Goal: Communication & Community: Answer question/provide support

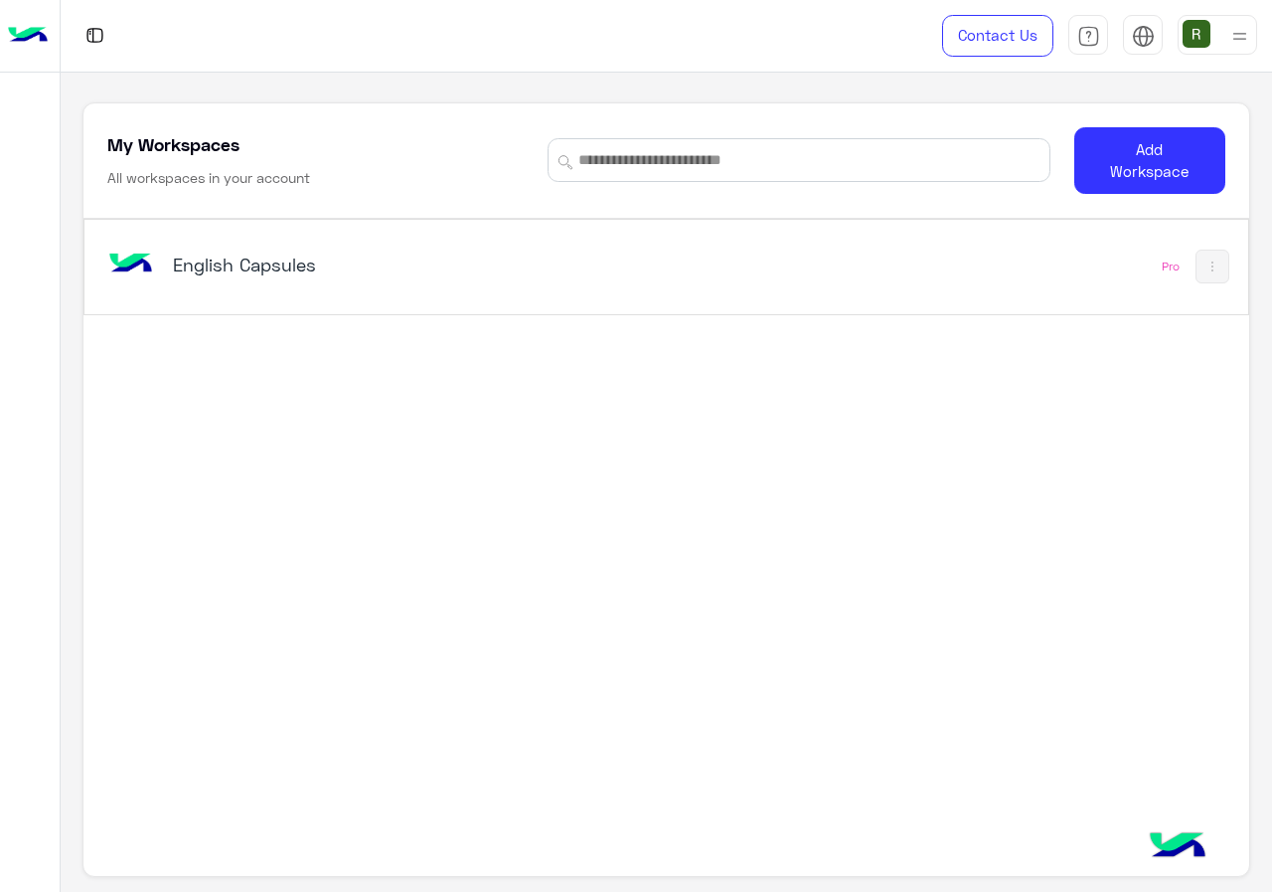
click at [584, 290] on div "English Capsules" at bounding box center [441, 267] width 676 height 58
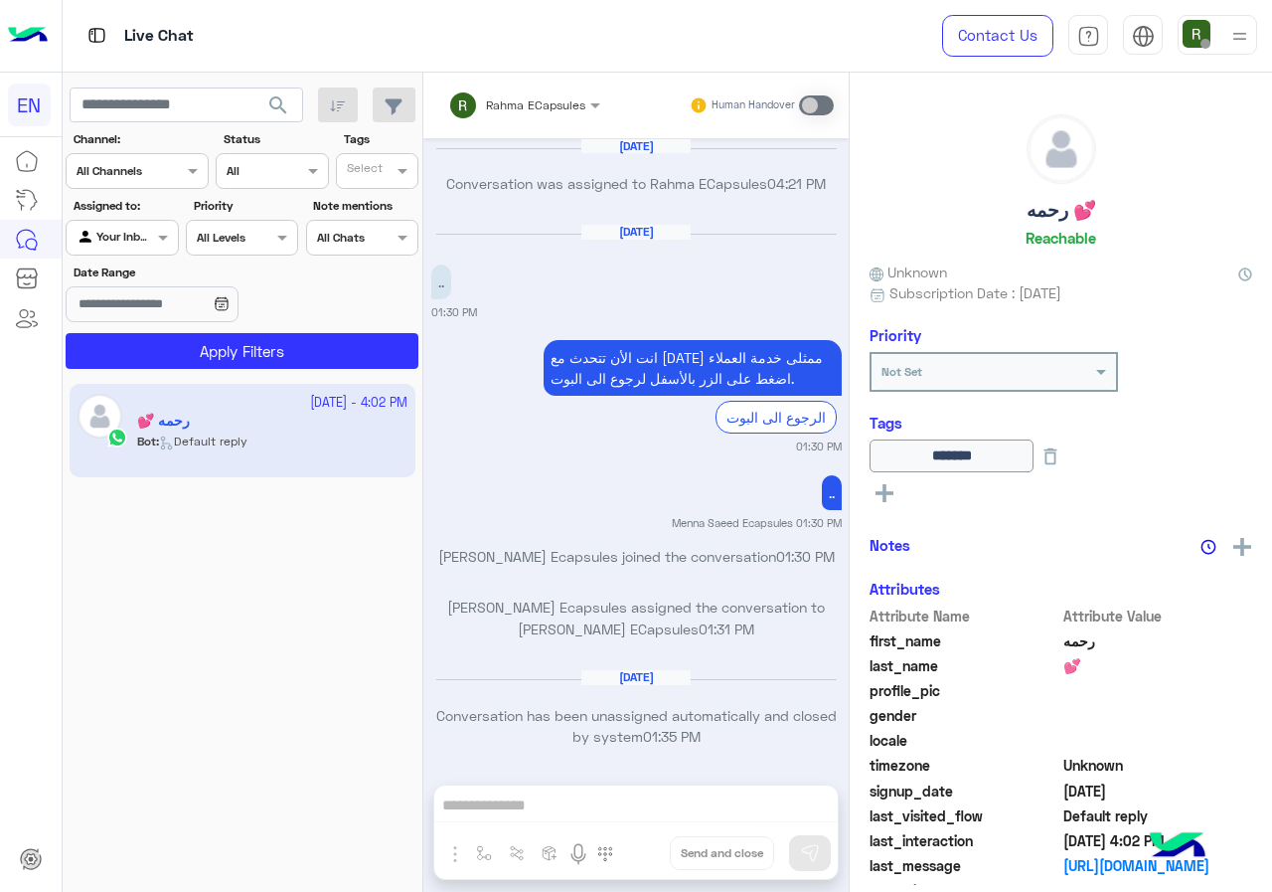
scroll to position [1267, 0]
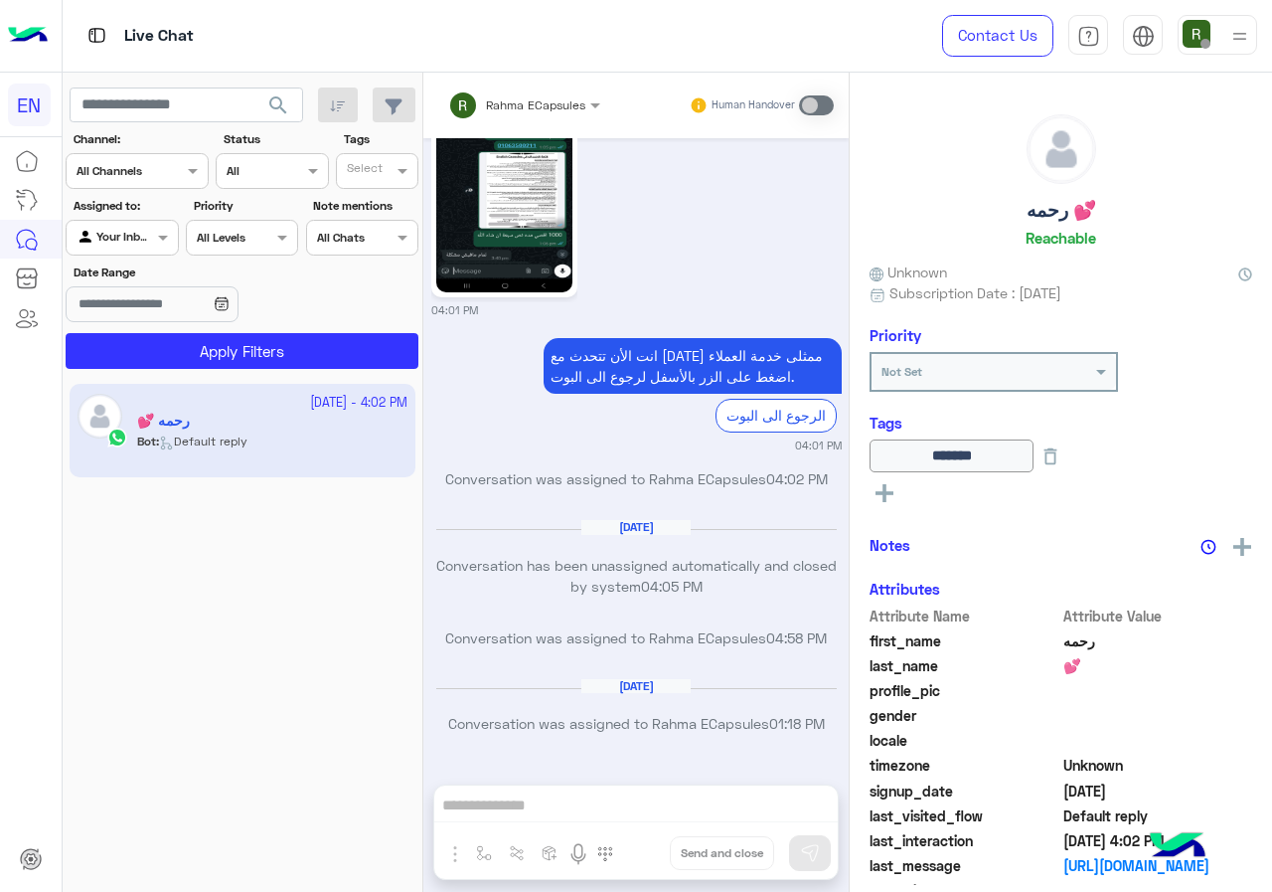
click at [158, 170] on div at bounding box center [137, 168] width 141 height 19
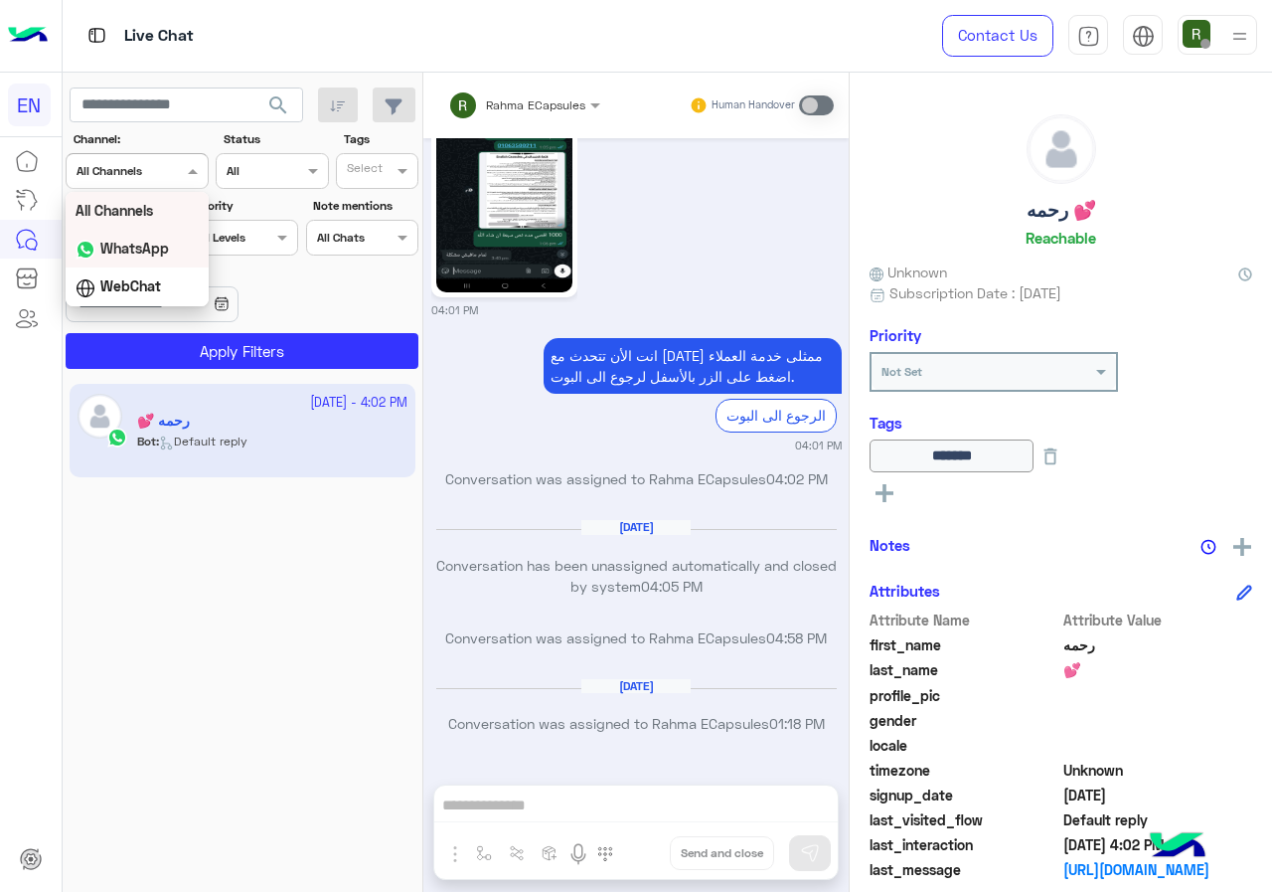
click at [159, 252] on b "WhatsApp" at bounding box center [134, 248] width 69 height 17
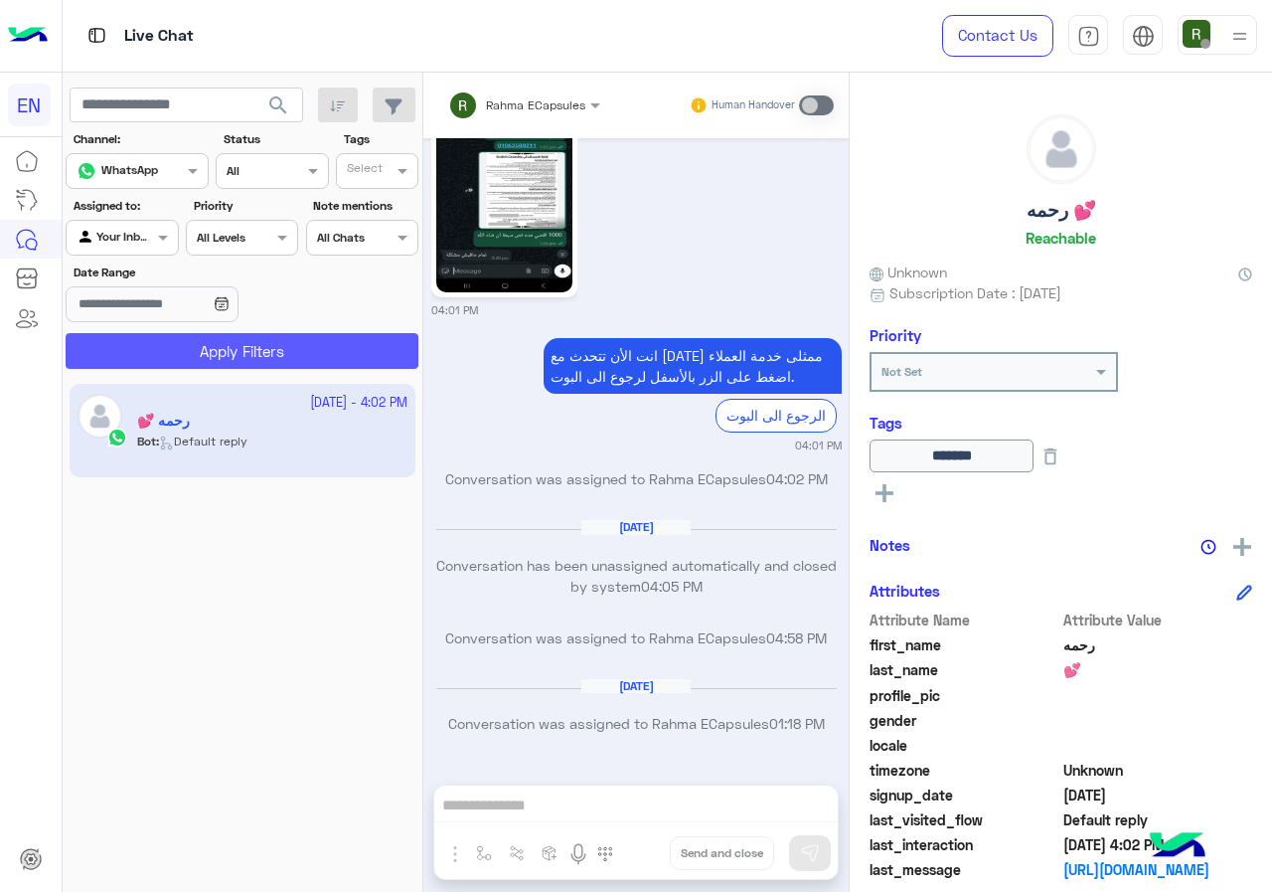
click at [176, 338] on button "Apply Filters" at bounding box center [242, 351] width 353 height 36
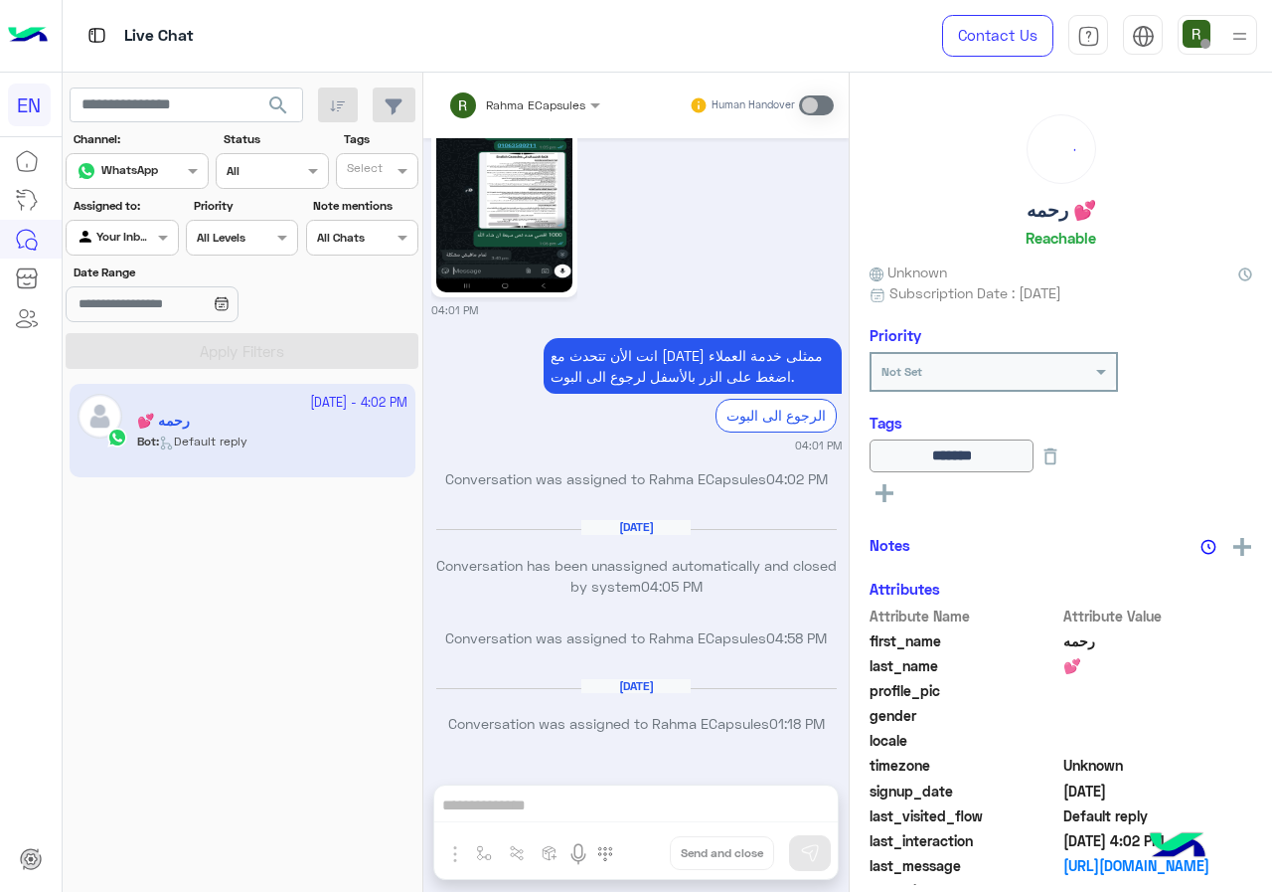
click at [92, 230] on input "text" at bounding box center [100, 236] width 46 height 18
click at [132, 377] on div "Your Team" at bounding box center [123, 391] width 115 height 39
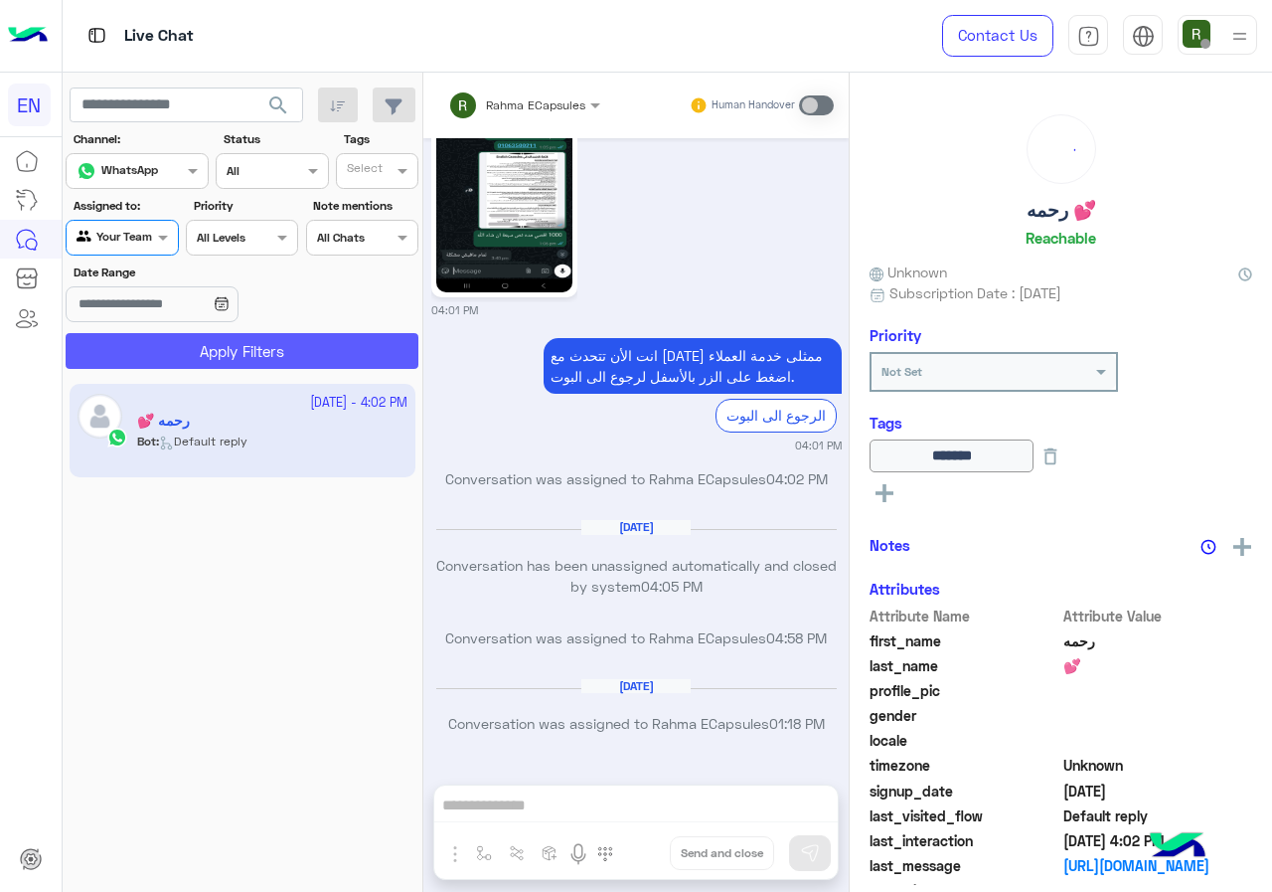
click at [152, 340] on button "Apply Filters" at bounding box center [242, 351] width 353 height 36
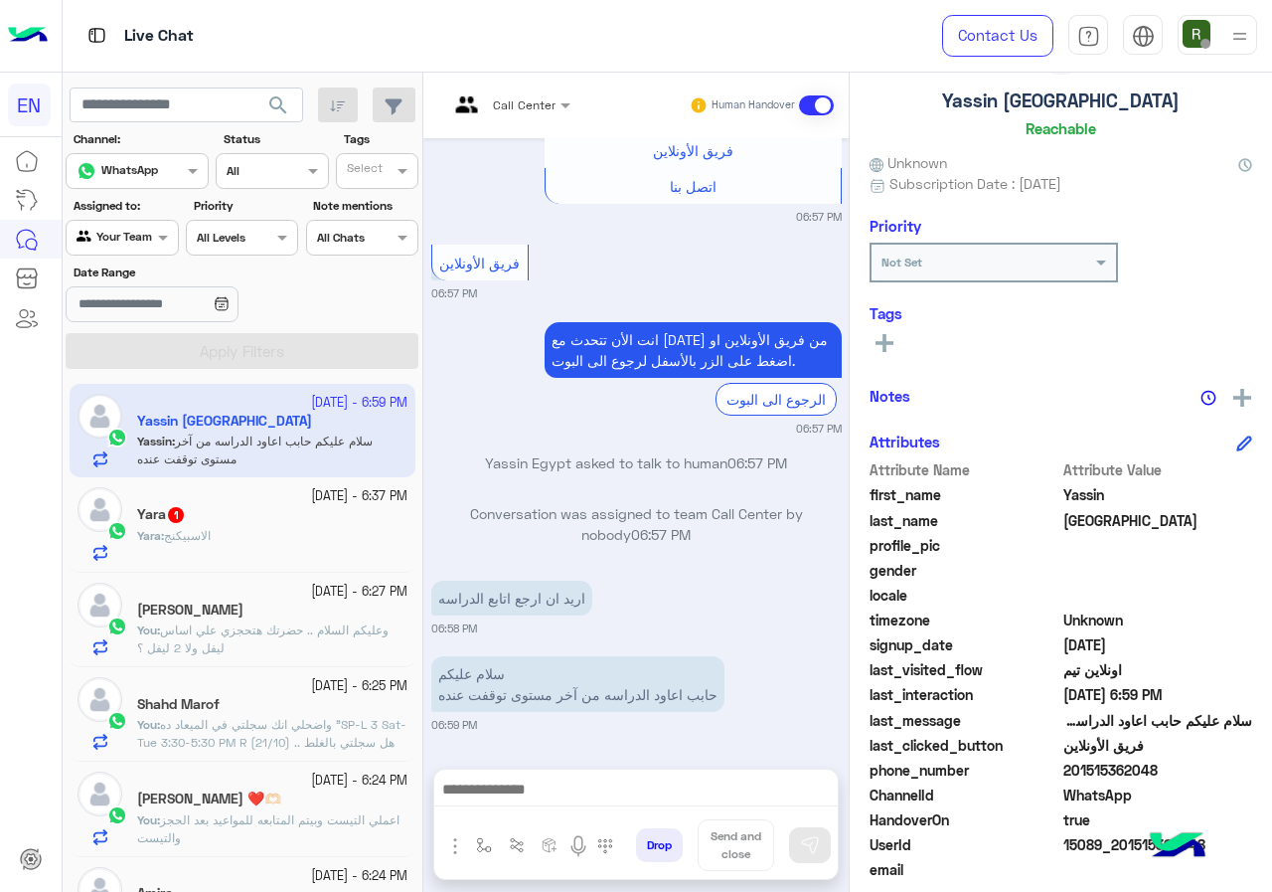
scroll to position [179, 0]
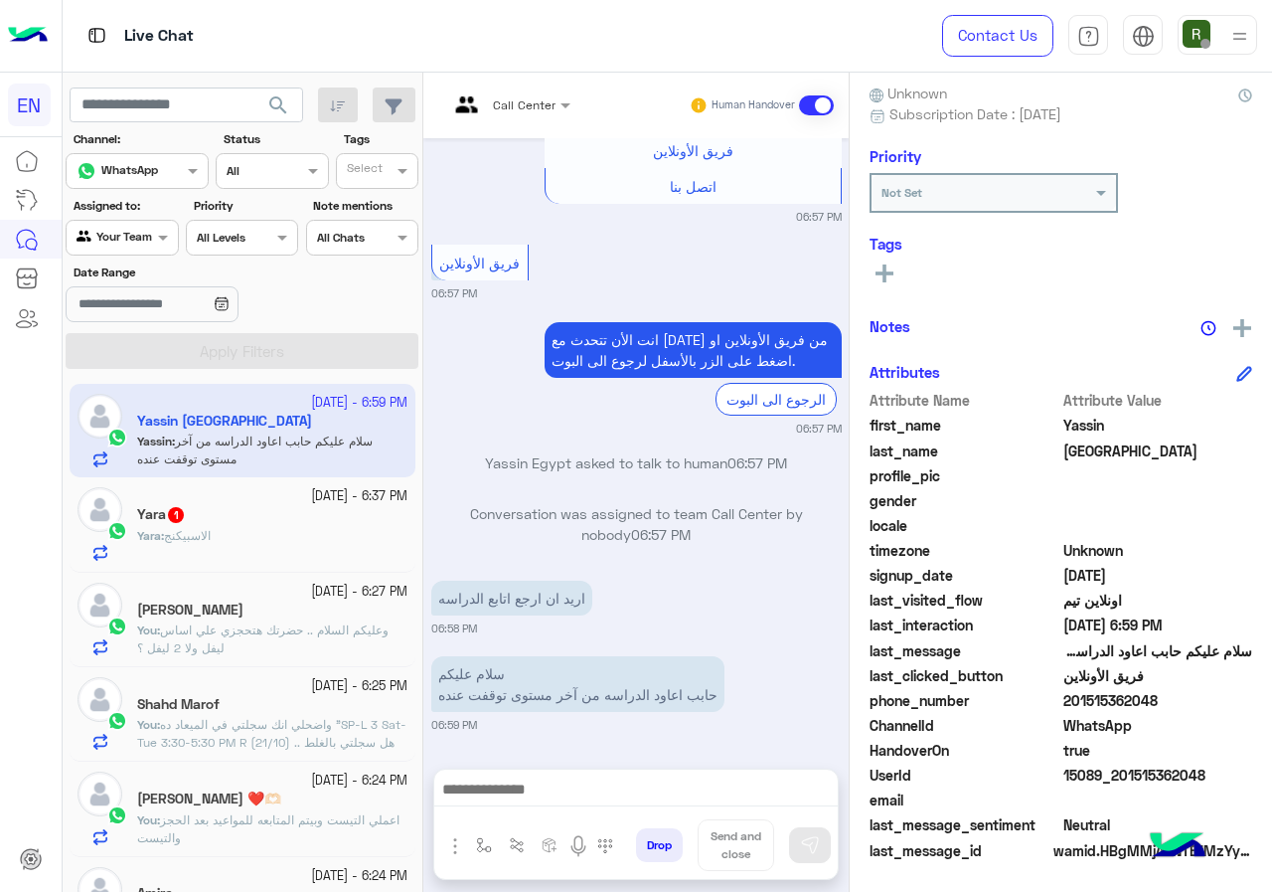
drag, startPoint x: 1070, startPoint y: 698, endPoint x: 1203, endPoint y: 698, distance: 133.2
click at [1203, 698] on span "201515362048" at bounding box center [1159, 700] width 190 height 21
copy span "01515362048"
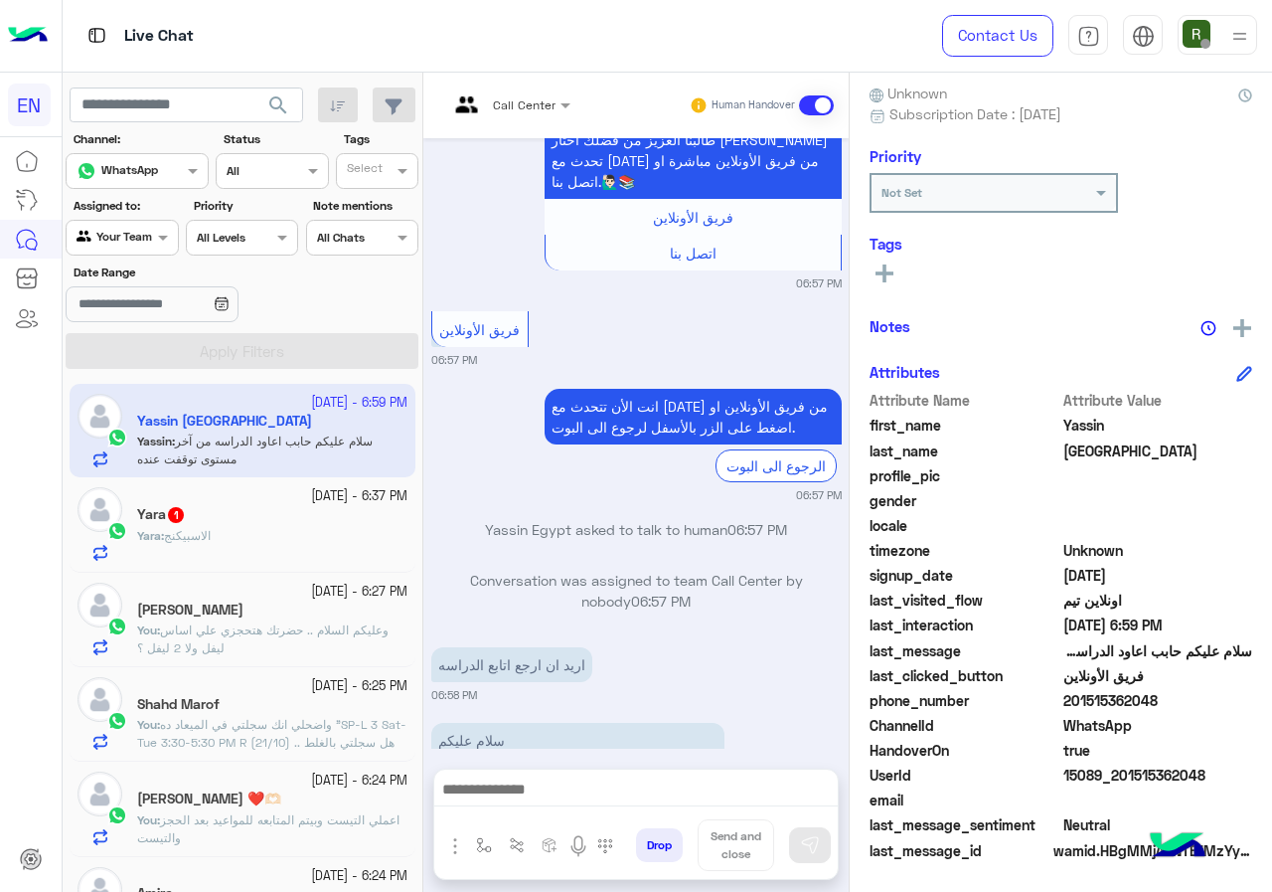
scroll to position [1201, 0]
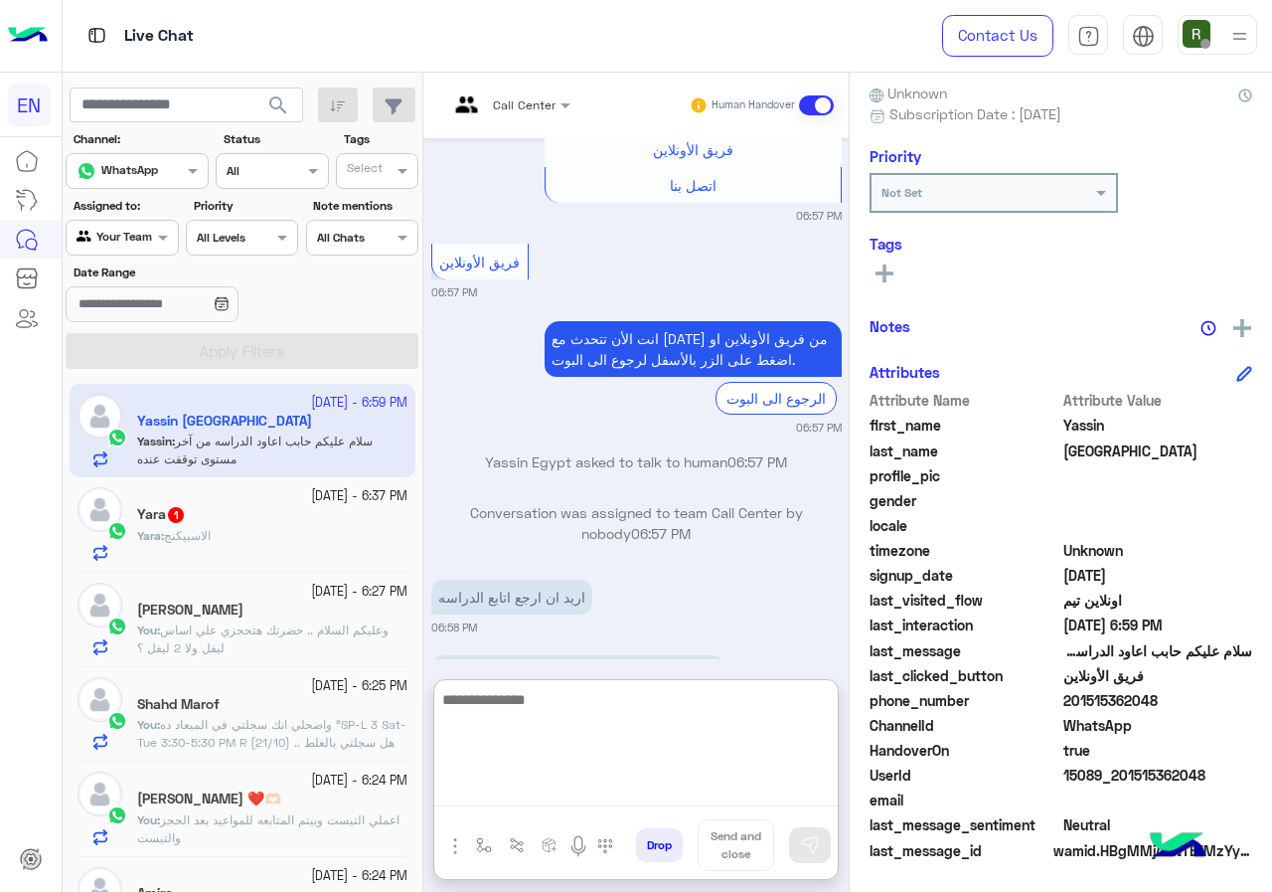
click at [659, 778] on textarea at bounding box center [636, 746] width 404 height 119
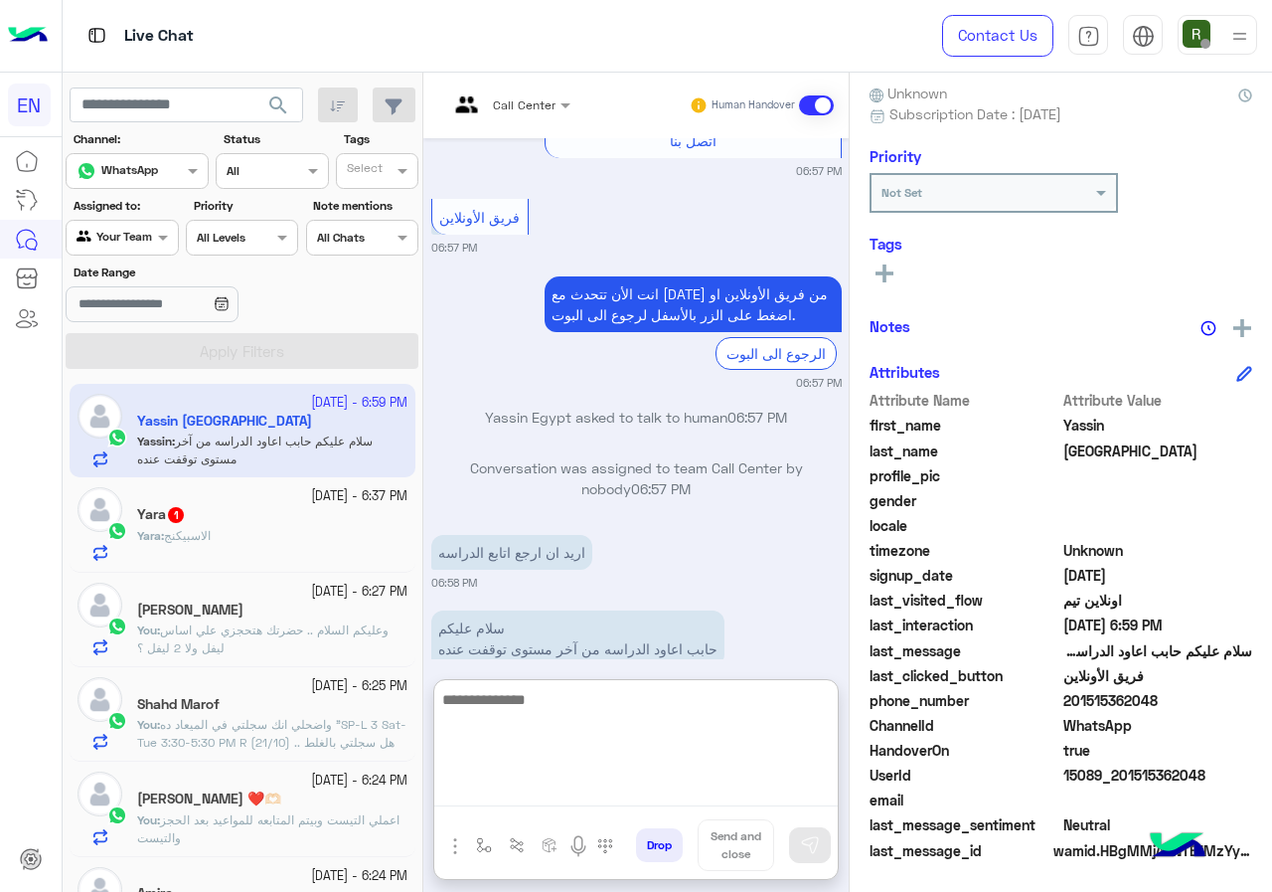
scroll to position [1290, 0]
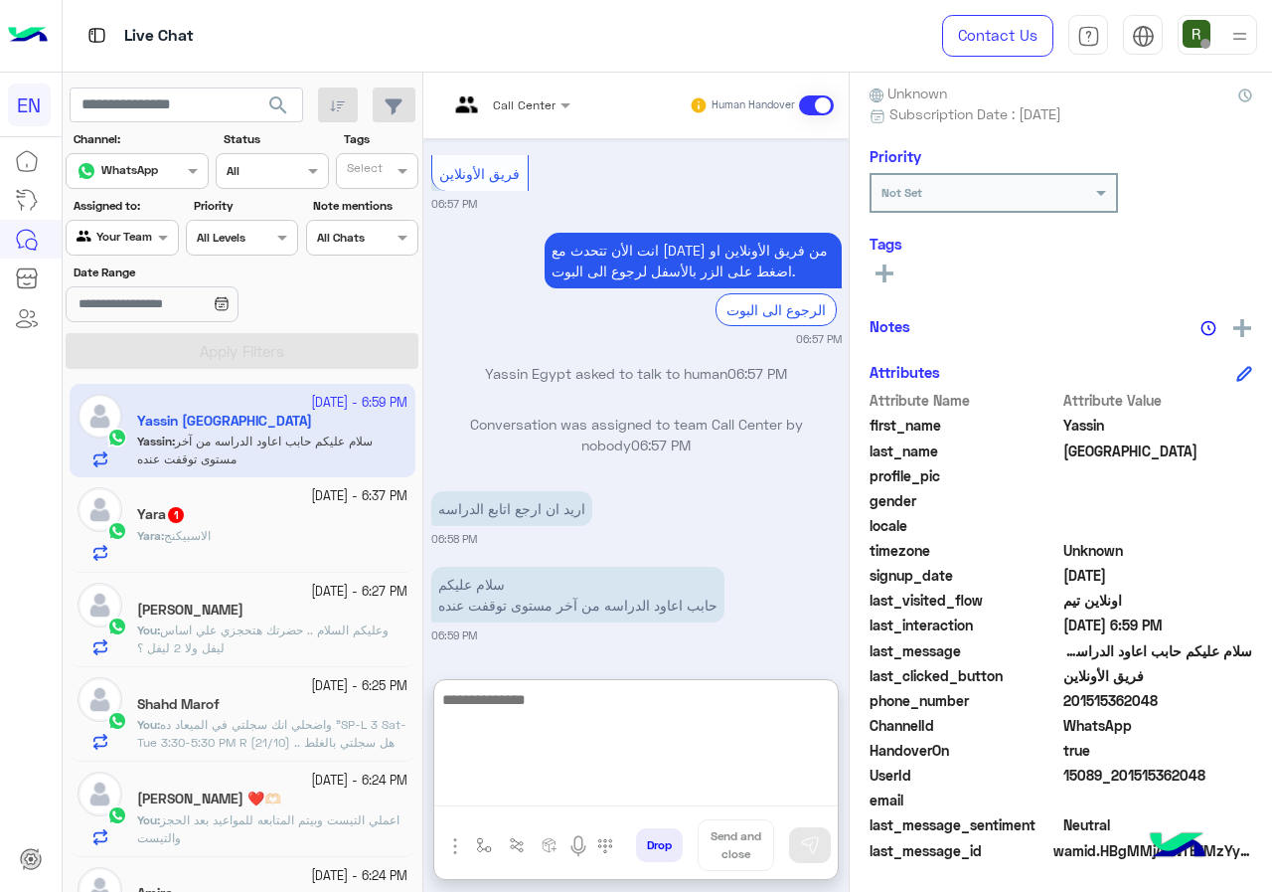
click at [672, 762] on textarea at bounding box center [636, 746] width 404 height 119
type textarea "*"
click at [679, 709] on textarea "**********" at bounding box center [636, 746] width 404 height 119
click at [497, 722] on textarea "**********" at bounding box center [636, 746] width 404 height 119
type textarea "**********"
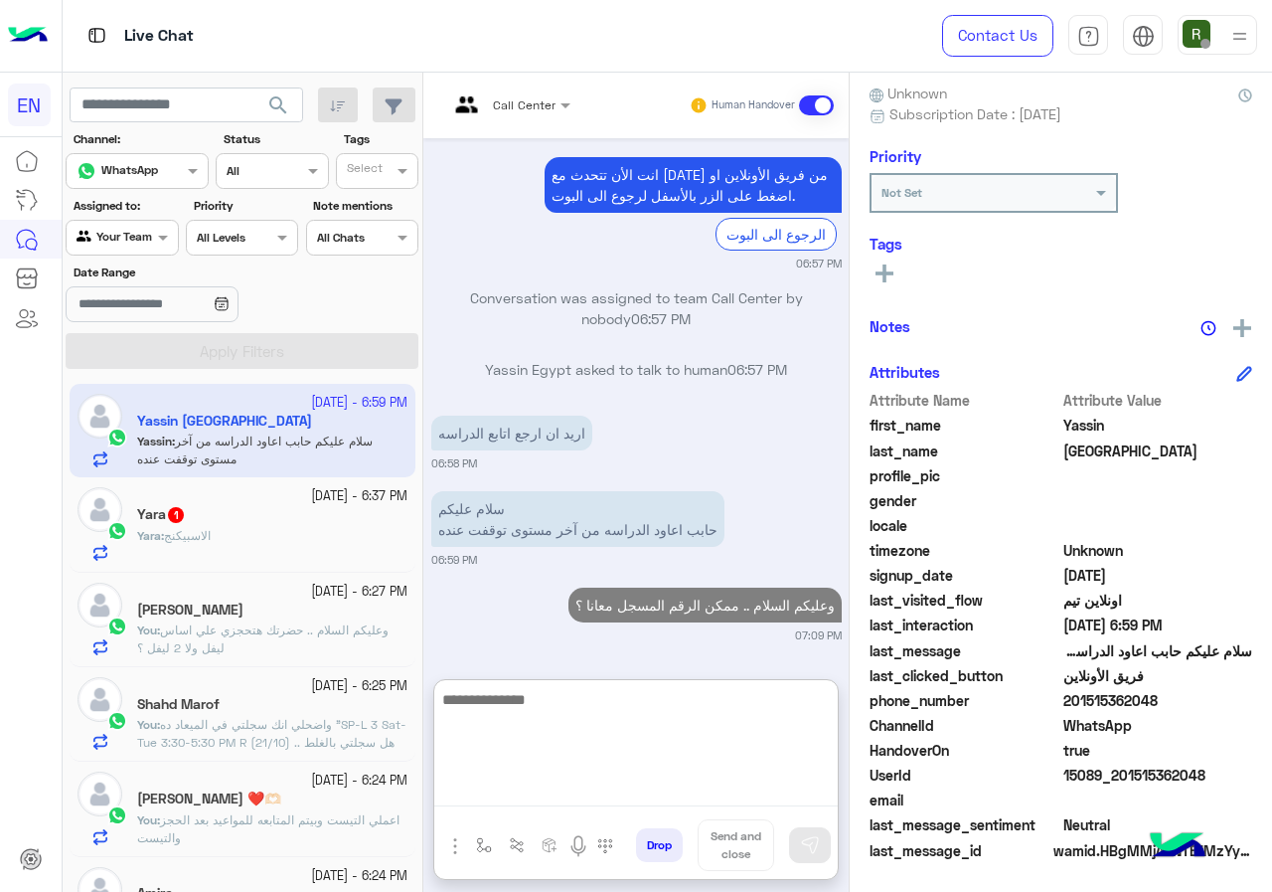
scroll to position [1419, 0]
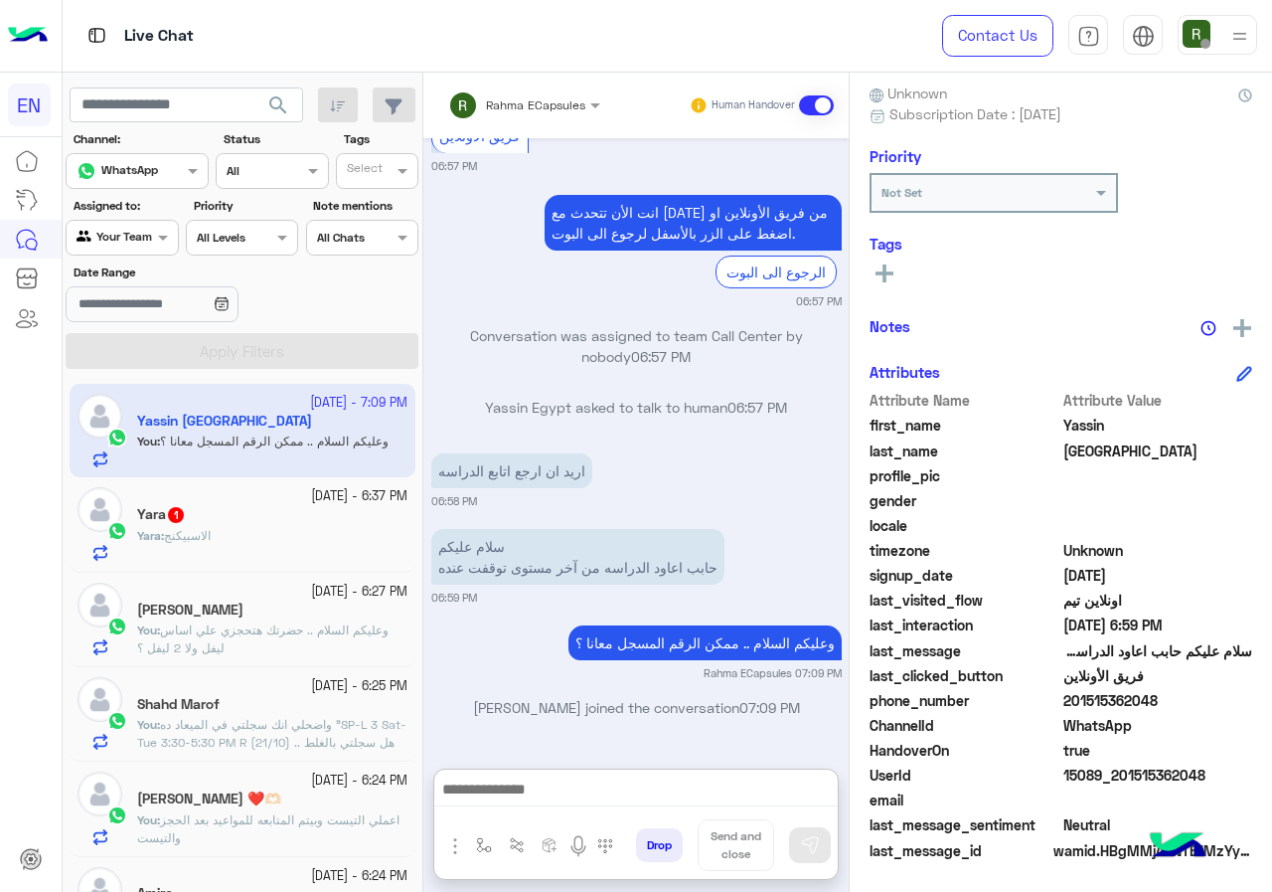
click at [302, 522] on div "Yara 1" at bounding box center [272, 516] width 270 height 21
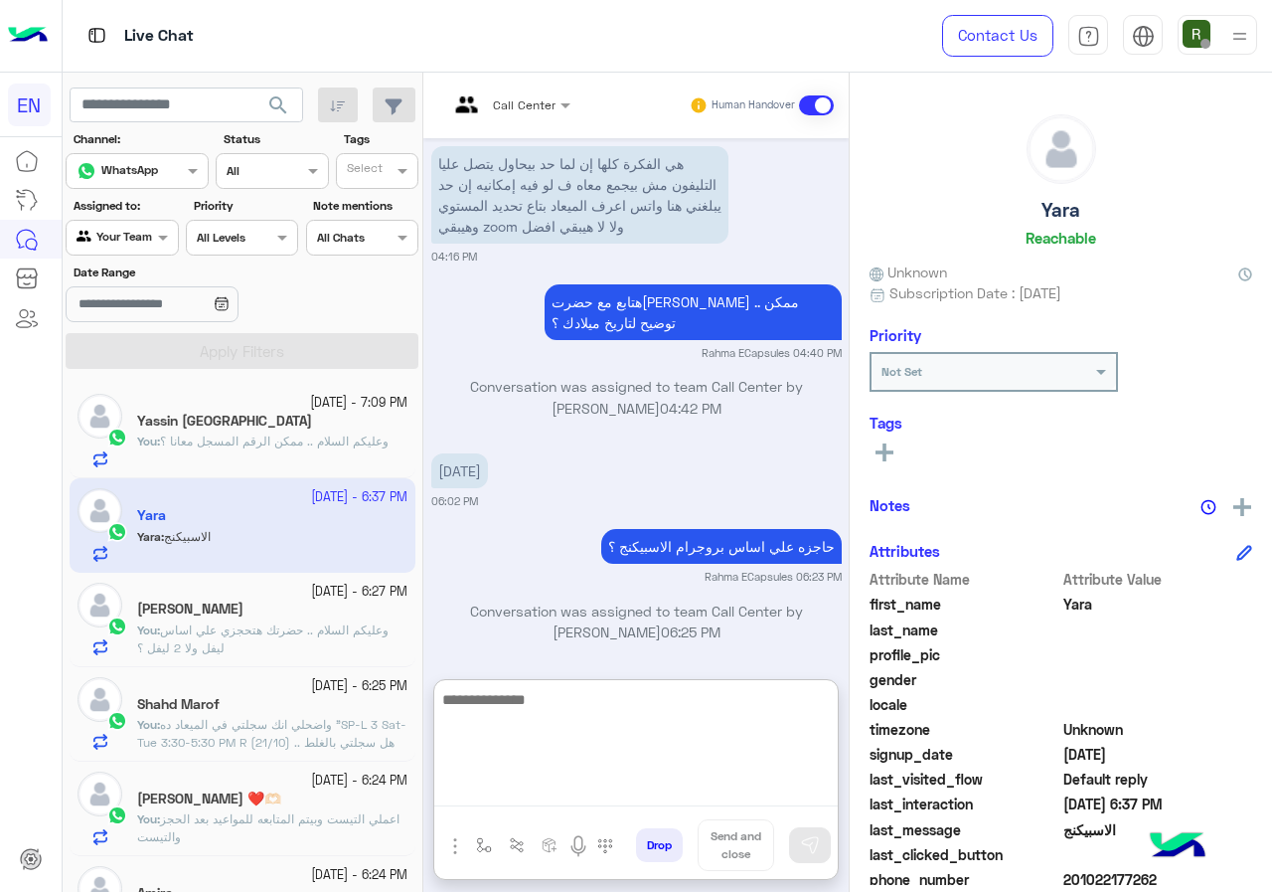
drag, startPoint x: 636, startPoint y: 819, endPoint x: 628, endPoint y: 793, distance: 27.0
paste textarea "**********"
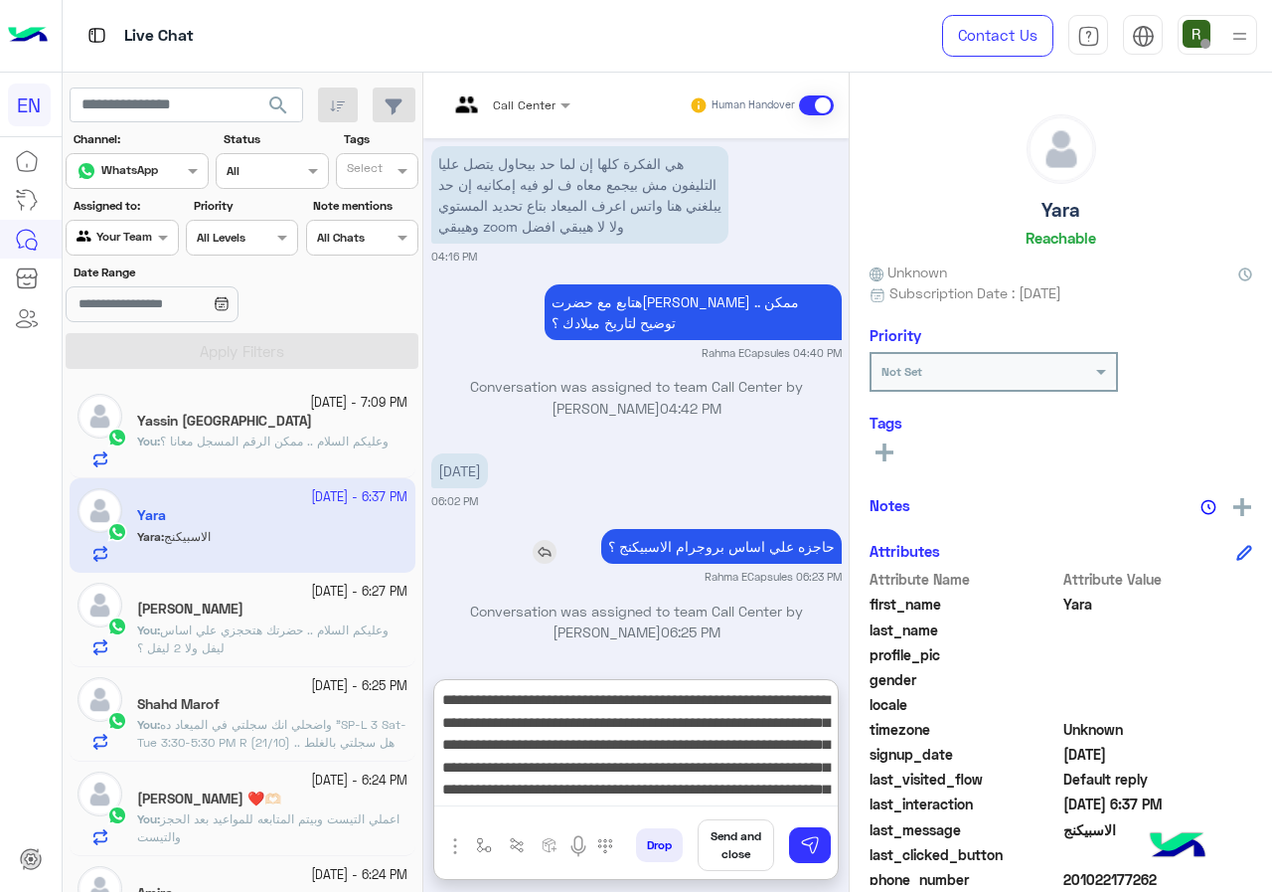
scroll to position [105, 0]
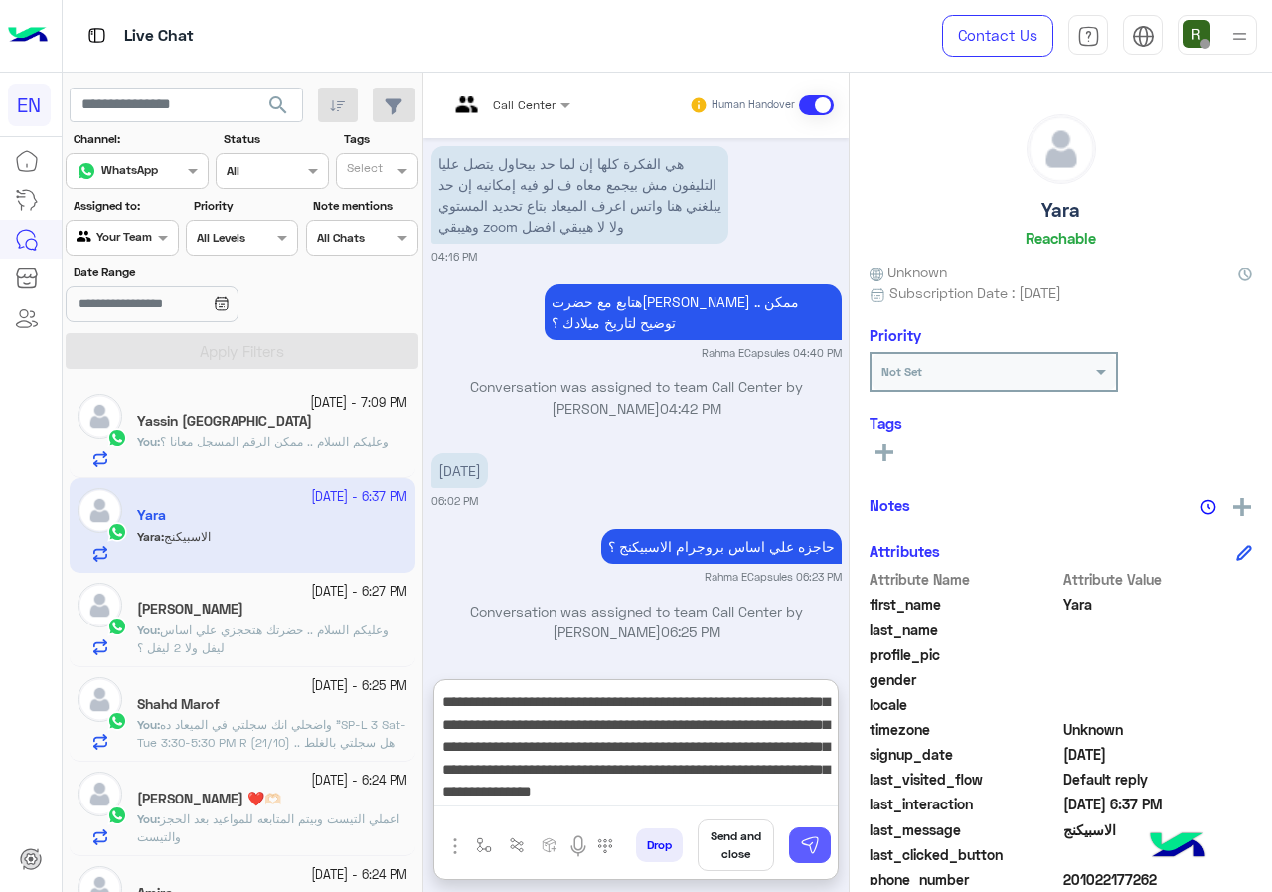
type textarea "**********"
click at [824, 838] on button at bounding box center [810, 845] width 42 height 36
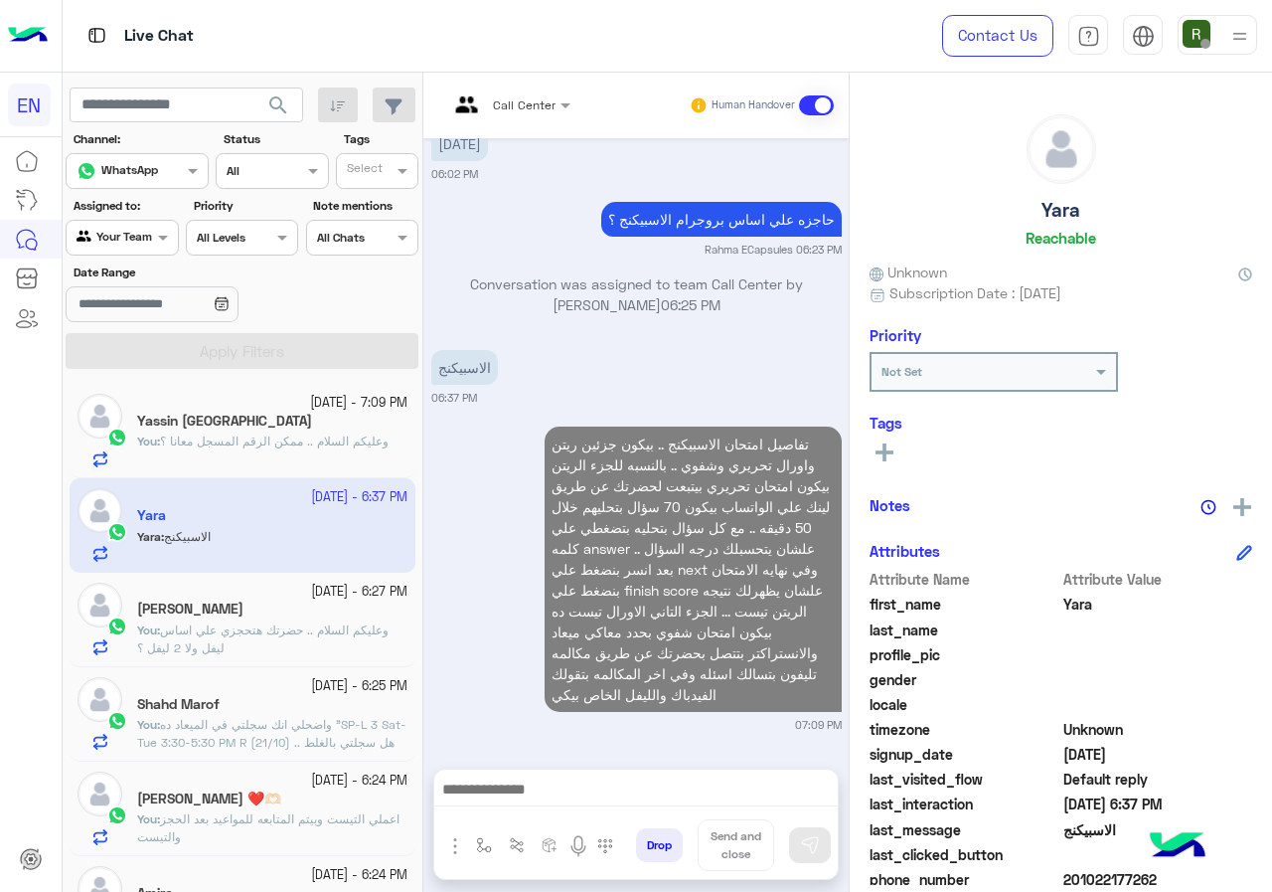
scroll to position [1502, 0]
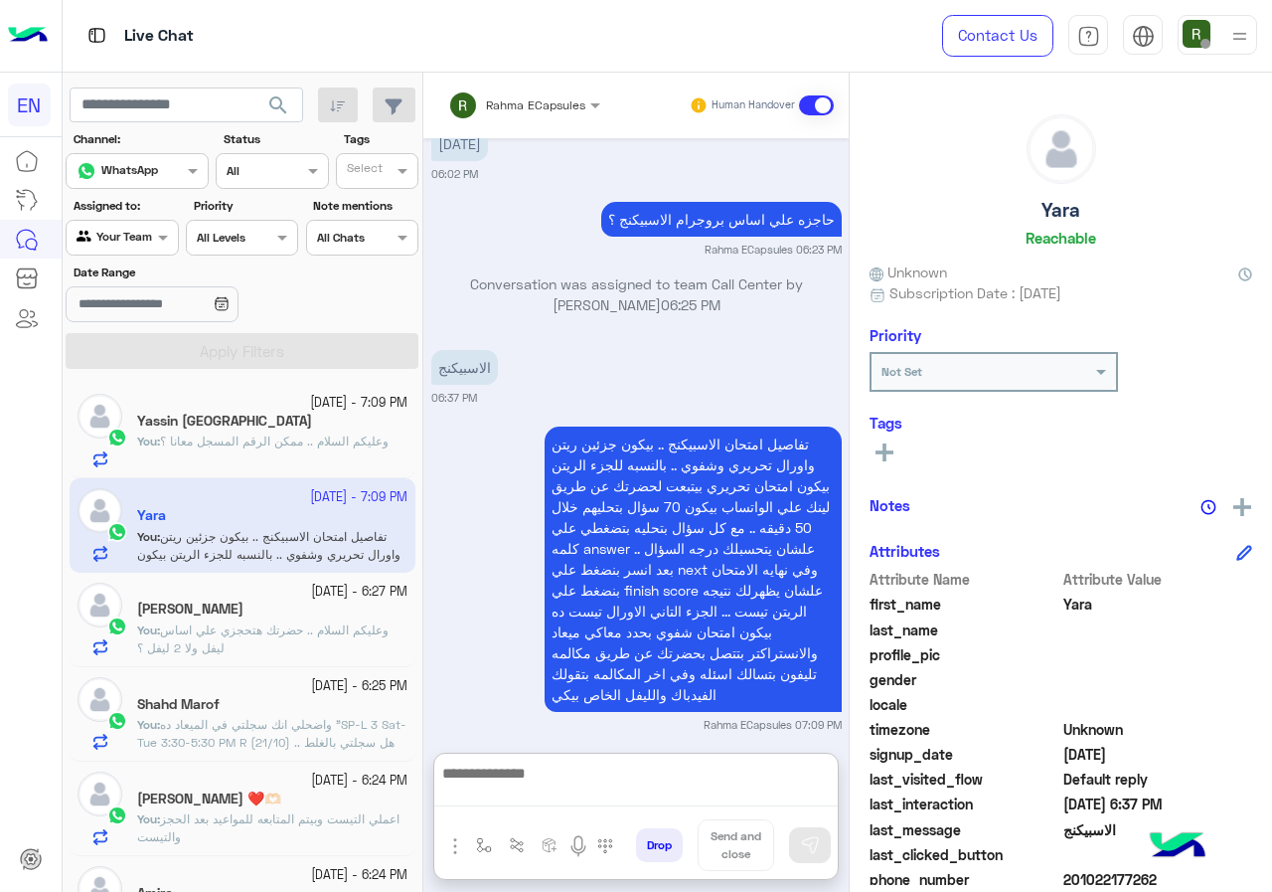
click at [597, 788] on textarea at bounding box center [636, 784] width 404 height 46
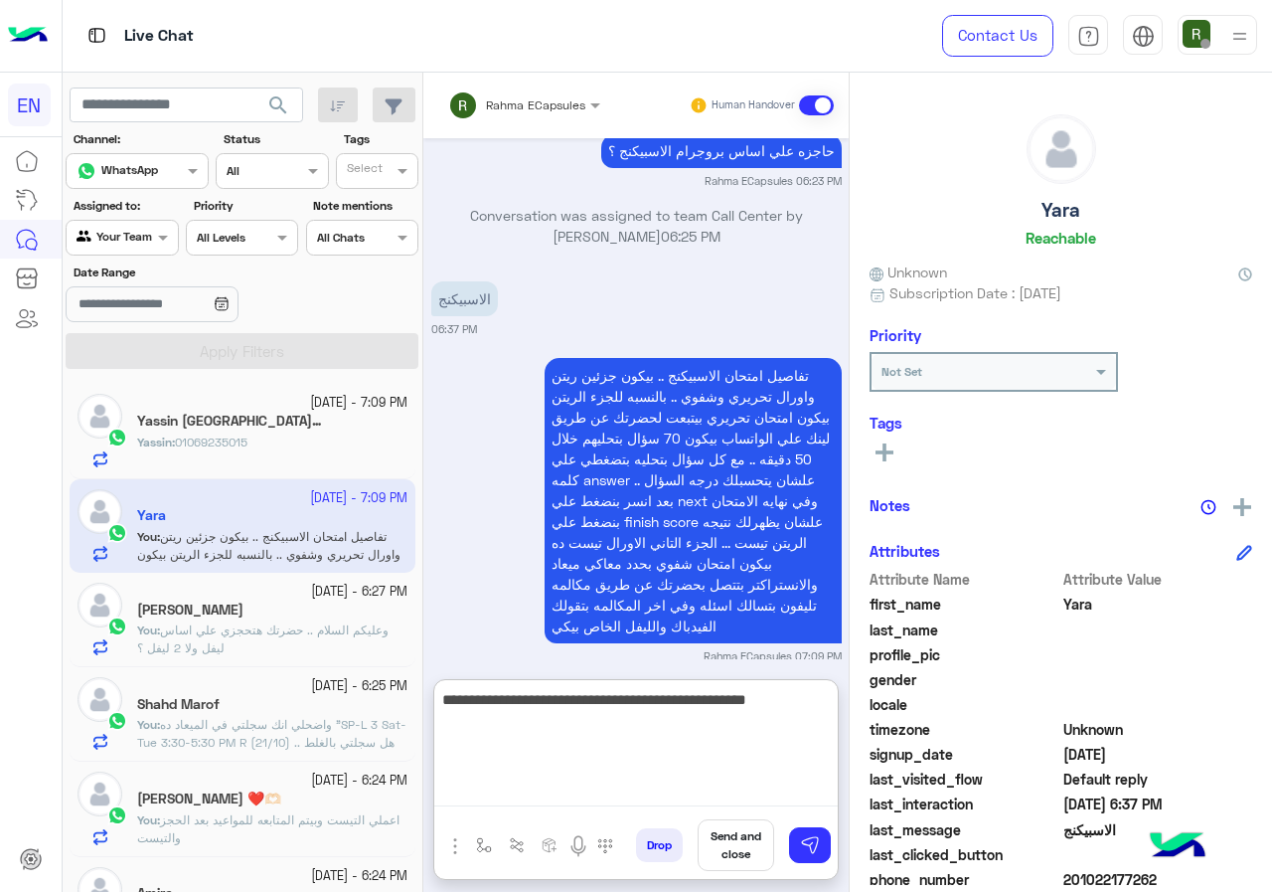
type textarea "**********"
type textarea "*"
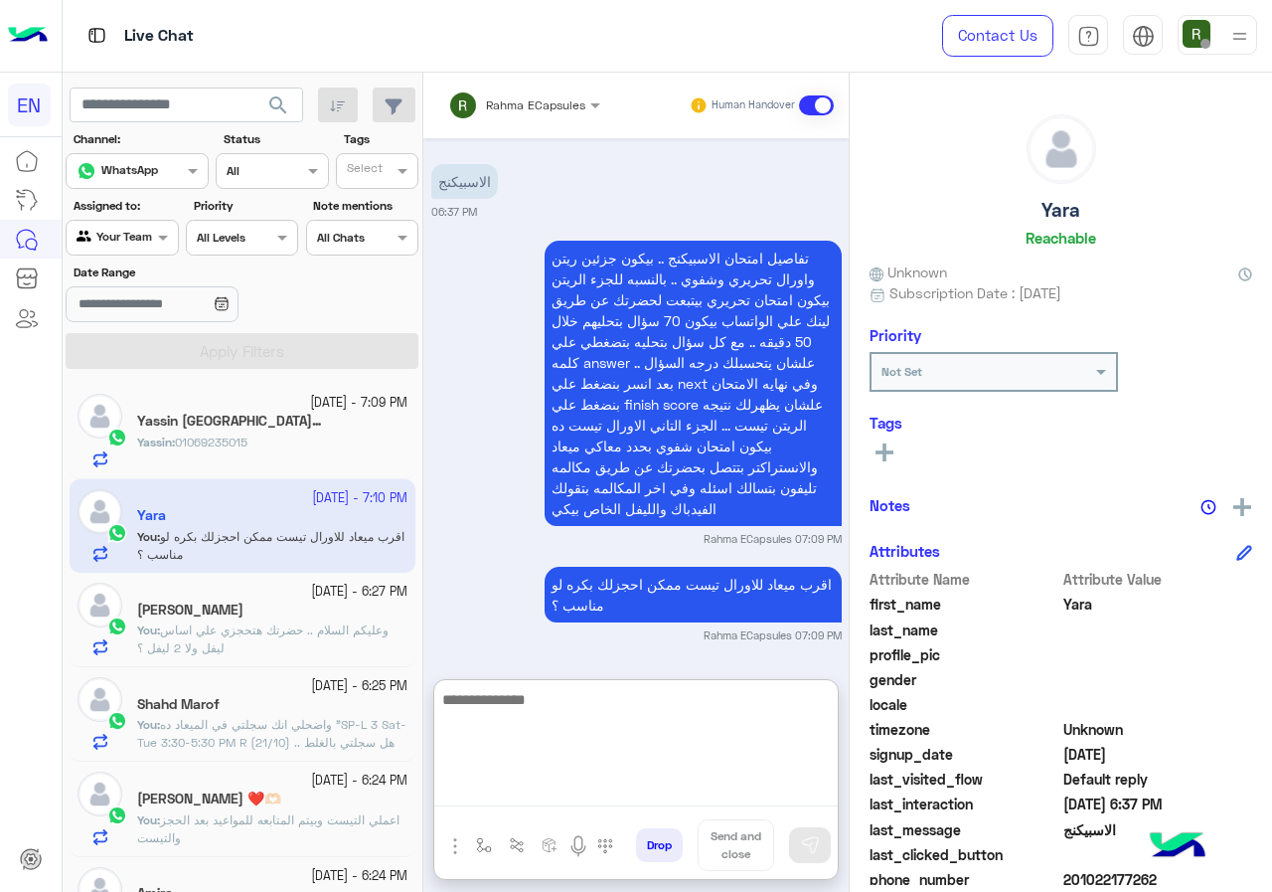
click at [287, 423] on div "Yassin [GEOGRAPHIC_DATA] 1" at bounding box center [272, 423] width 270 height 21
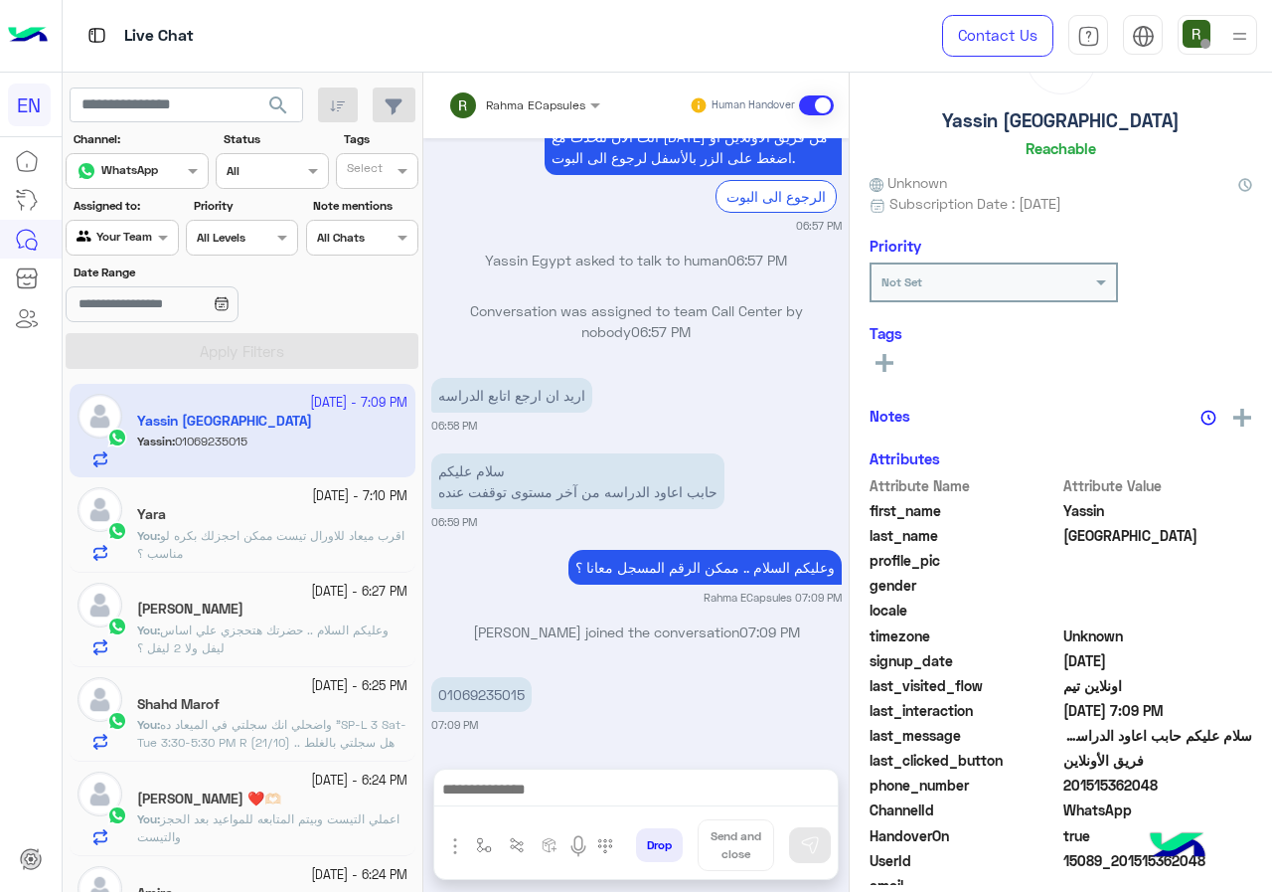
scroll to position [174, 0]
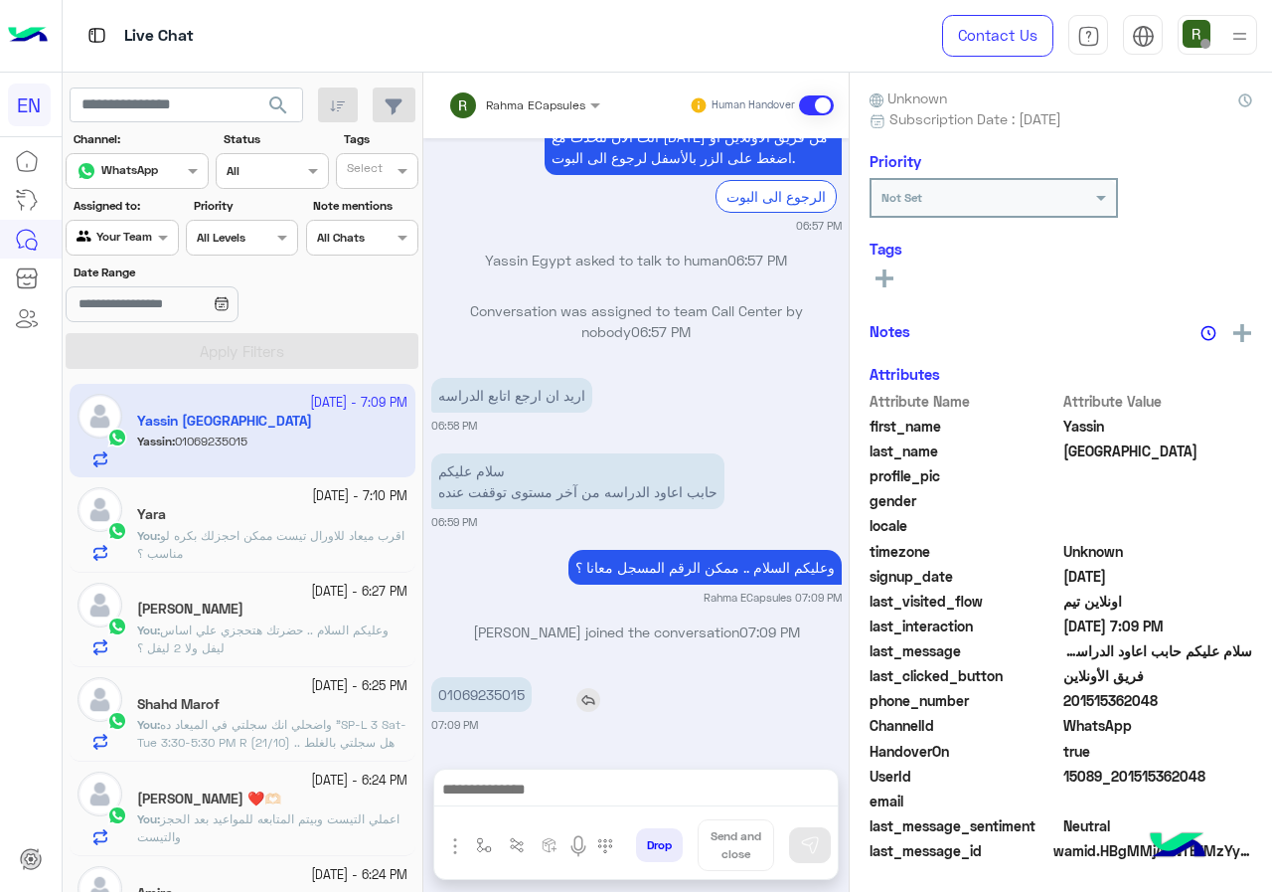
click at [473, 680] on p "01069235015" at bounding box center [481, 694] width 100 height 35
click at [475, 691] on p "01069235015" at bounding box center [481, 694] width 100 height 35
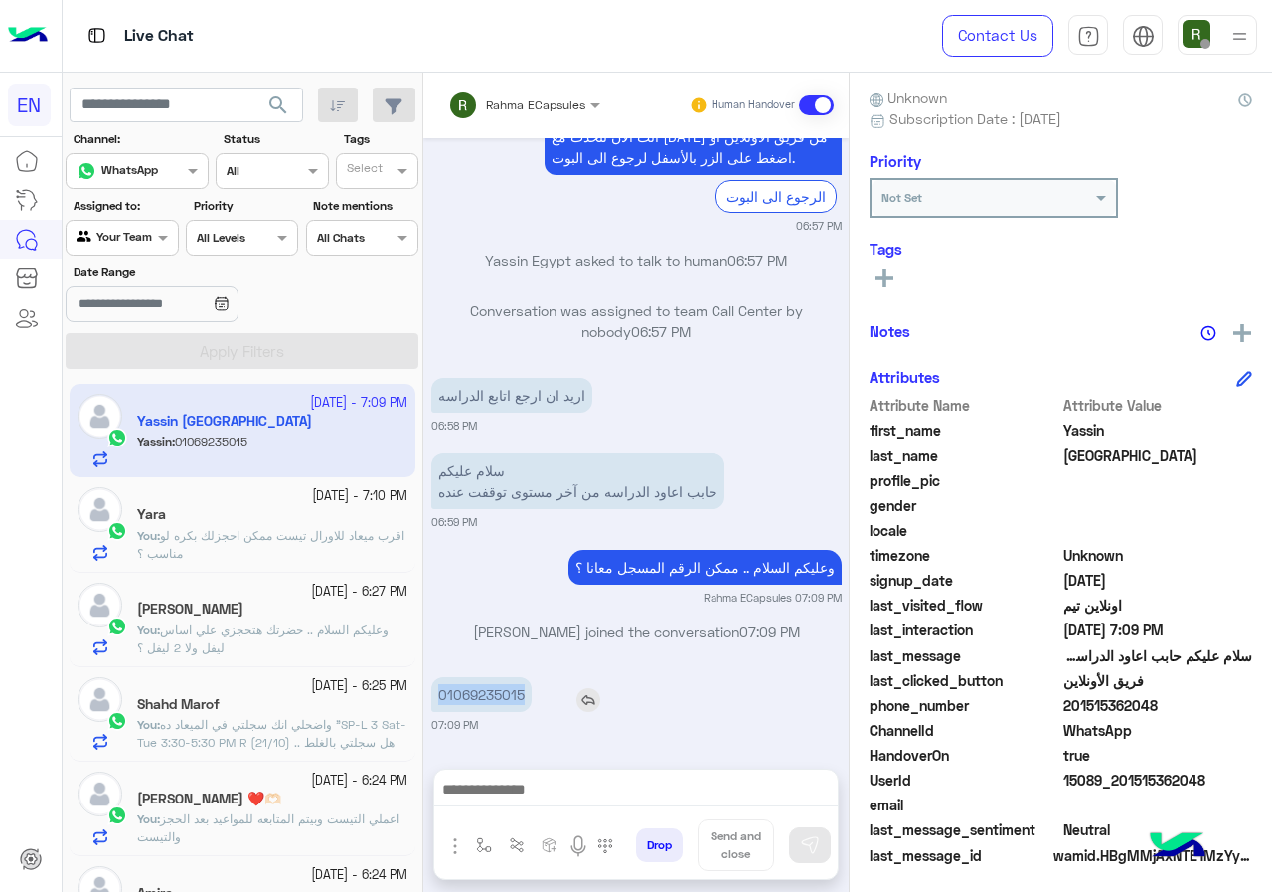
copy p "01069235015"
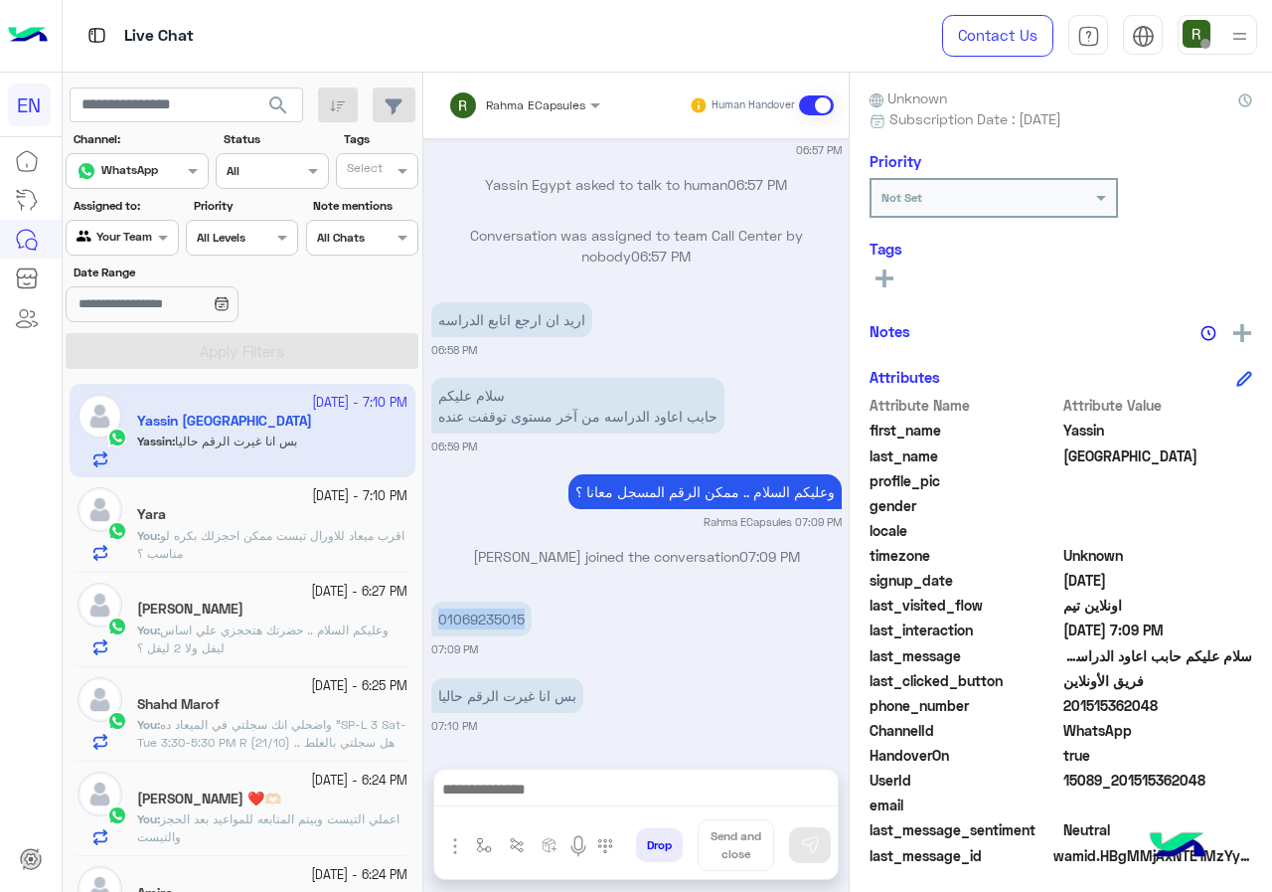
click at [511, 93] on input "text" at bounding box center [498, 102] width 100 height 18
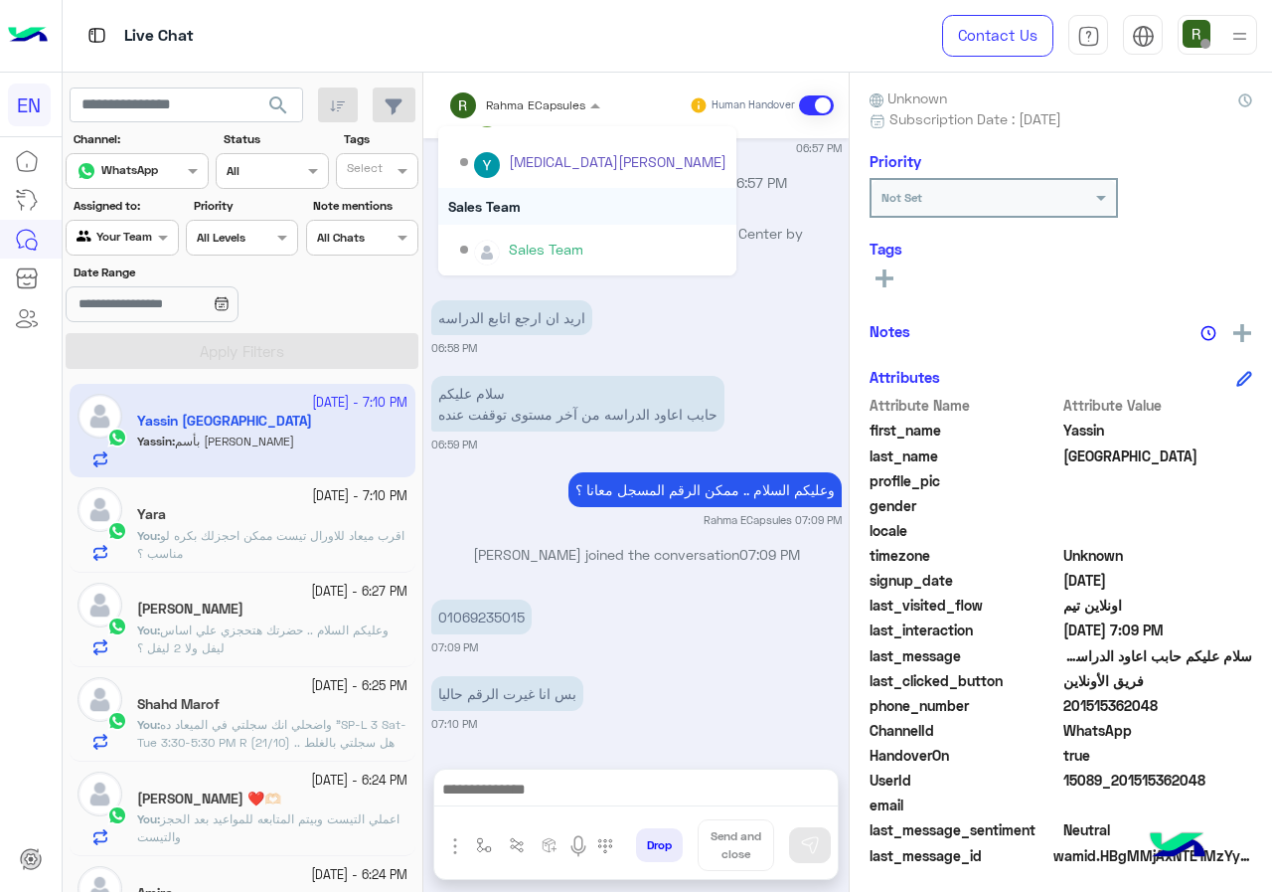
scroll to position [1557, 0]
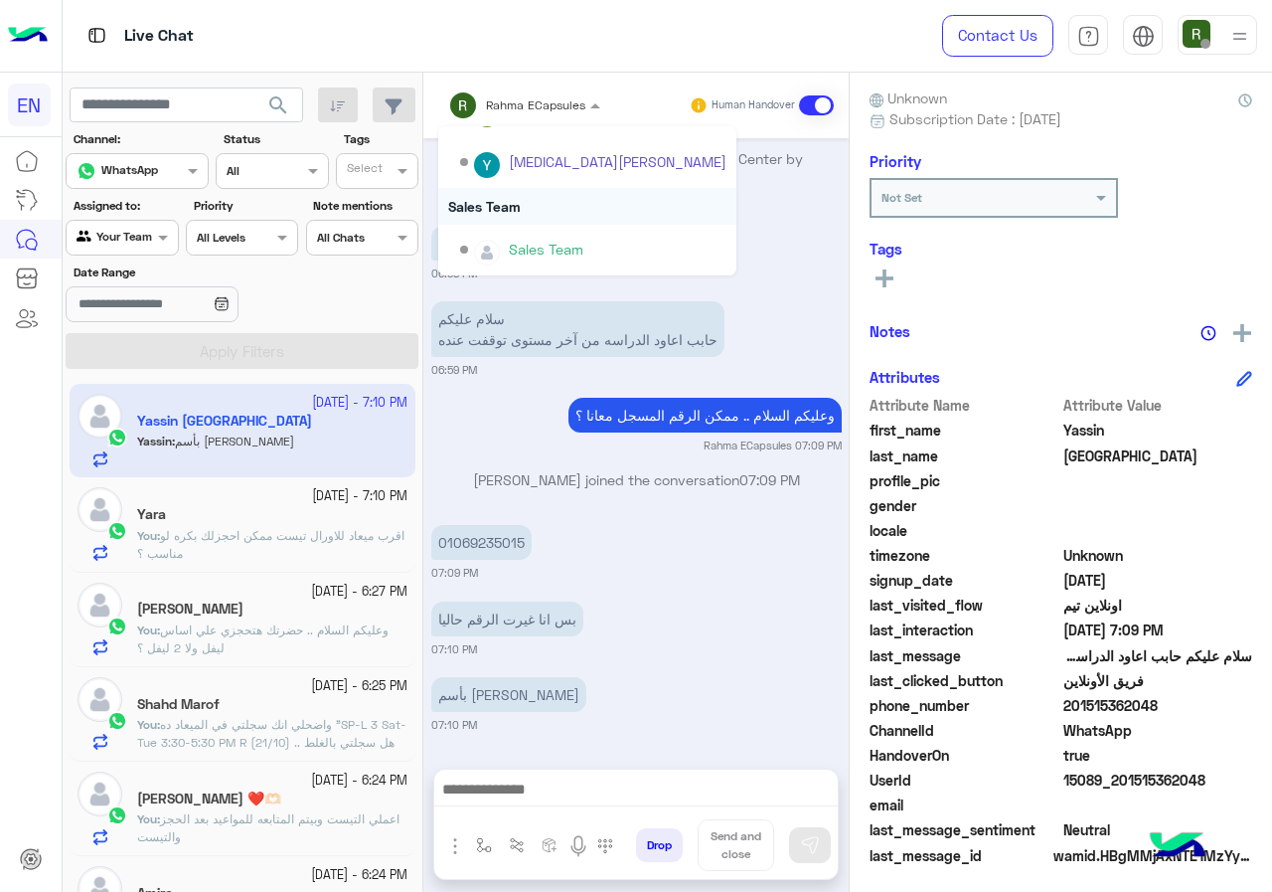
click at [537, 215] on div "Sales Team" at bounding box center [587, 206] width 298 height 37
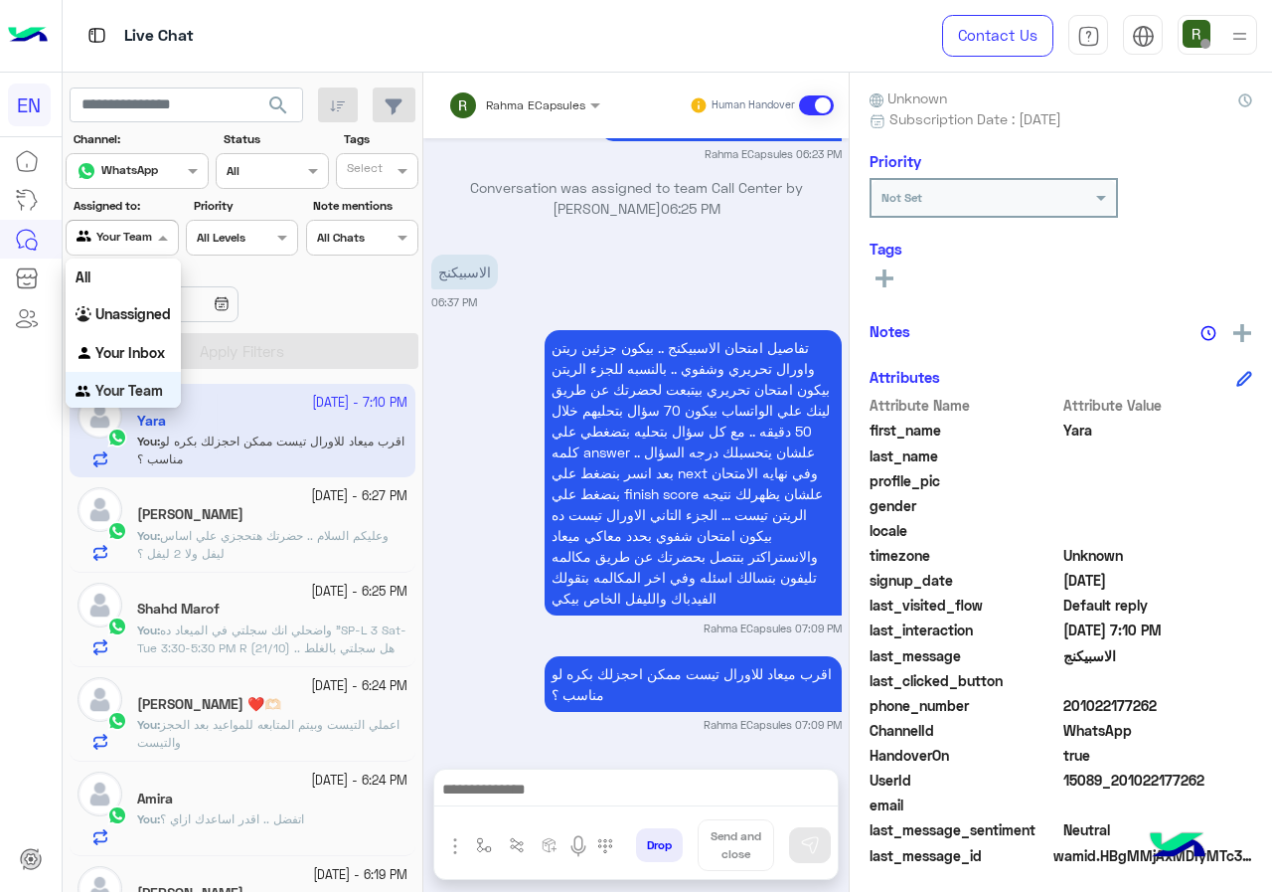
click at [124, 249] on div "Agent Filter Your Team" at bounding box center [122, 238] width 112 height 36
click at [128, 343] on b "Your Inbox" at bounding box center [130, 351] width 70 height 17
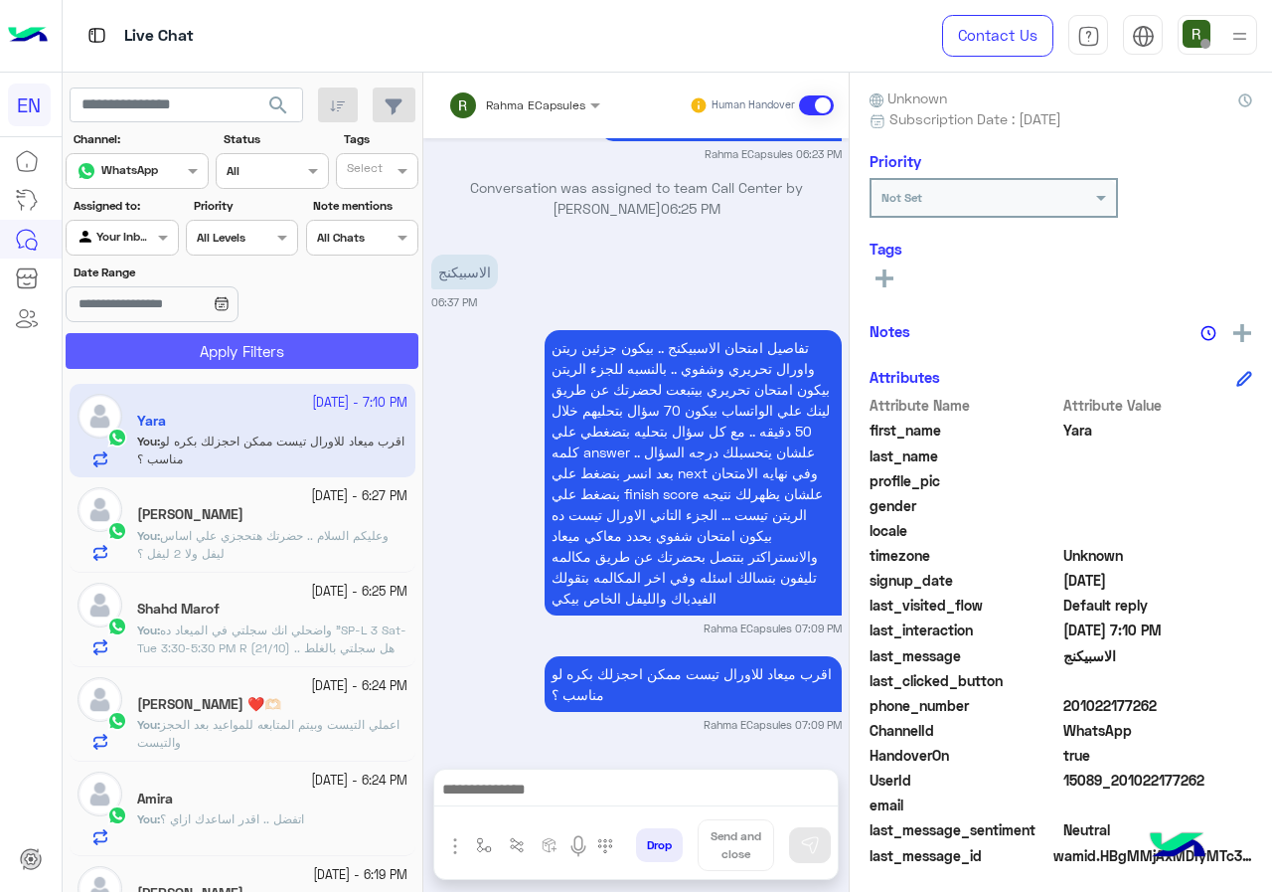
click at [182, 348] on button "Apply Filters" at bounding box center [242, 351] width 353 height 36
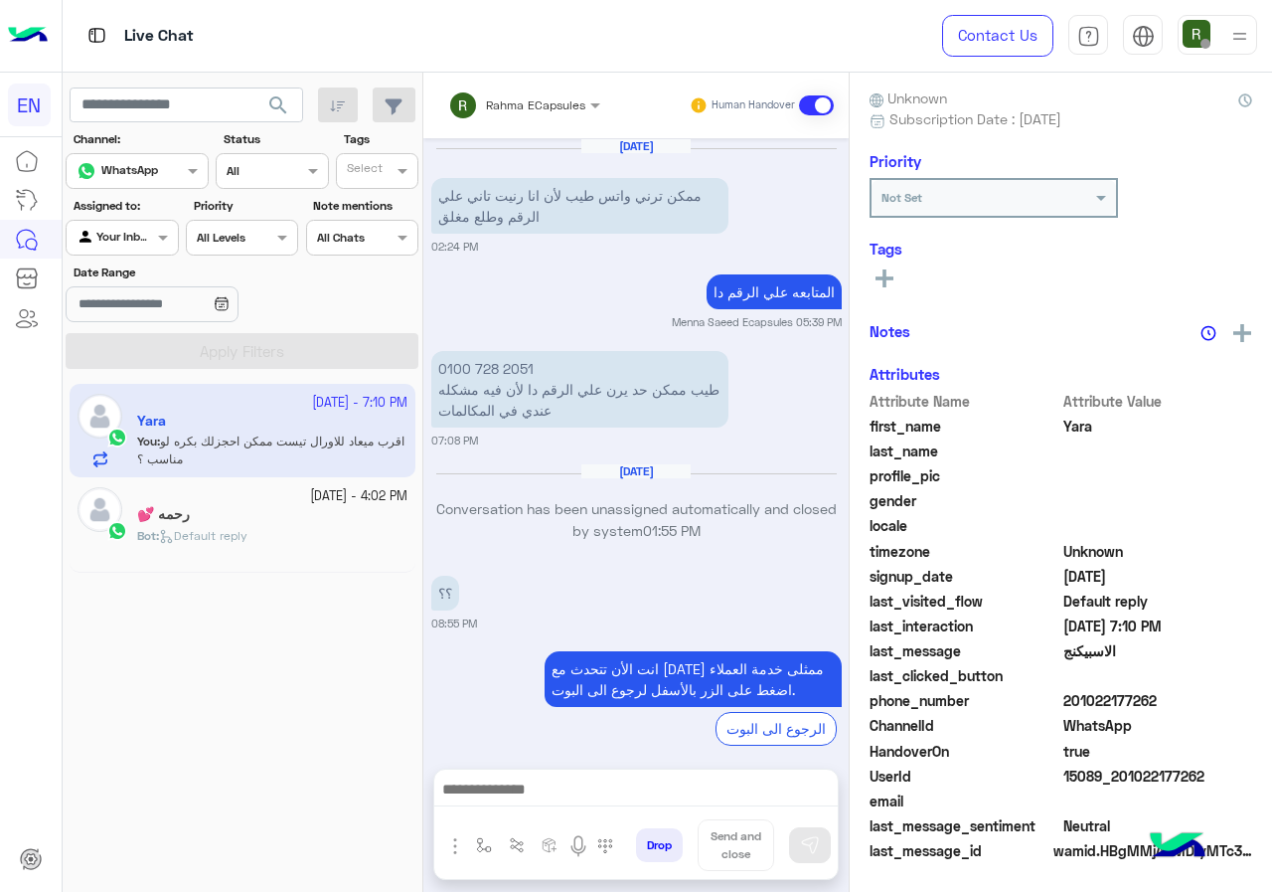
scroll to position [1471, 0]
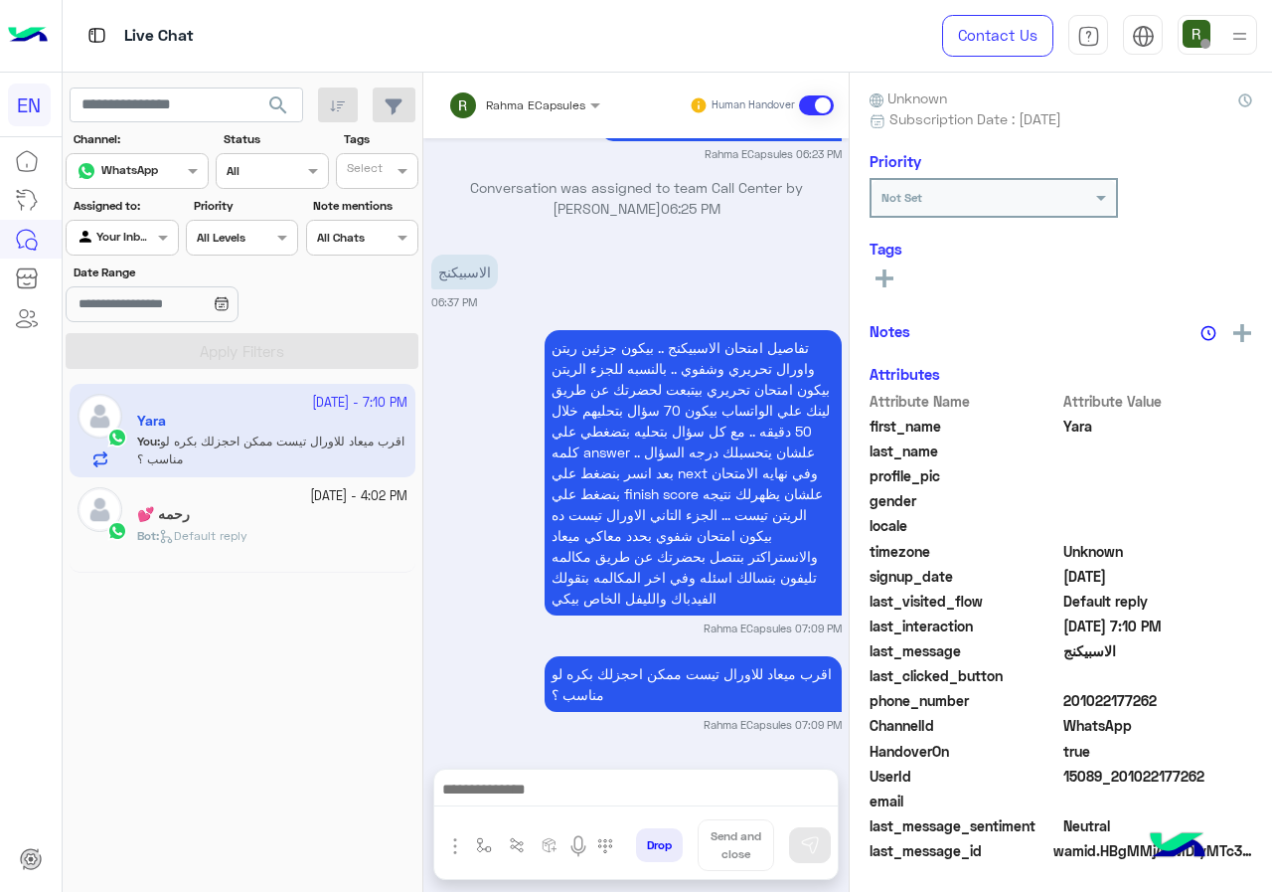
click at [492, 103] on input "text" at bounding box center [498, 102] width 100 height 18
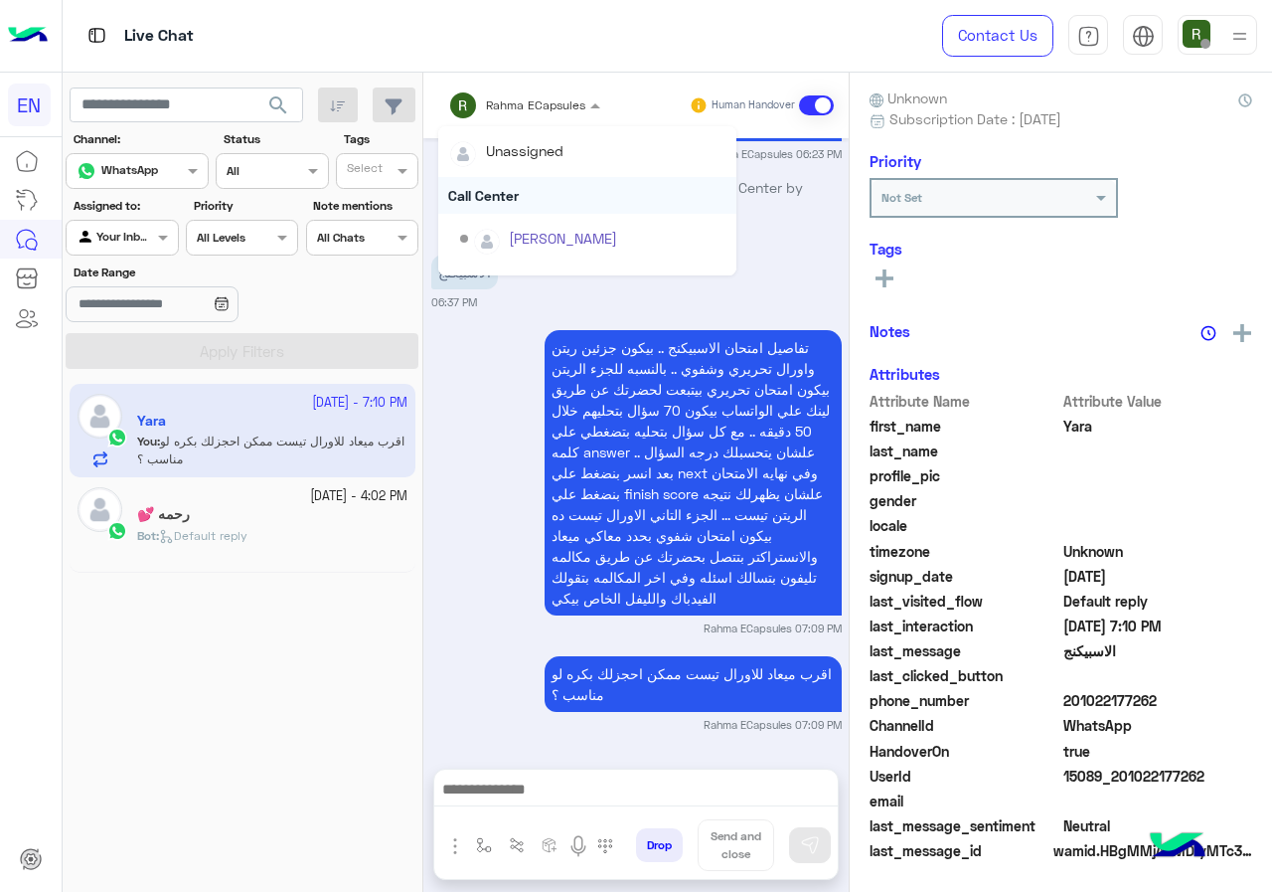
click at [505, 186] on div "Call Center" at bounding box center [587, 195] width 298 height 37
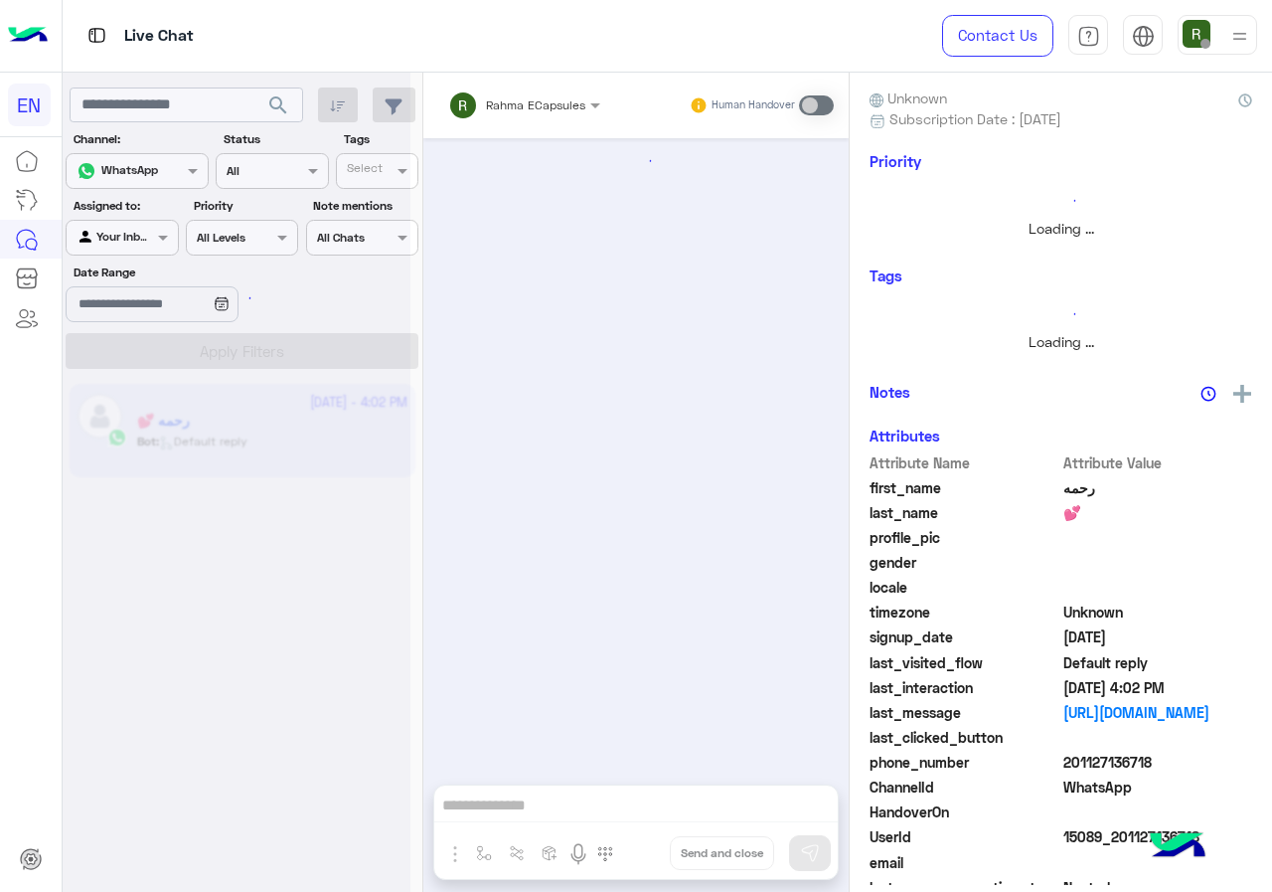
click at [107, 231] on input "text" at bounding box center [100, 236] width 46 height 18
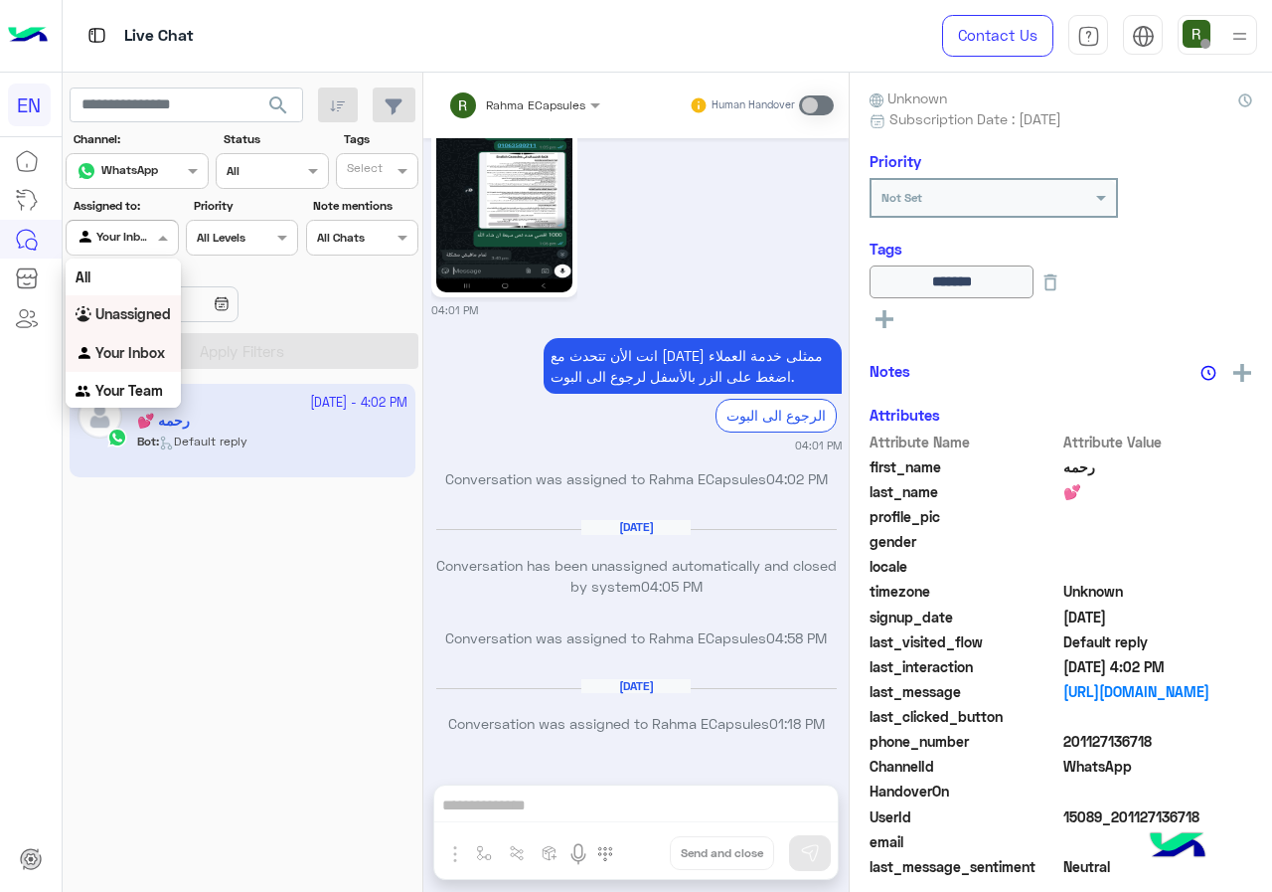
click at [130, 329] on div "Unassigned" at bounding box center [123, 314] width 115 height 39
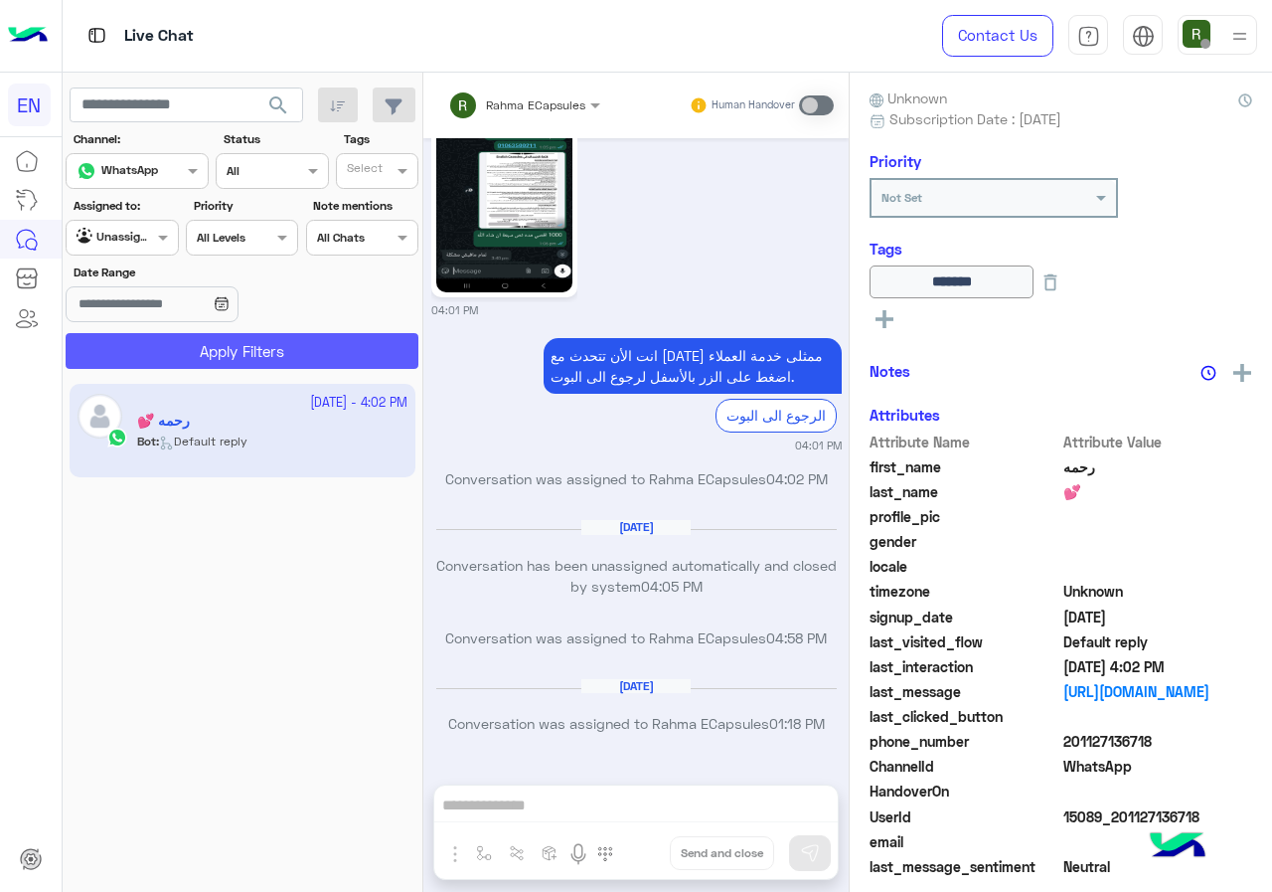
click at [150, 344] on button "Apply Filters" at bounding box center [242, 351] width 353 height 36
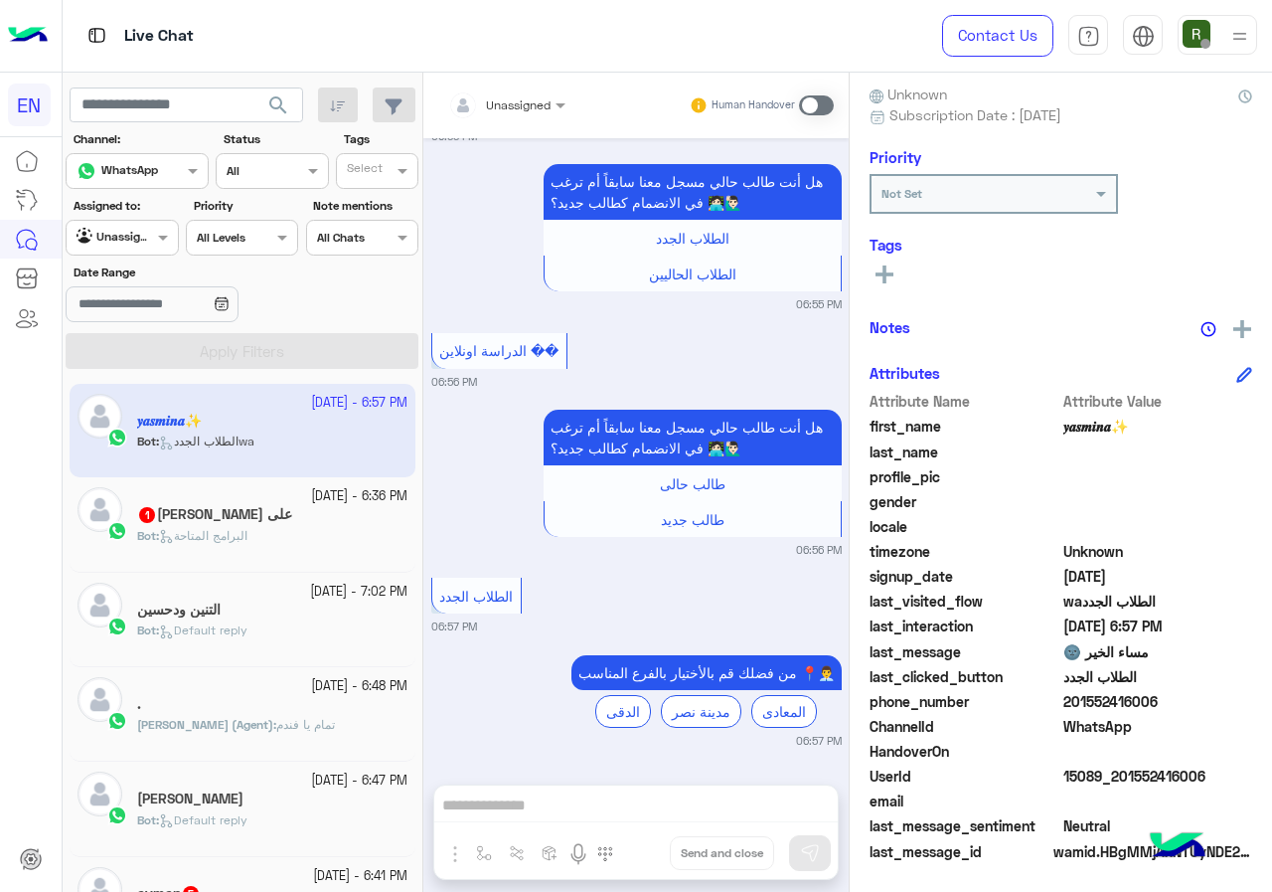
scroll to position [179, 0]
drag, startPoint x: 1064, startPoint y: 703, endPoint x: 1182, endPoint y: 691, distance: 118.9
click at [1182, 691] on span "201552416006" at bounding box center [1159, 700] width 190 height 21
click at [1097, 708] on span "201552416006" at bounding box center [1159, 700] width 190 height 21
click at [1072, 706] on span "201552416006" at bounding box center [1159, 700] width 190 height 21
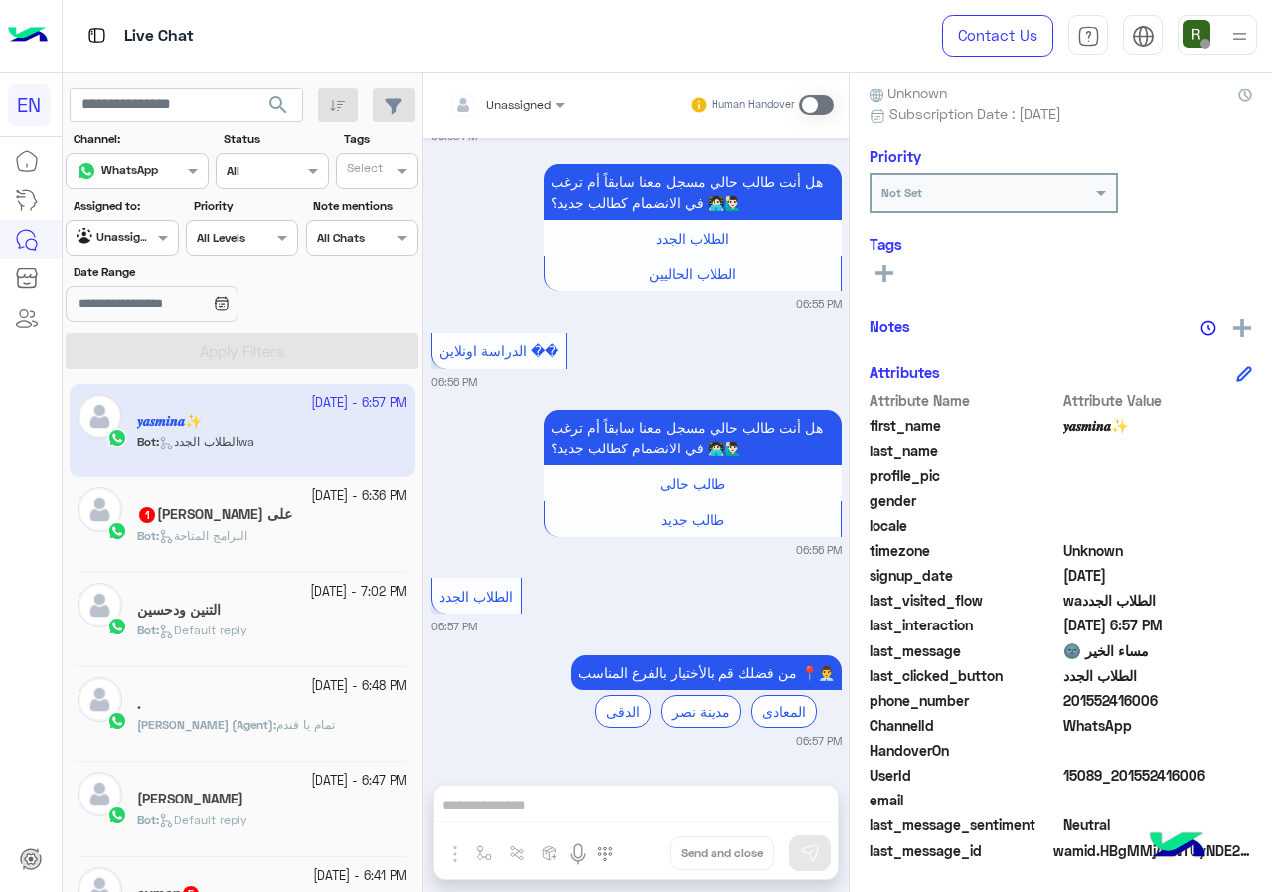
drag, startPoint x: 1067, startPoint y: 699, endPoint x: 1172, endPoint y: 703, distance: 105.5
click at [1172, 703] on span "201552416006" at bounding box center [1159, 700] width 190 height 21
copy span "01552416006"
click at [540, 99] on div at bounding box center [506, 101] width 137 height 19
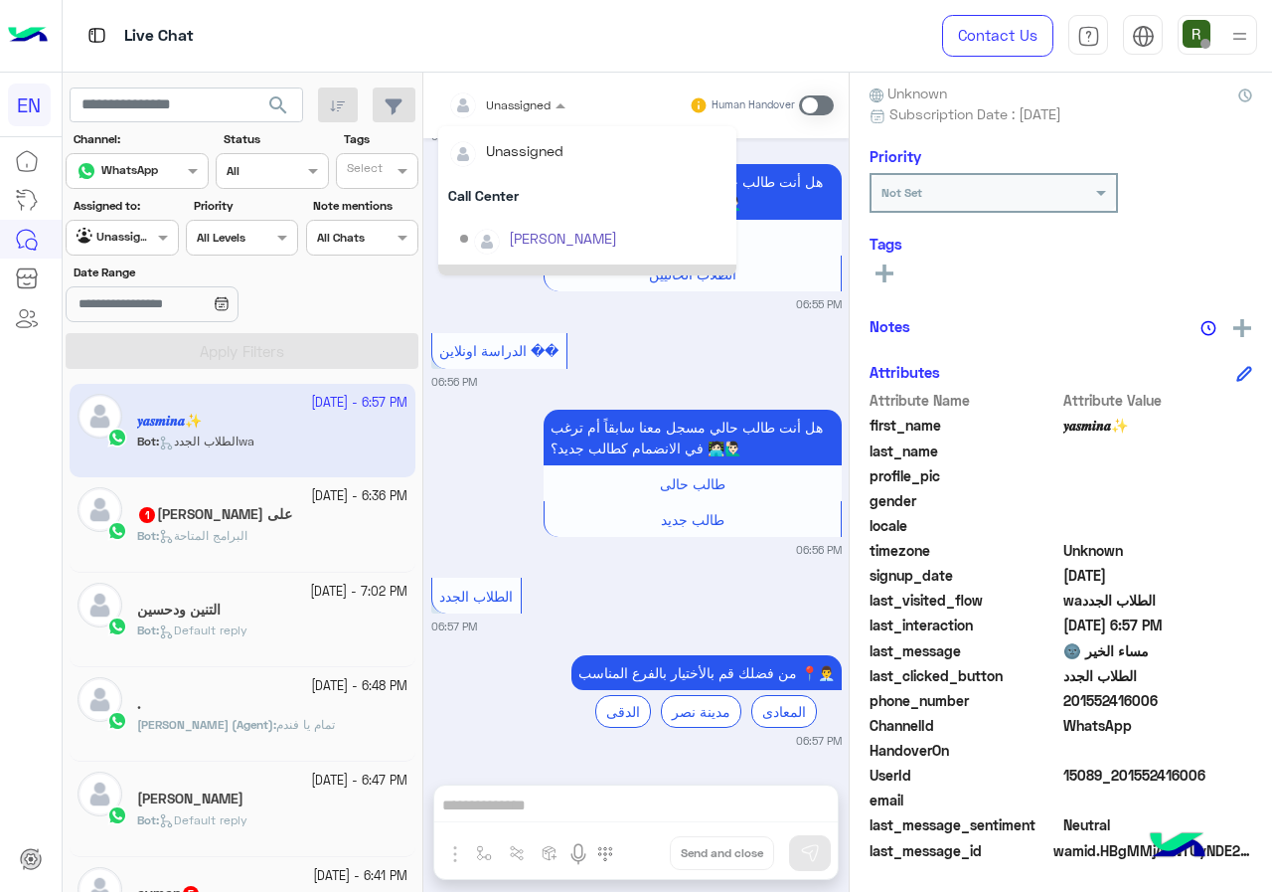
scroll to position [330, 0]
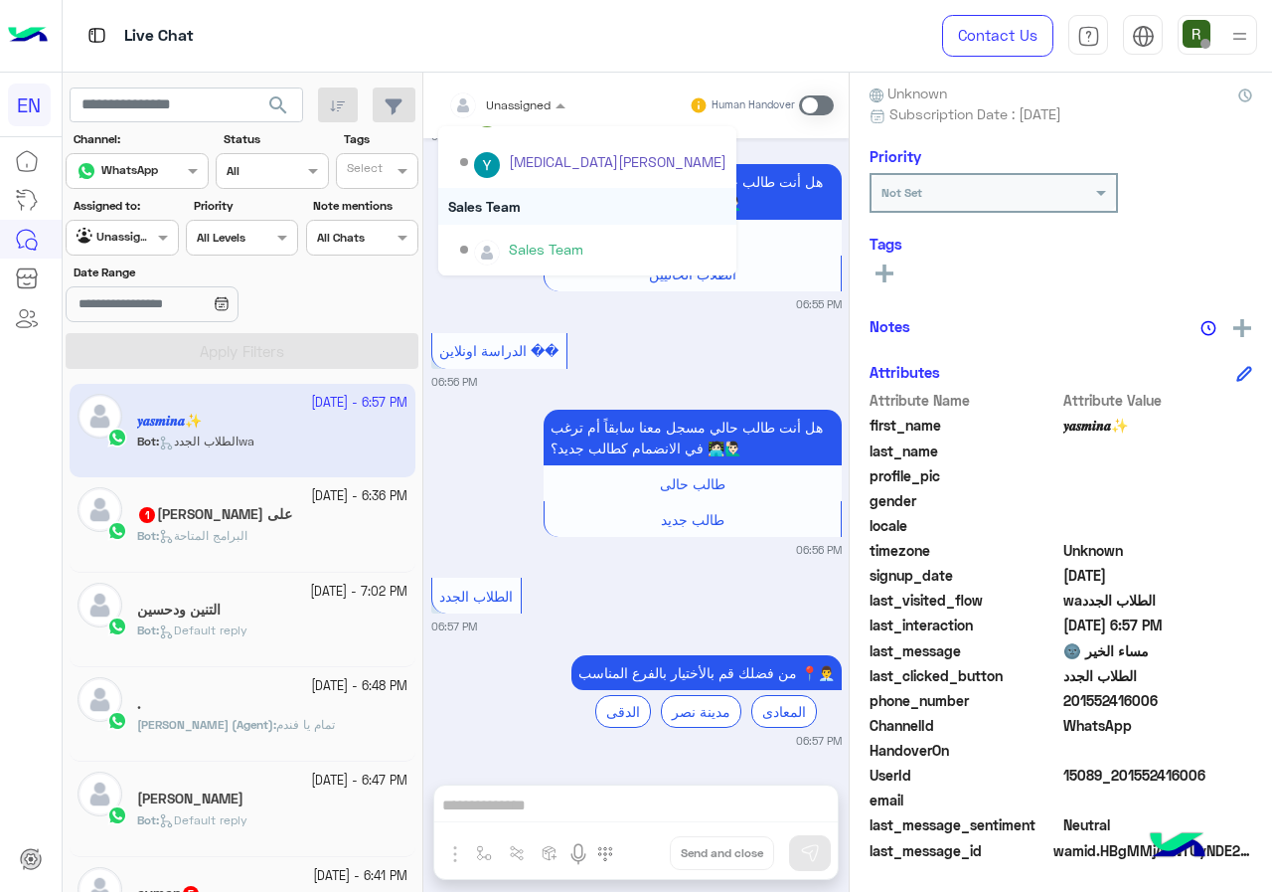
click at [559, 209] on div "Sales Team" at bounding box center [587, 206] width 298 height 37
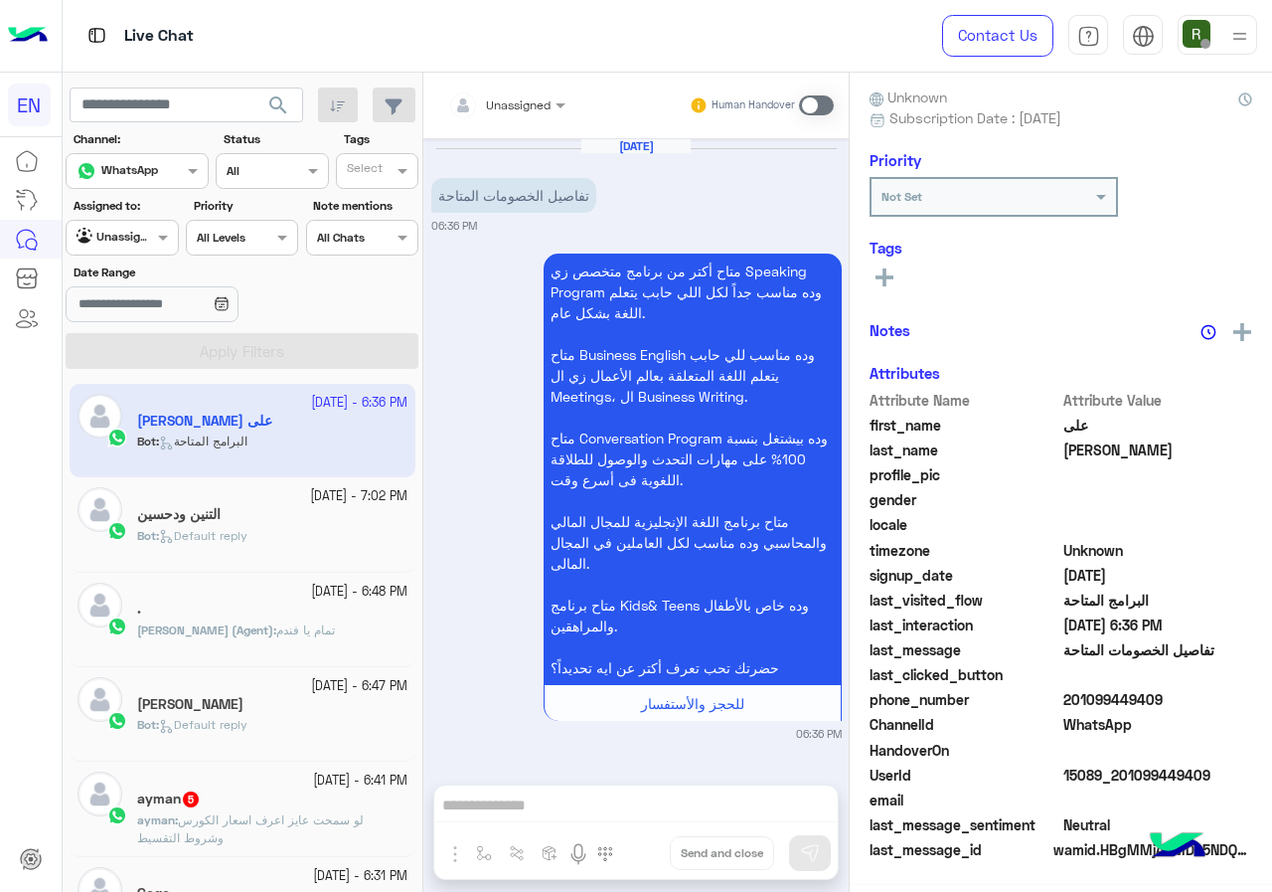
scroll to position [174, 0]
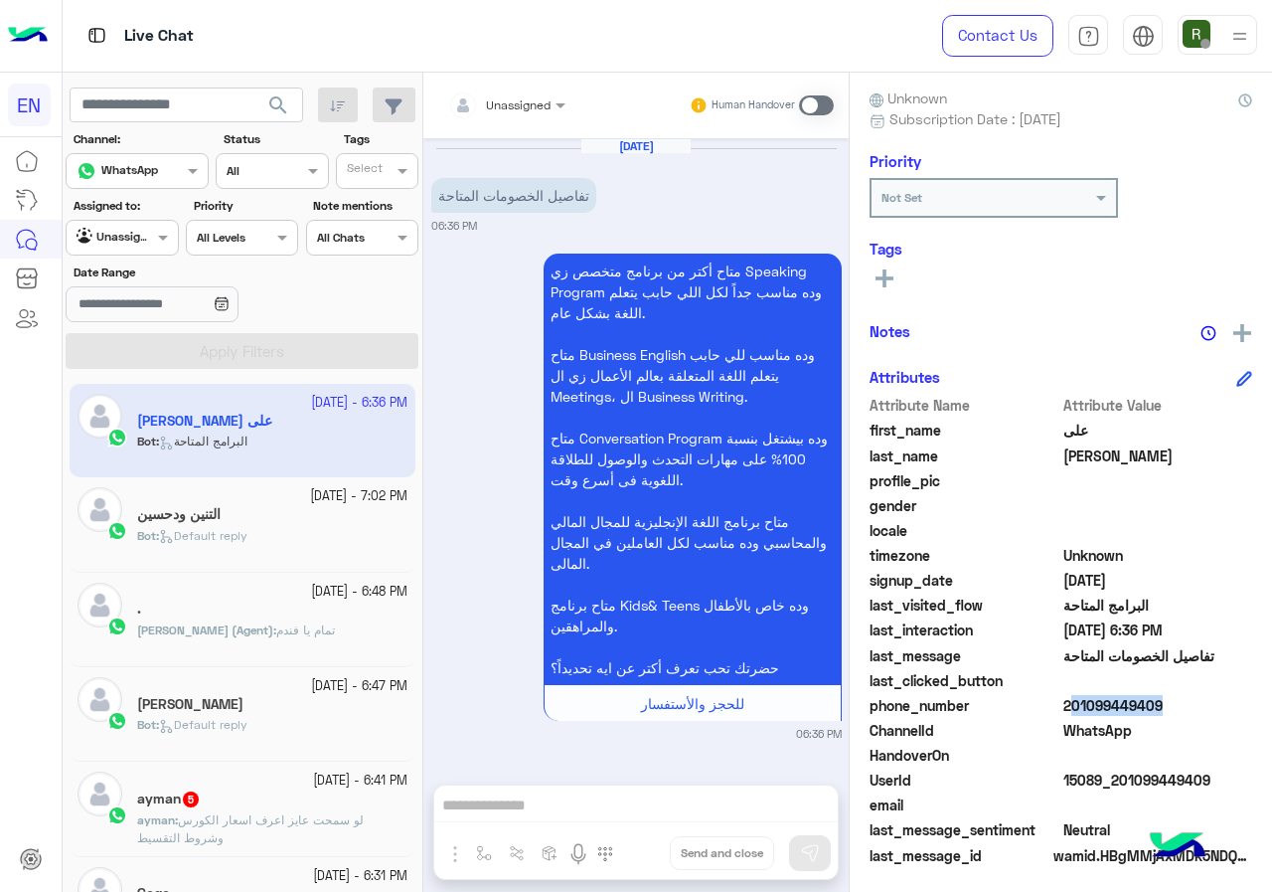
drag, startPoint x: 1063, startPoint y: 695, endPoint x: 1150, endPoint y: 700, distance: 87.6
click at [1150, 700] on span "201099449409" at bounding box center [1159, 705] width 190 height 21
click at [1115, 709] on span "201099449409" at bounding box center [1159, 705] width 190 height 21
drag, startPoint x: 1071, startPoint y: 700, endPoint x: 1179, endPoint y: 705, distance: 108.5
click at [1179, 705] on span "201099449409" at bounding box center [1159, 705] width 190 height 21
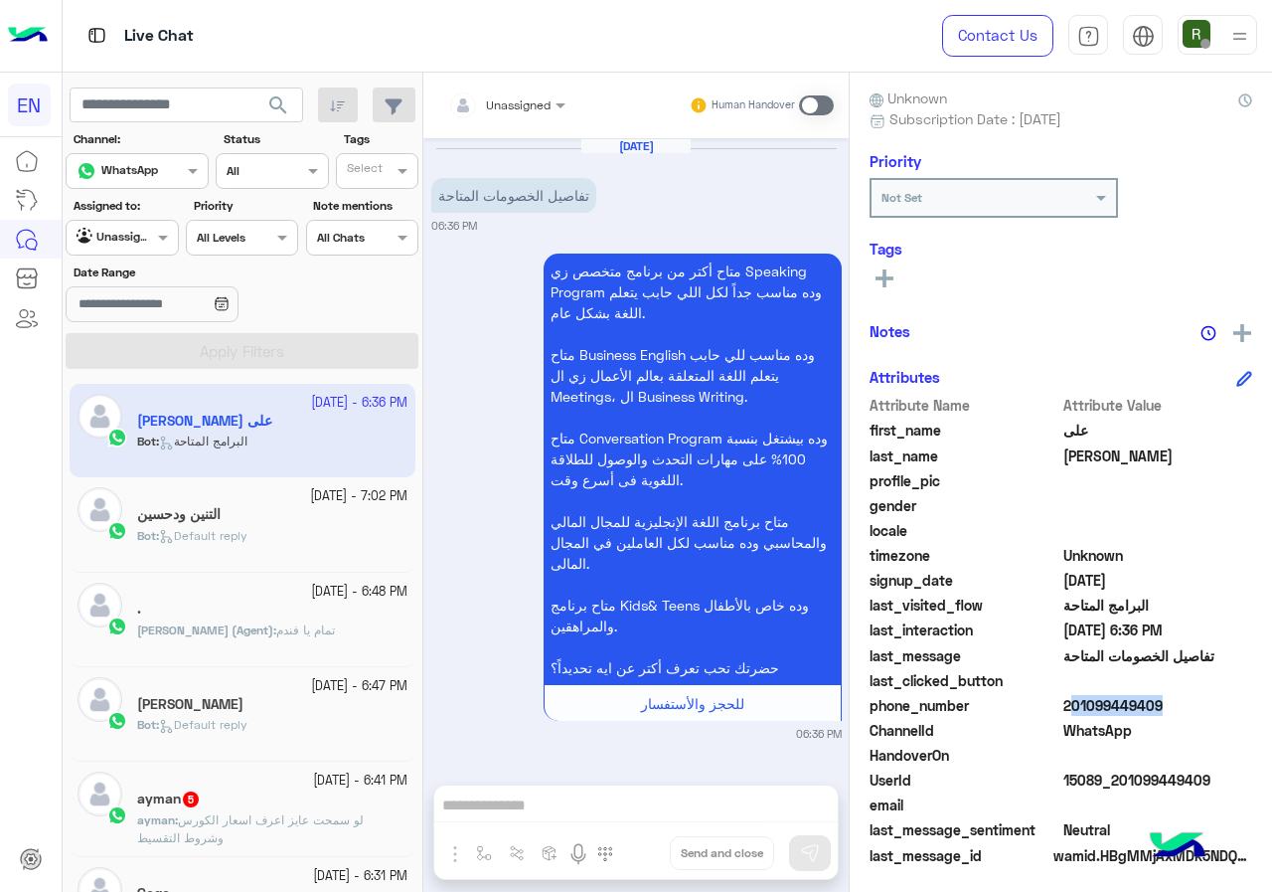
click at [523, 104] on div at bounding box center [506, 101] width 137 height 19
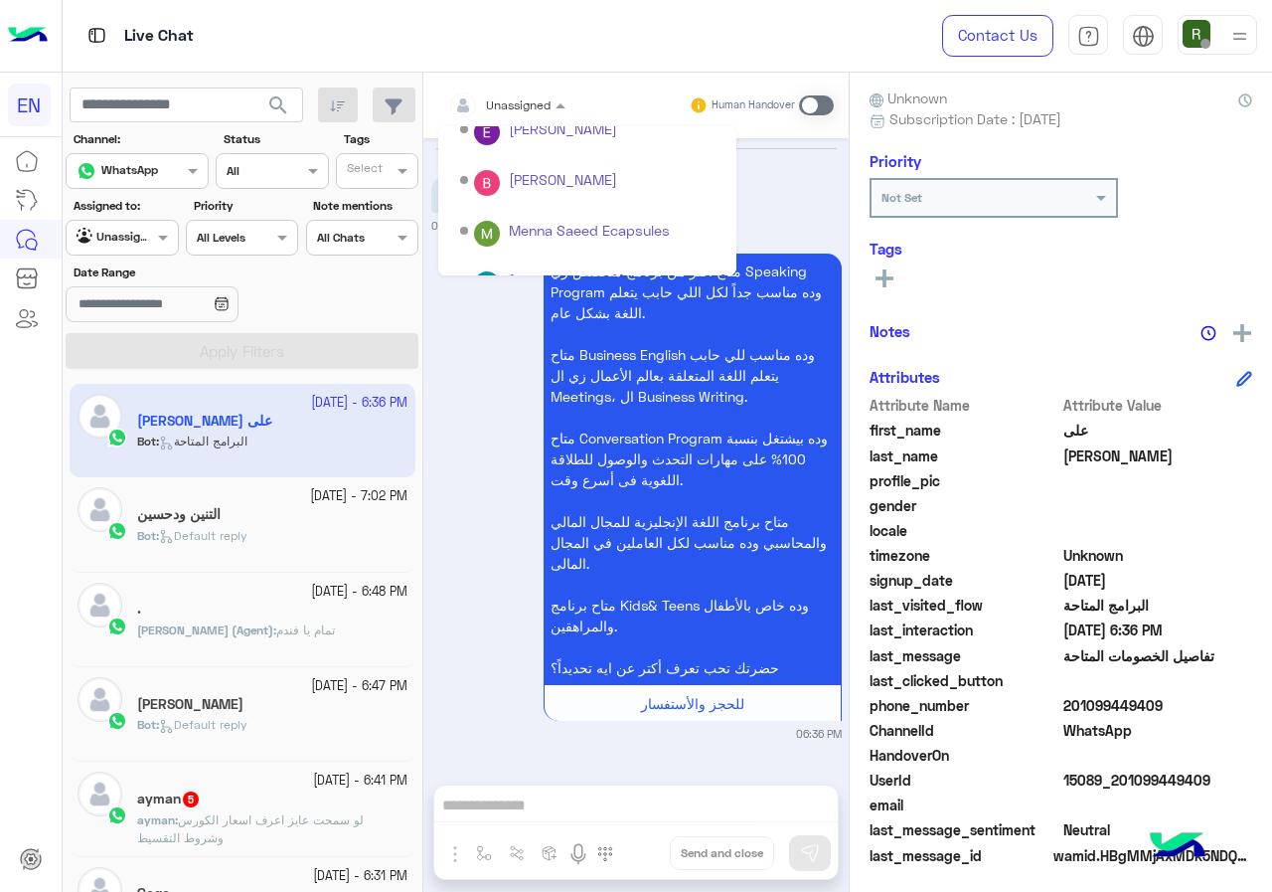
scroll to position [330, 0]
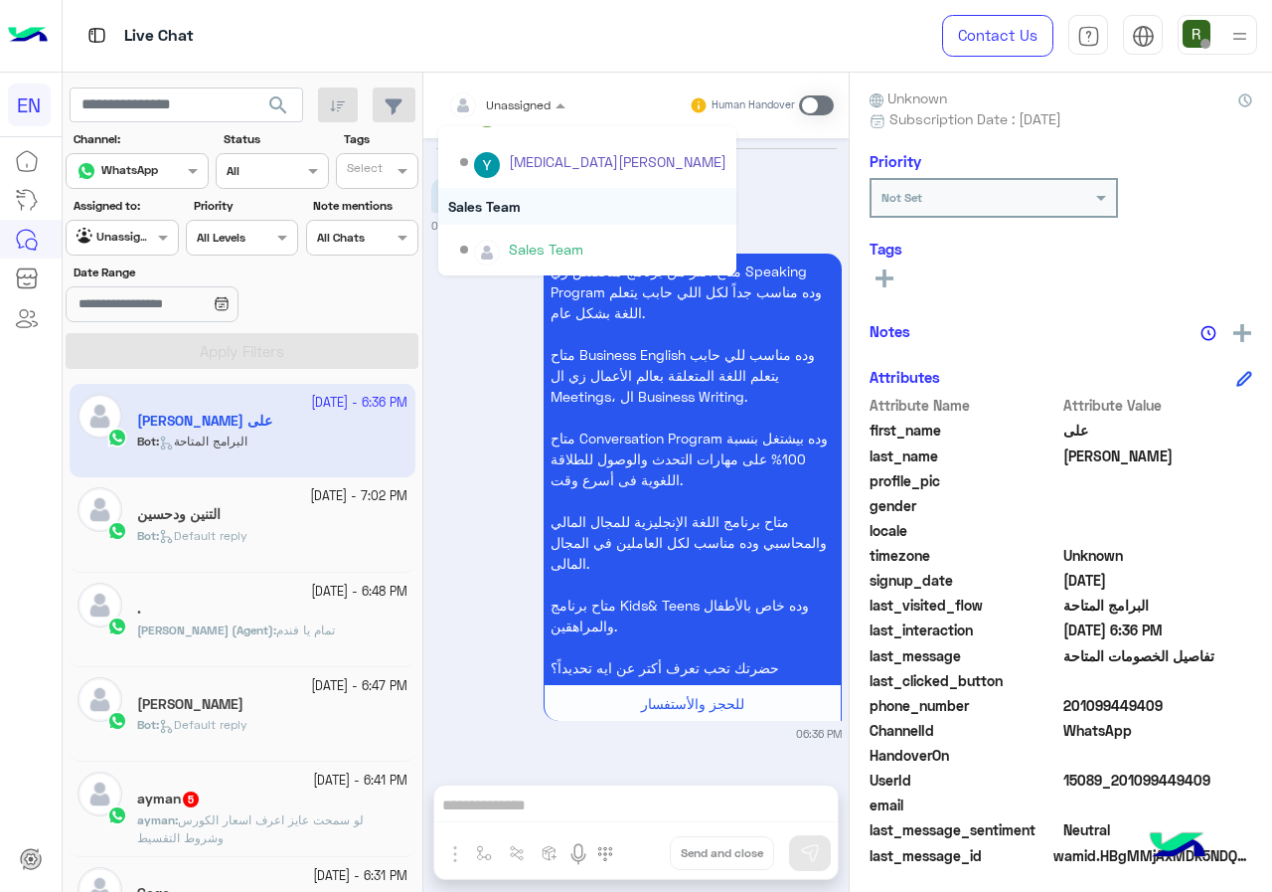
click at [581, 207] on div "Sales Team" at bounding box center [587, 206] width 298 height 37
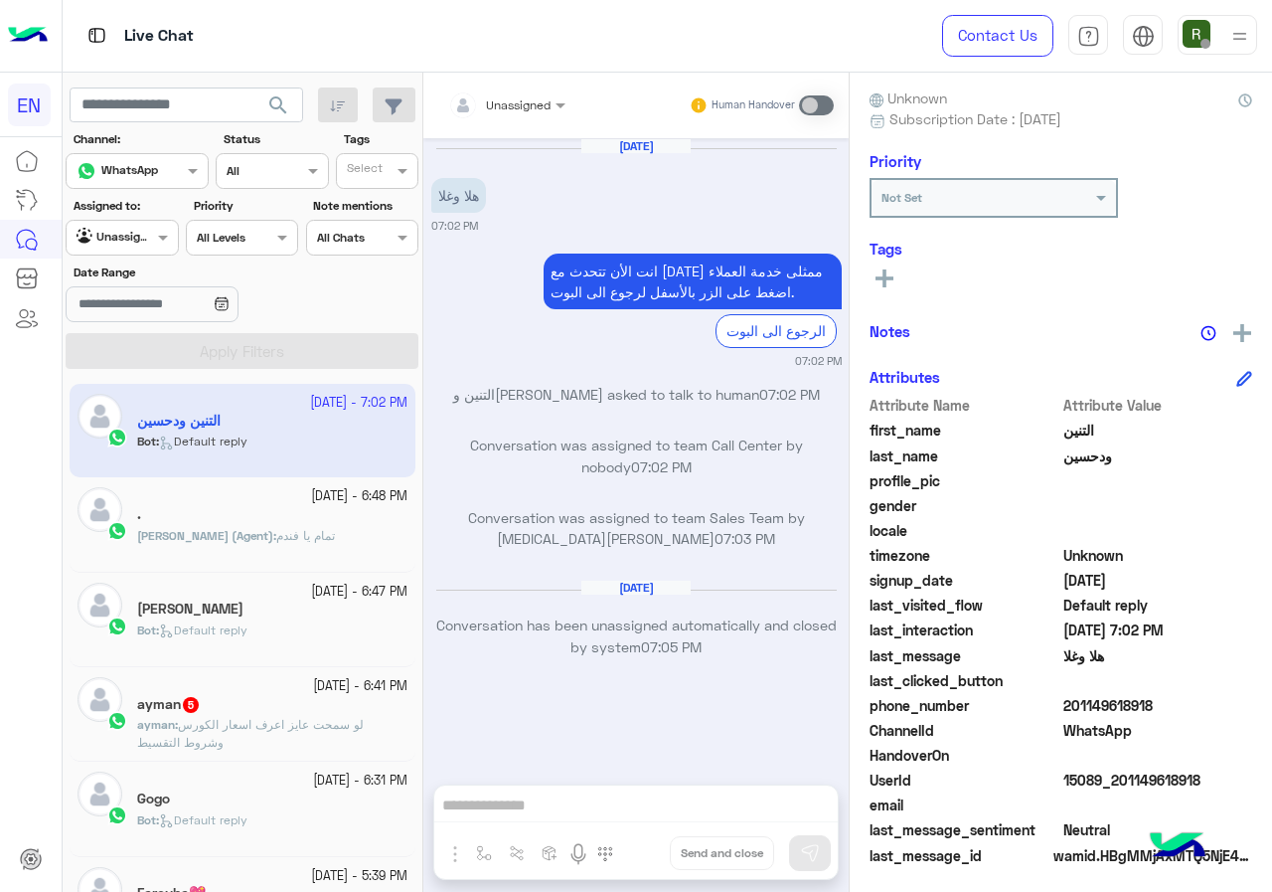
drag, startPoint x: 1078, startPoint y: 706, endPoint x: 1266, endPoint y: 708, distance: 187.9
click at [1266, 708] on div "التنين ودحسين Reachable Unknown Subscription Date : [DATE] Priority Not Set Tag…" at bounding box center [1061, 479] width 423 height 812
click at [1113, 710] on span "201149618918" at bounding box center [1159, 705] width 190 height 21
drag, startPoint x: 1071, startPoint y: 705, endPoint x: 1183, endPoint y: 705, distance: 112.3
click at [1183, 705] on span "201149618918" at bounding box center [1159, 705] width 190 height 21
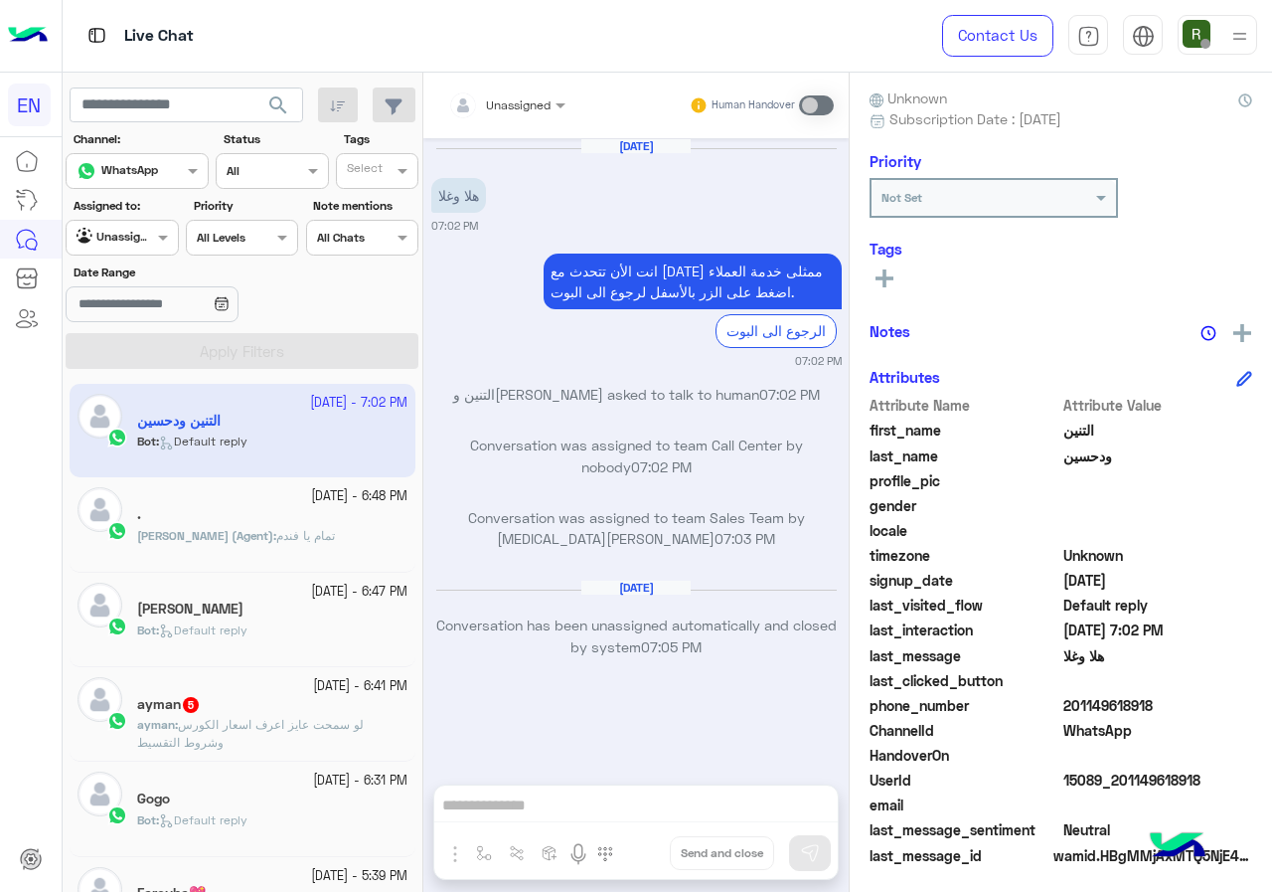
copy span "01149618918"
click at [528, 96] on div at bounding box center [506, 101] width 137 height 19
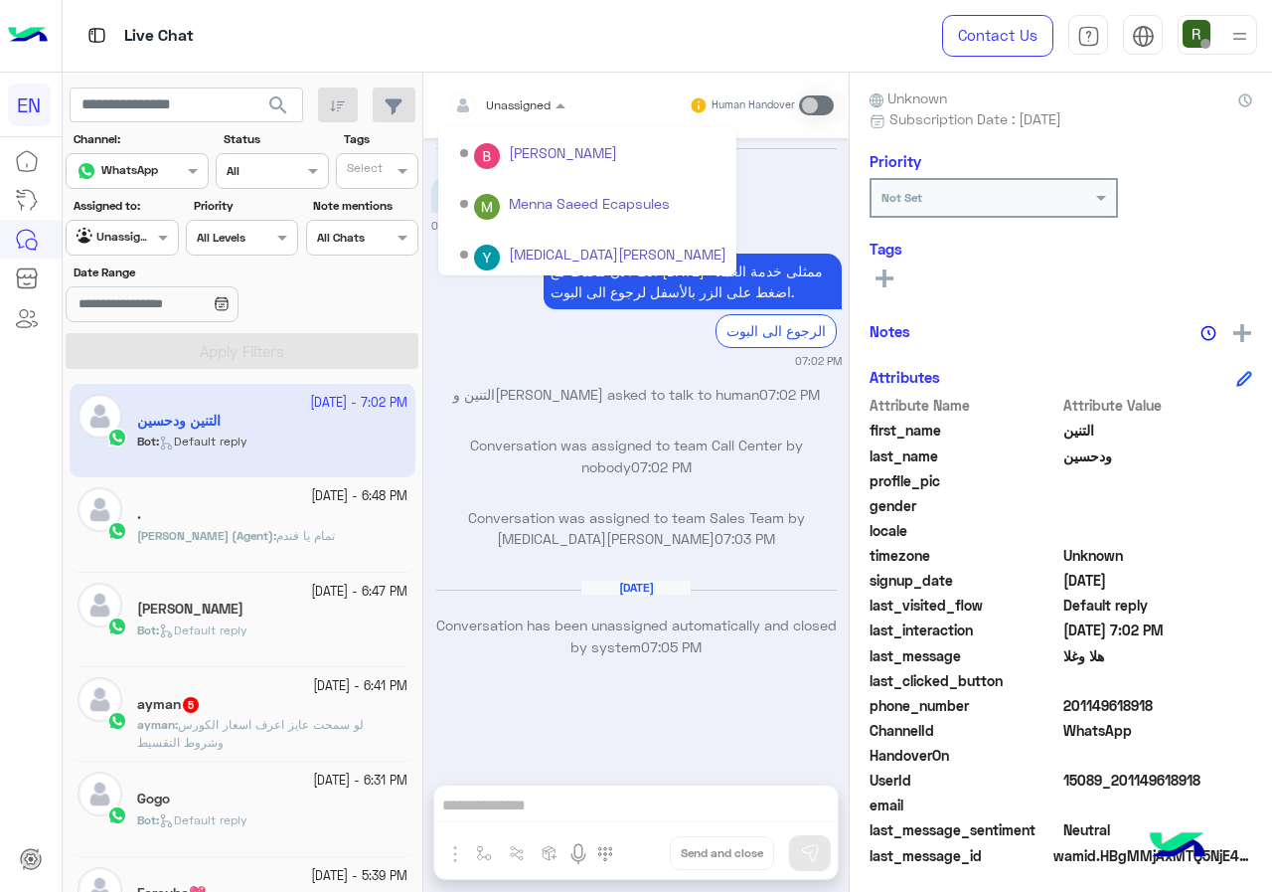
scroll to position [330, 0]
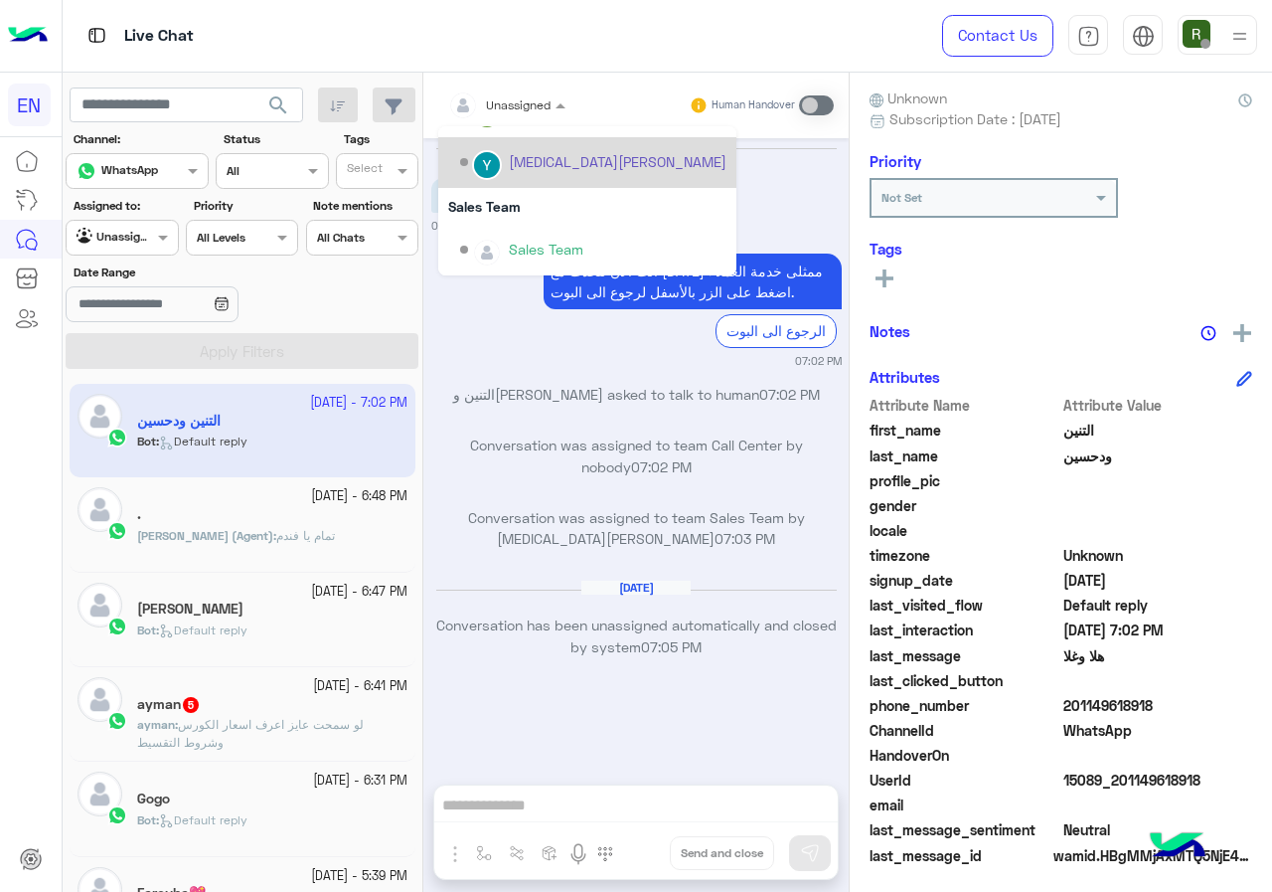
click at [552, 197] on div "Sales Team" at bounding box center [587, 206] width 298 height 37
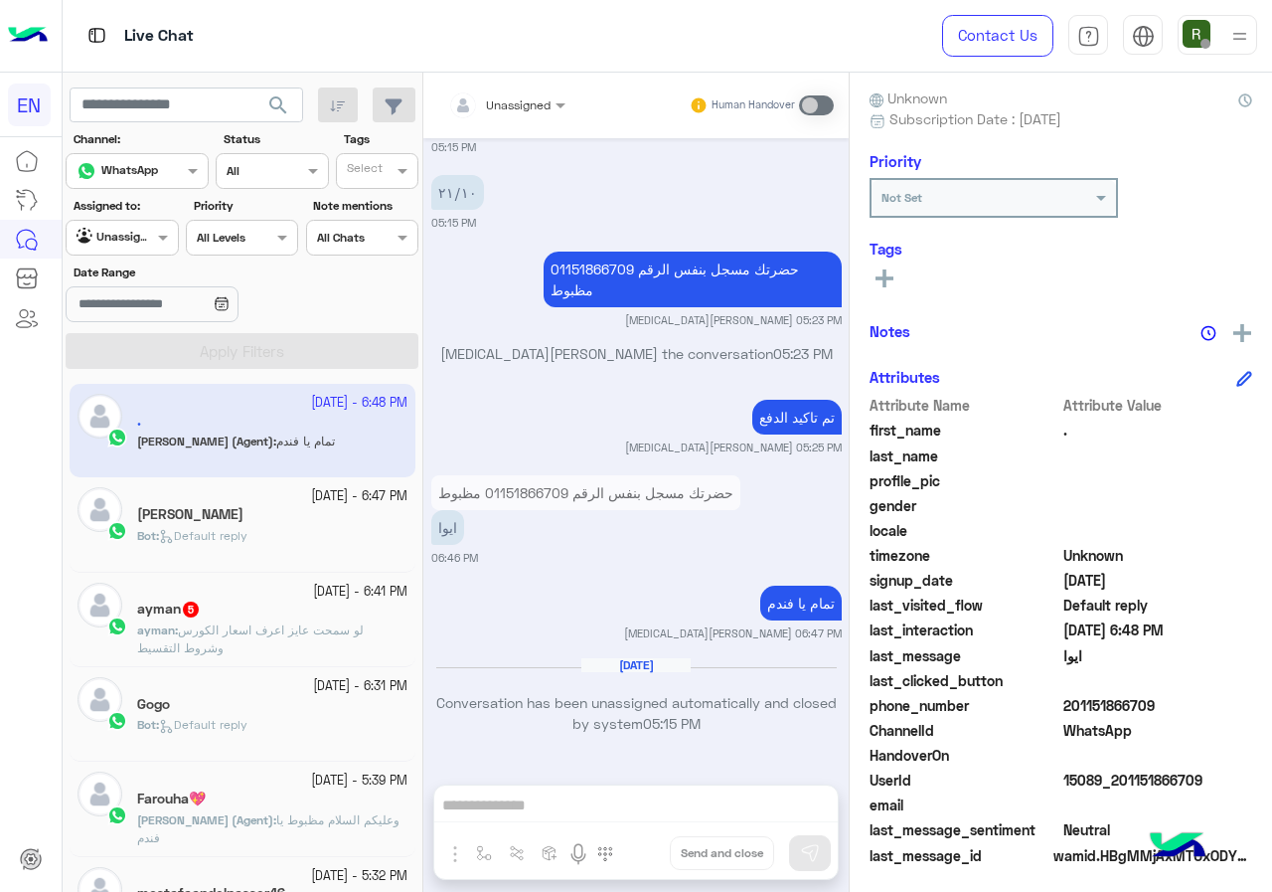
click at [248, 542] on span "Default reply" at bounding box center [203, 535] width 88 height 15
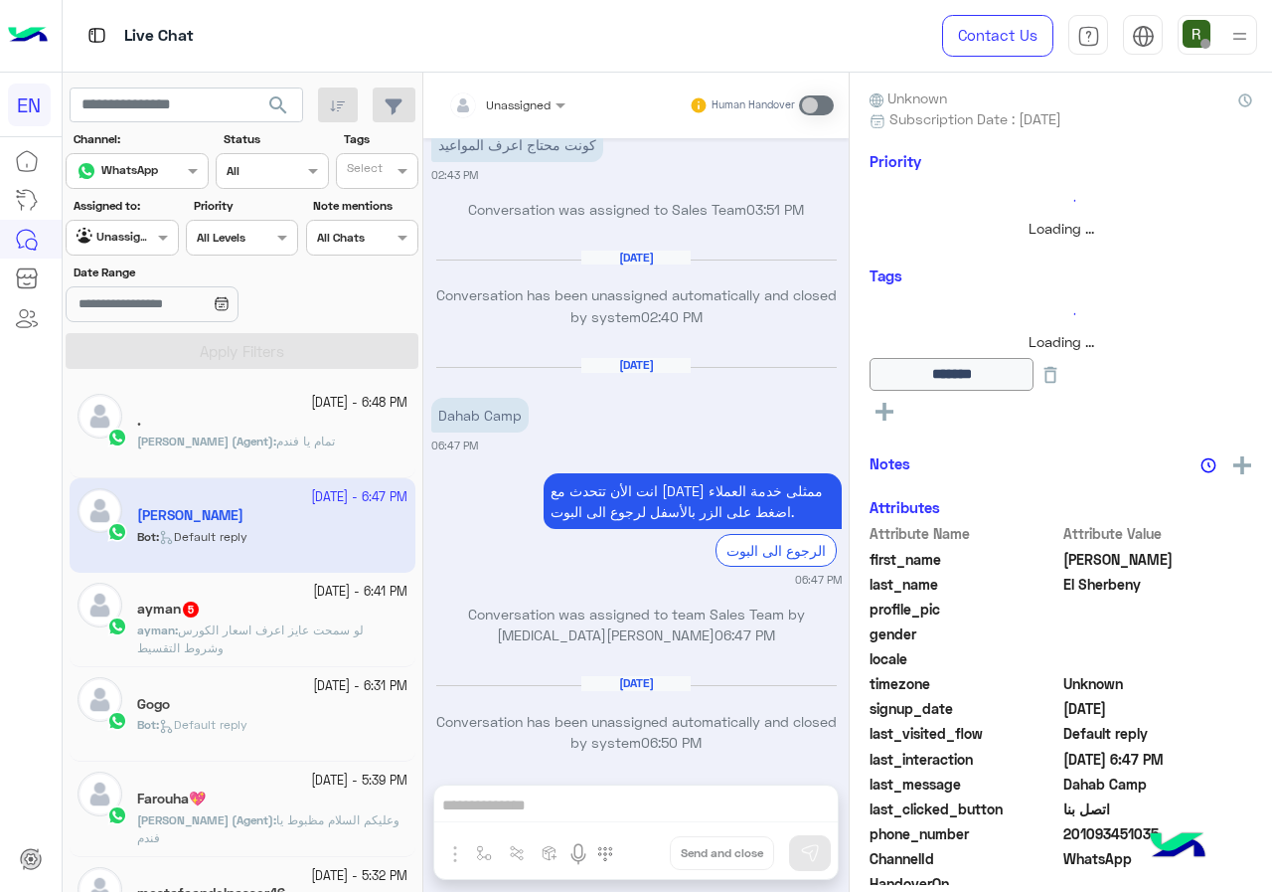
scroll to position [215, 0]
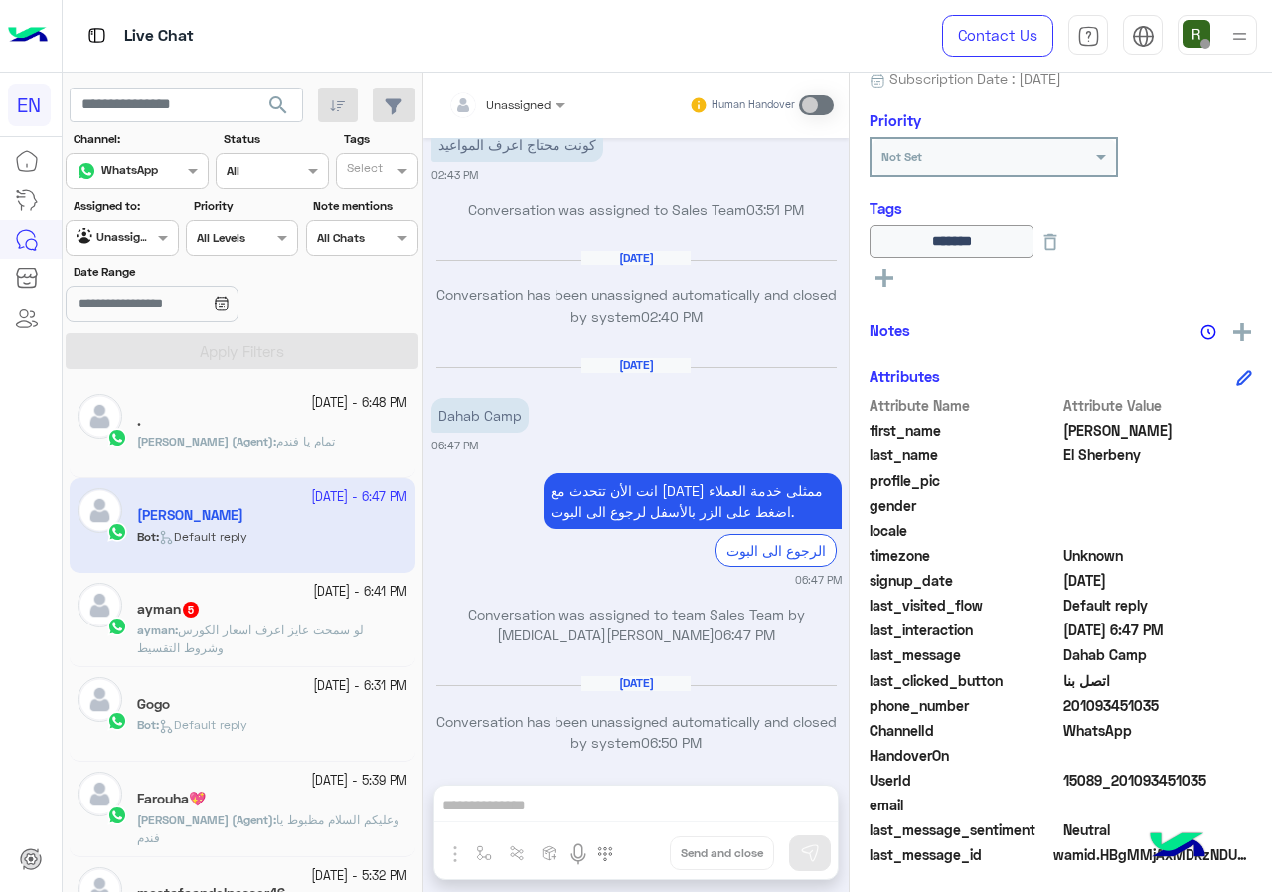
click at [164, 431] on div "." at bounding box center [272, 423] width 270 height 21
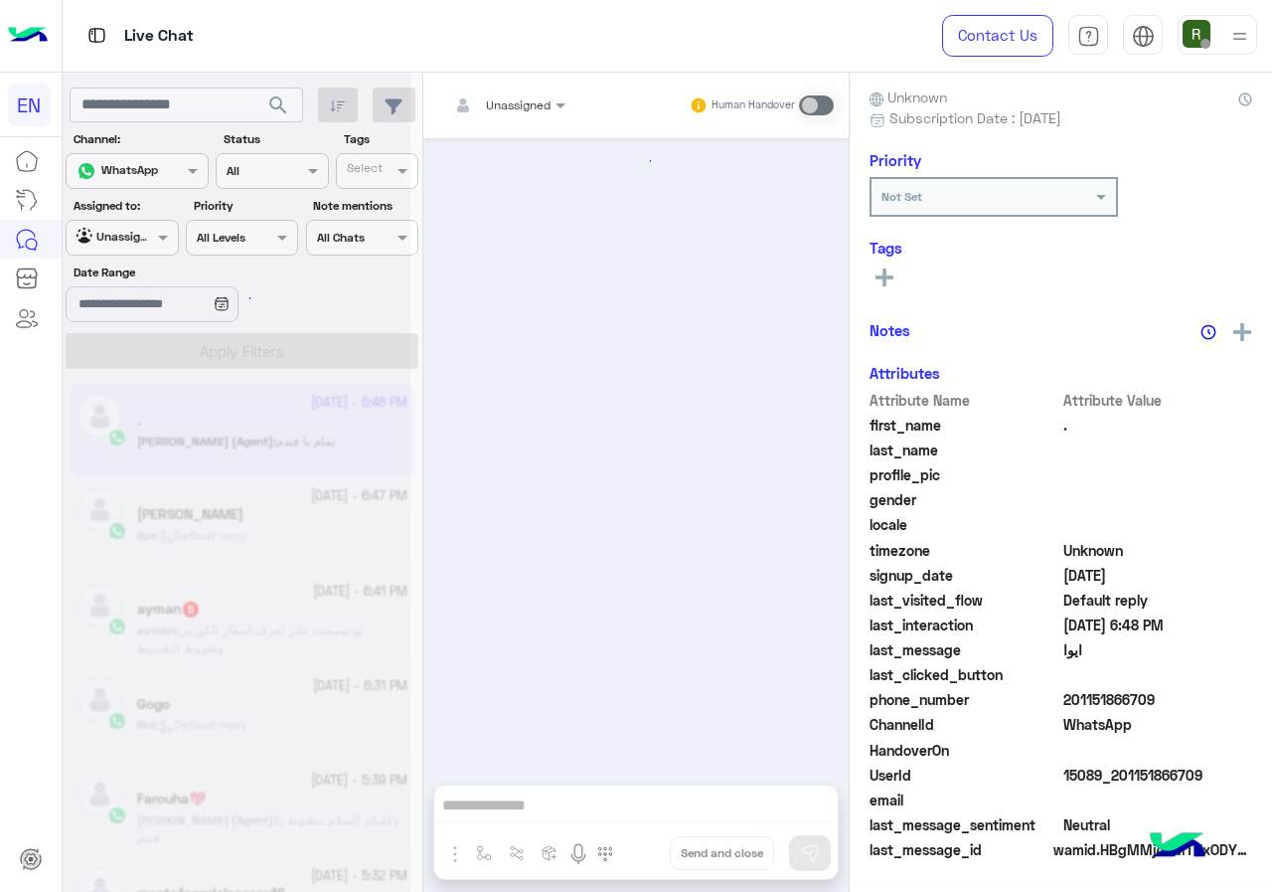
scroll to position [175, 0]
click at [143, 244] on div "Unassigned" at bounding box center [115, 238] width 76 height 20
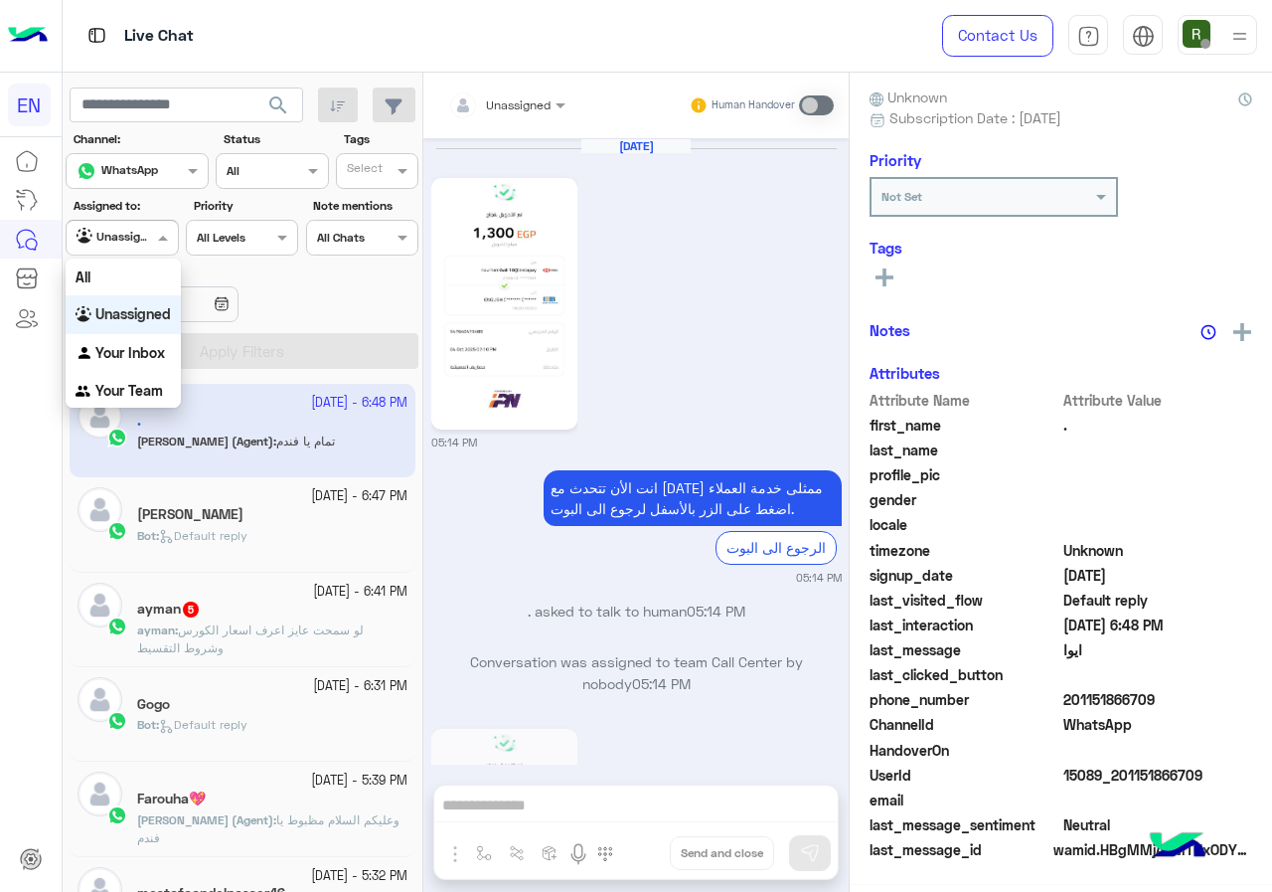
scroll to position [902, 0]
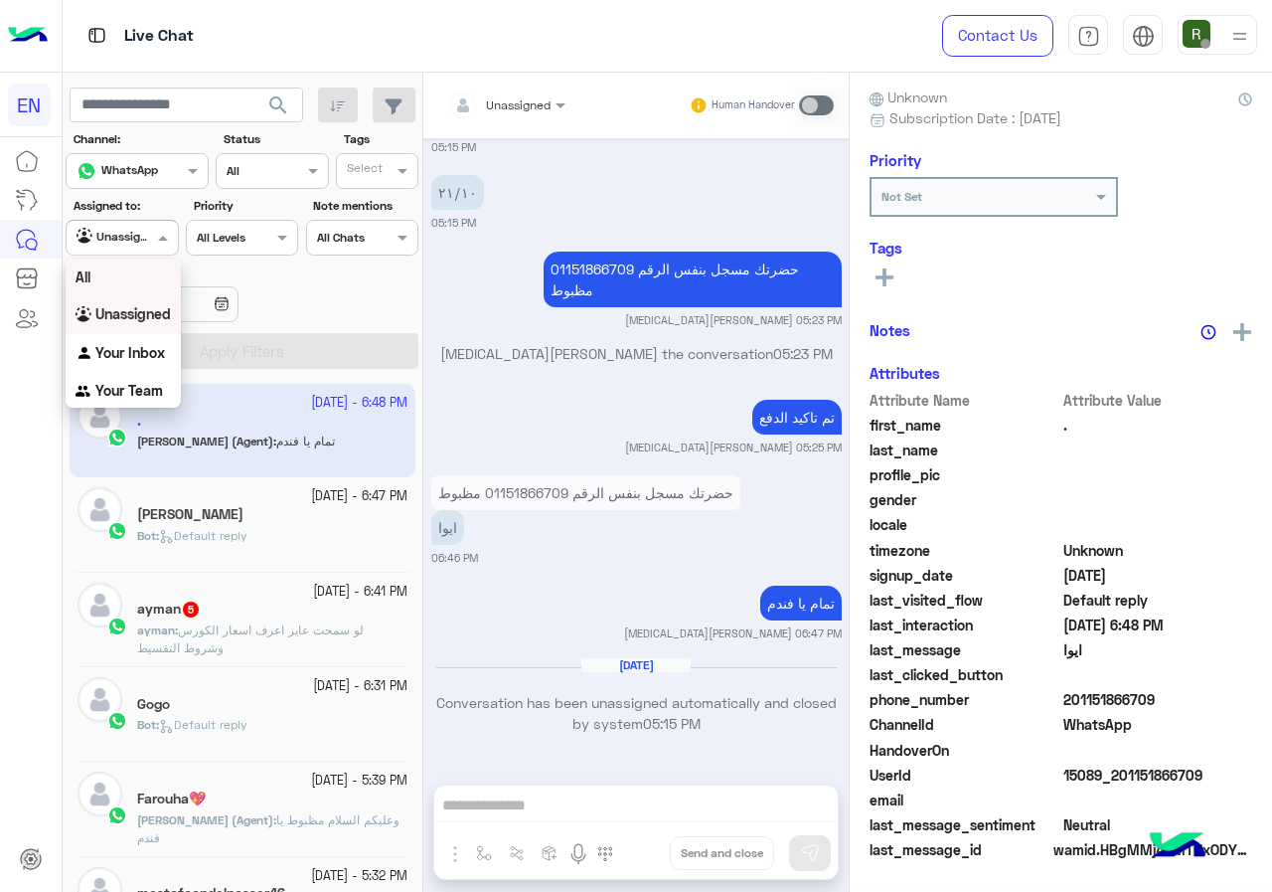
click at [144, 250] on div "Agent Filter Unassigned" at bounding box center [122, 238] width 112 height 36
click at [145, 250] on div "Agent Filter Unassigned" at bounding box center [122, 238] width 112 height 36
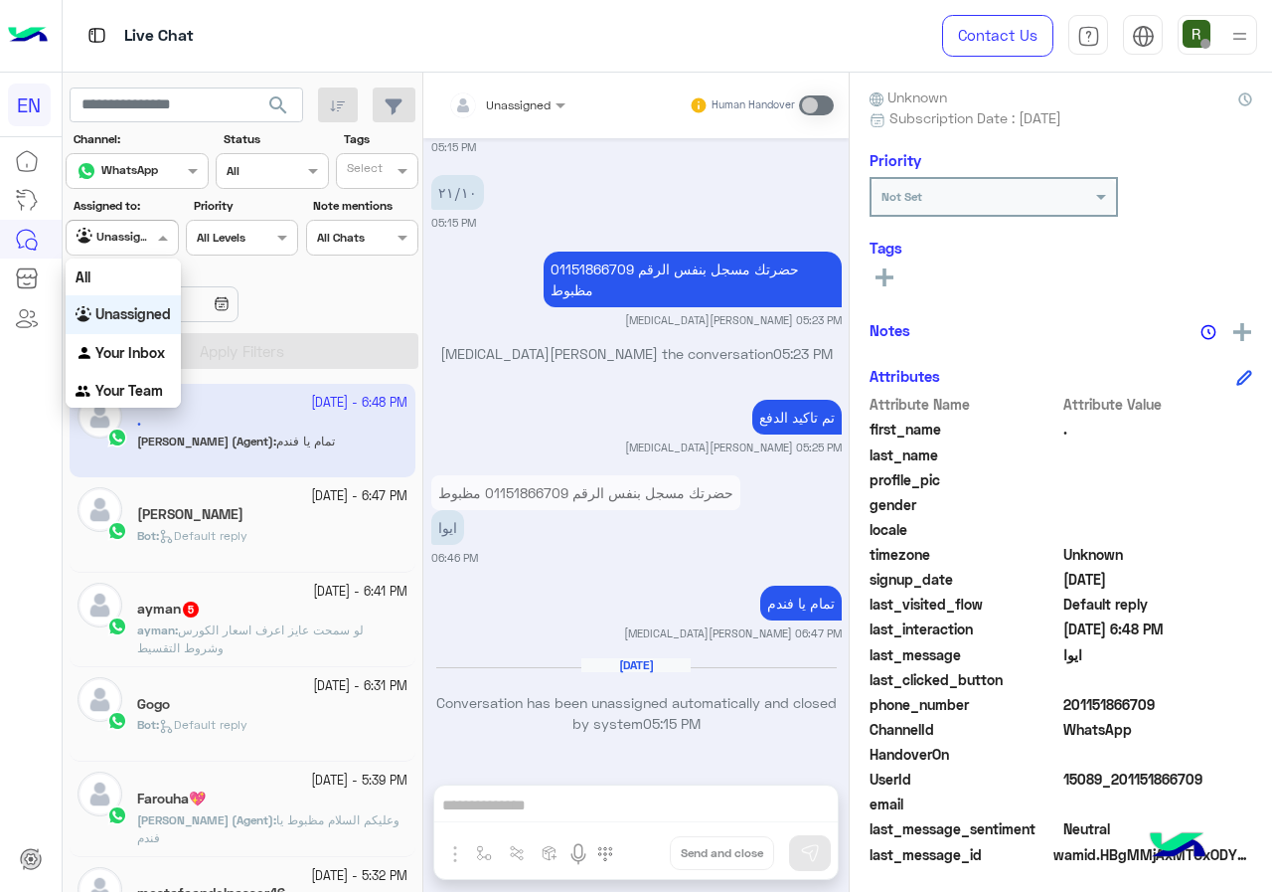
scroll to position [179, 0]
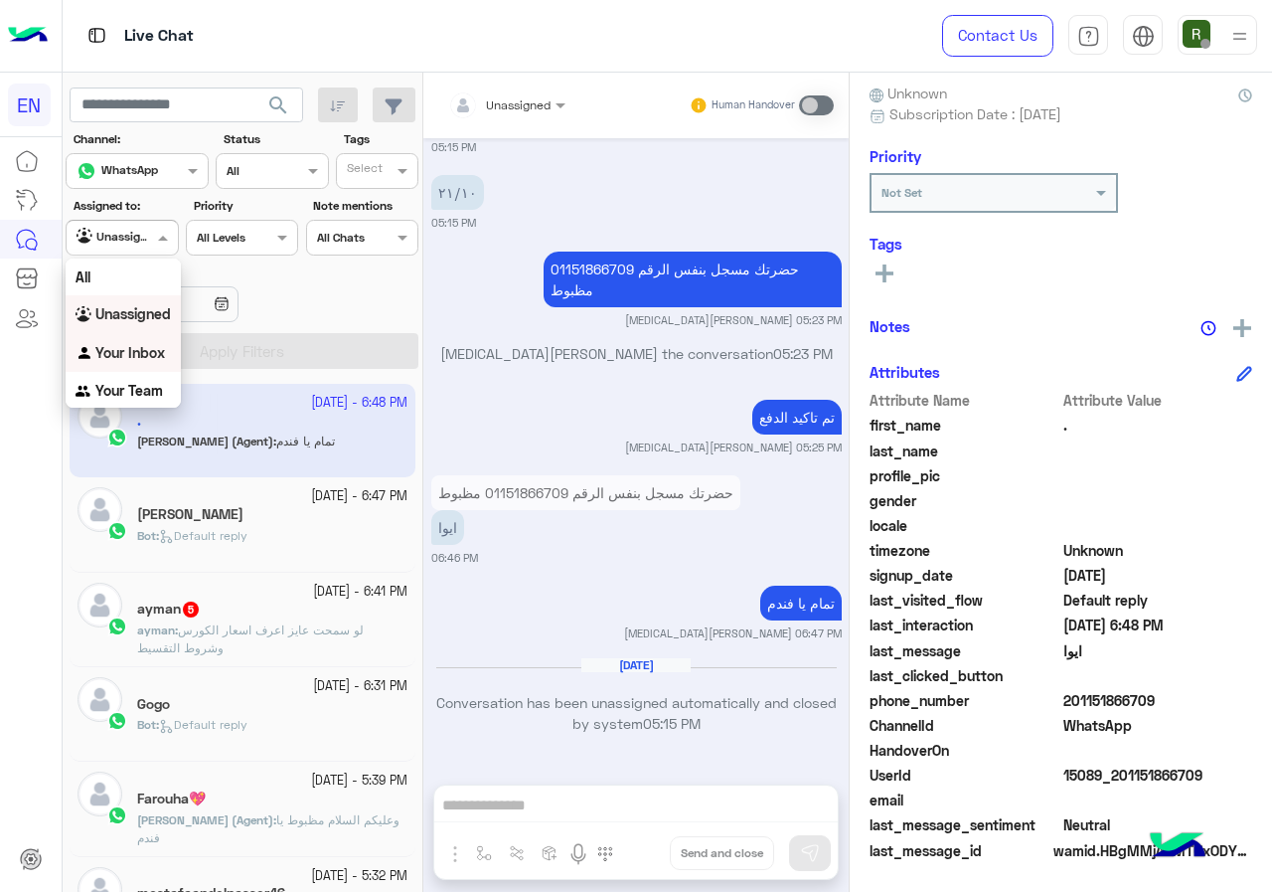
click at [163, 361] on div "Your Inbox" at bounding box center [123, 353] width 115 height 39
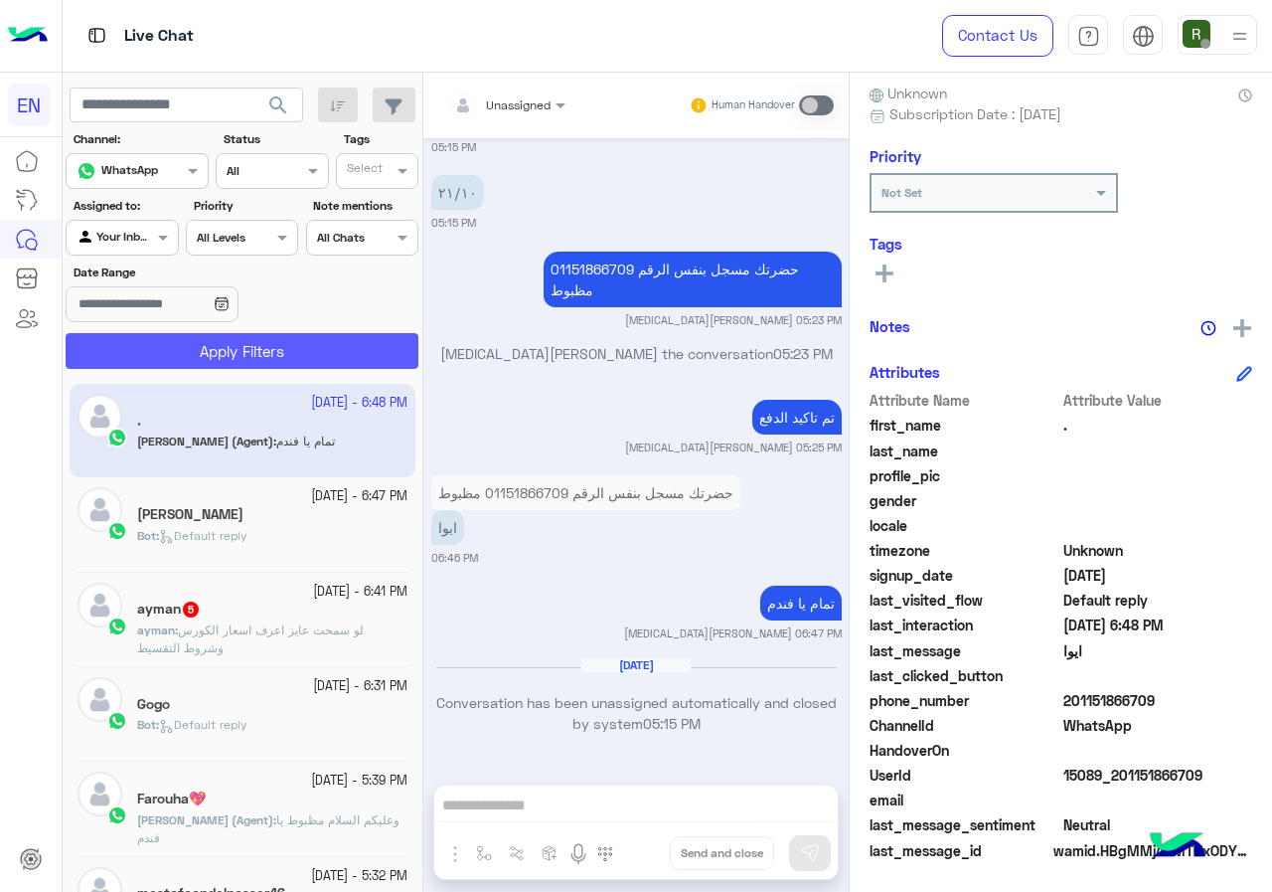
click at [259, 350] on button "Apply Filters" at bounding box center [242, 351] width 353 height 36
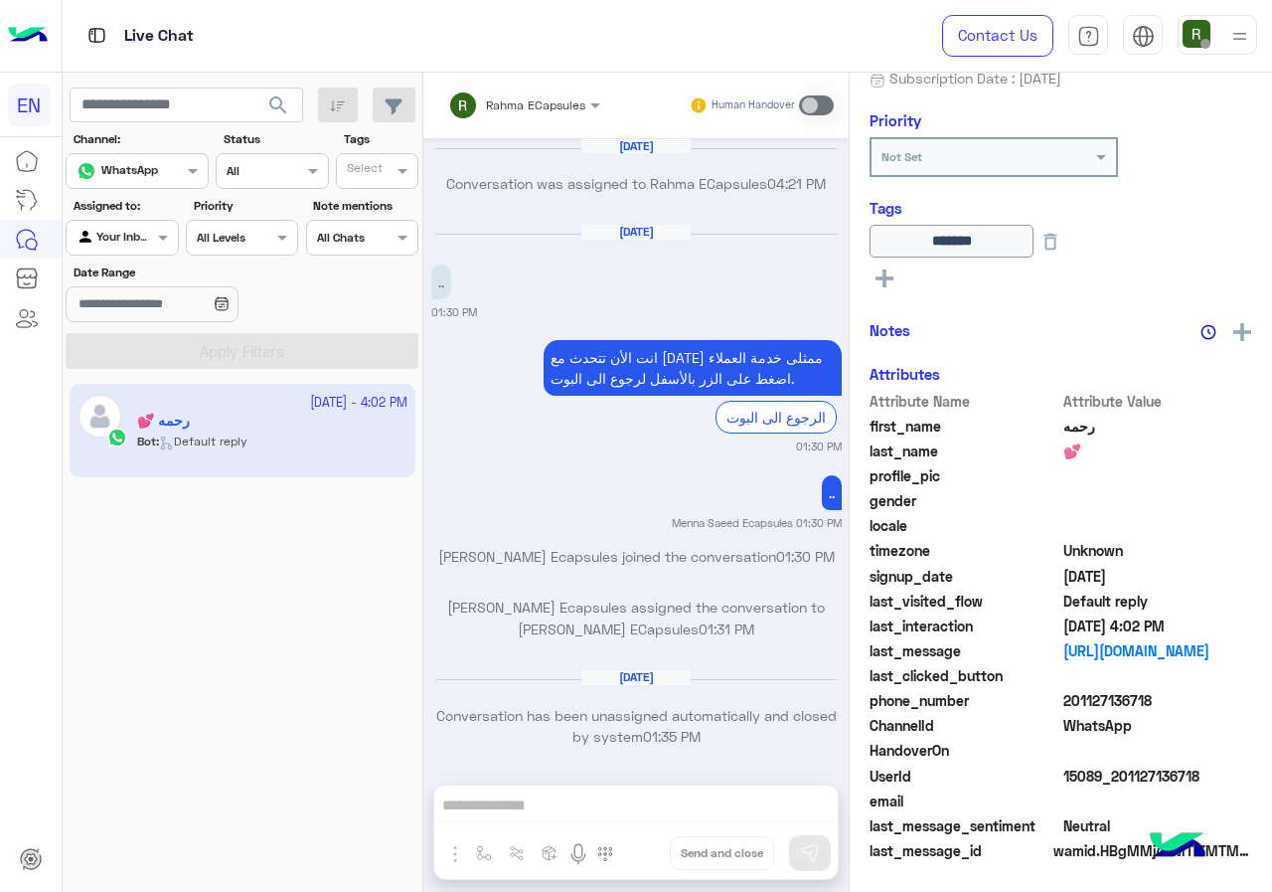
scroll to position [1267, 0]
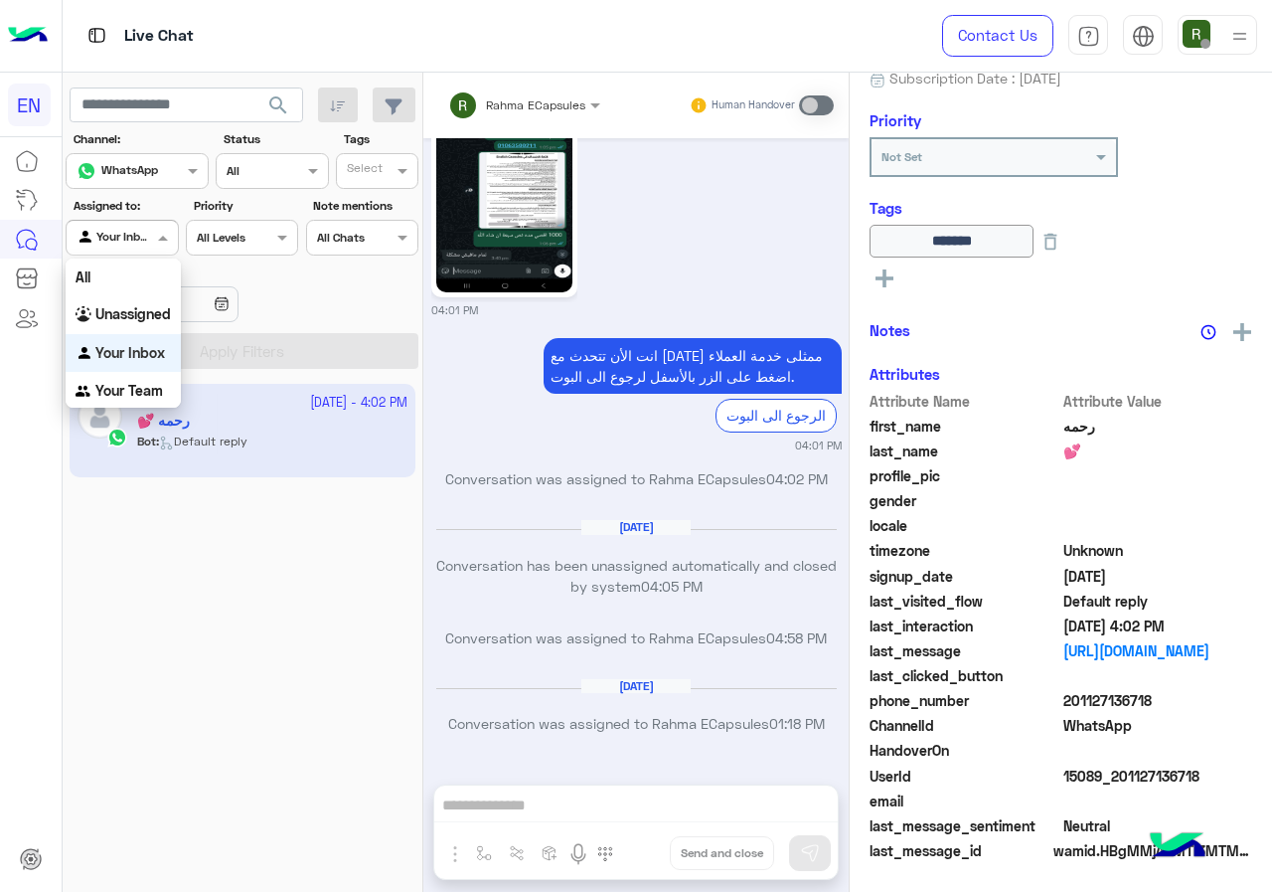
click at [118, 239] on input "text" at bounding box center [100, 236] width 46 height 18
click at [120, 386] on b "Your Team" at bounding box center [129, 390] width 68 height 17
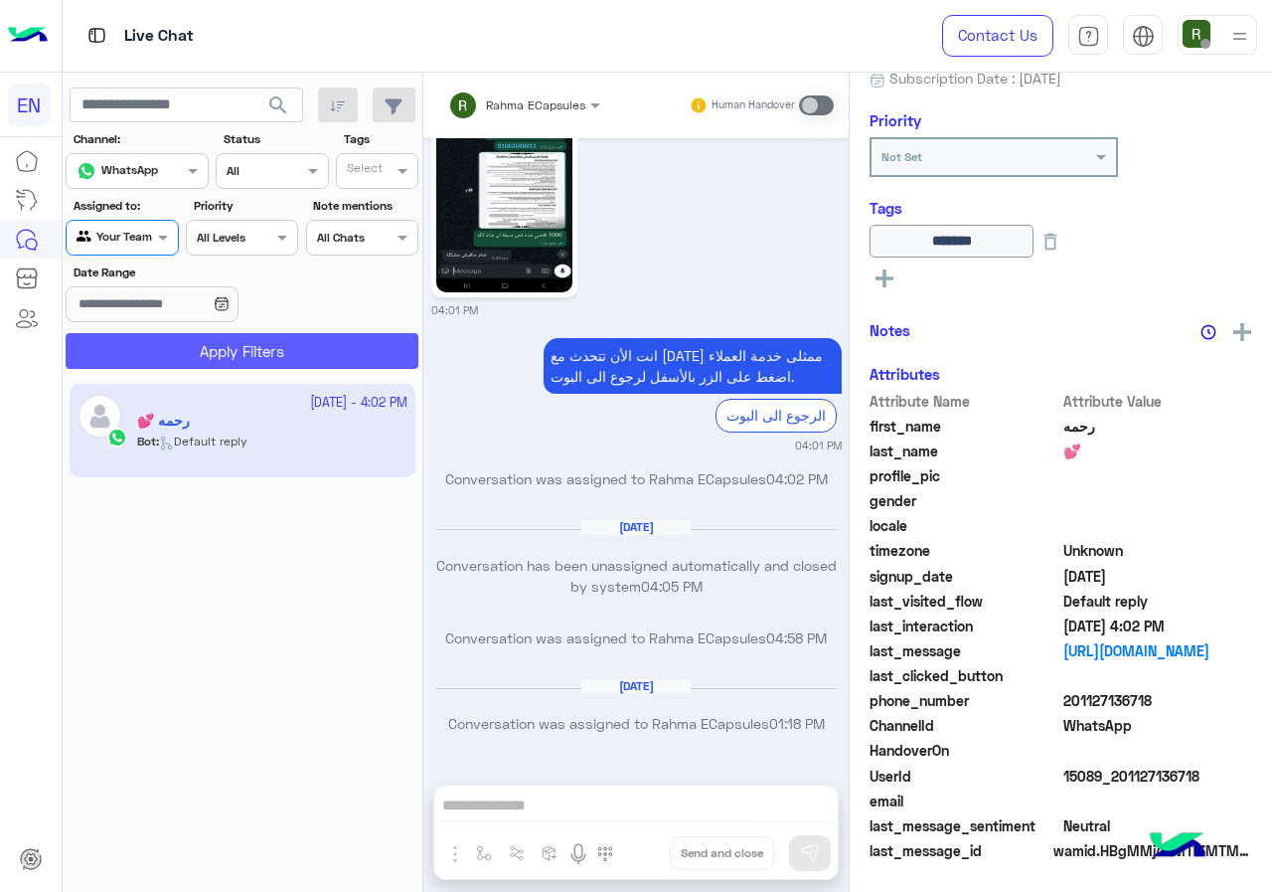
click at [161, 351] on button "Apply Filters" at bounding box center [242, 351] width 353 height 36
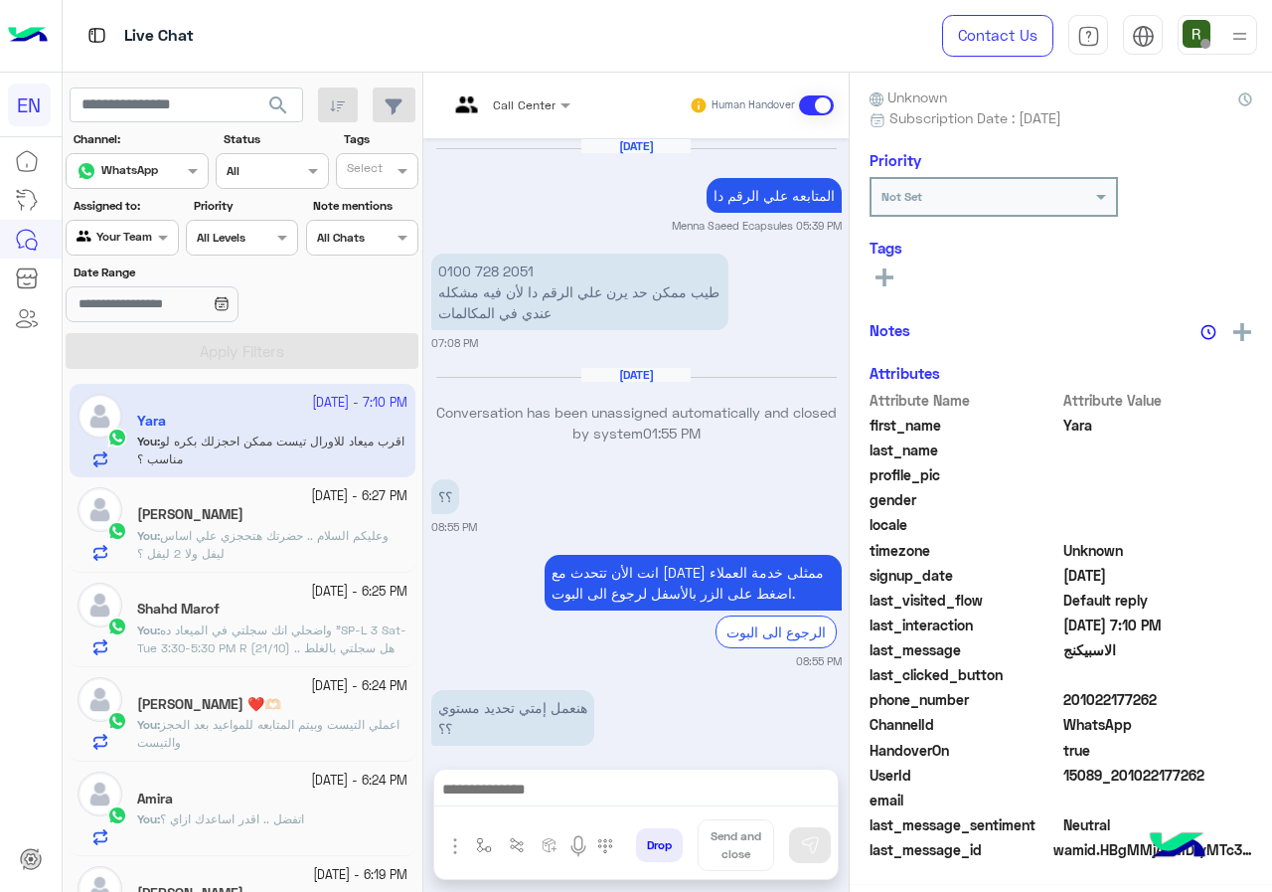
scroll to position [1447, 0]
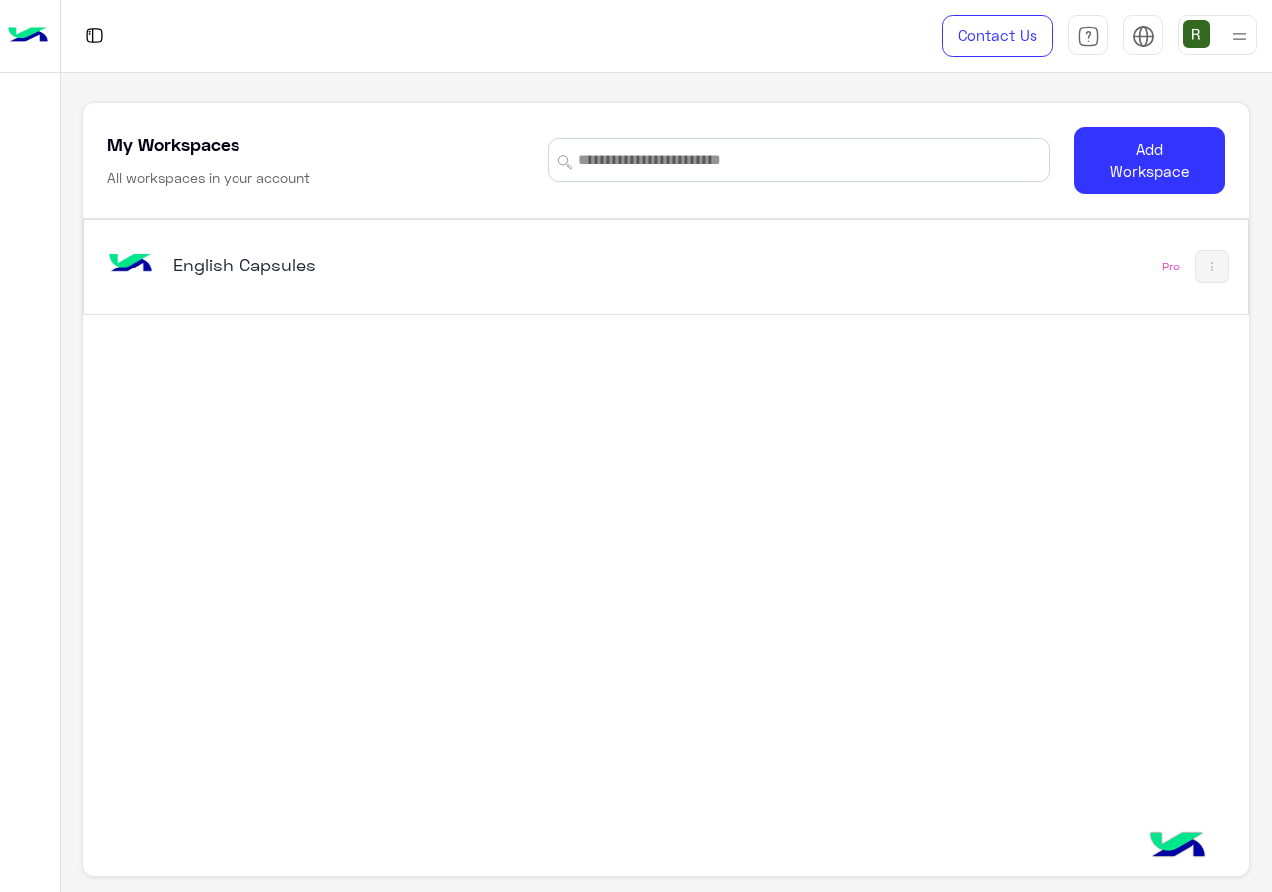
click at [500, 254] on h5 "English Capsules" at bounding box center [376, 265] width 406 height 24
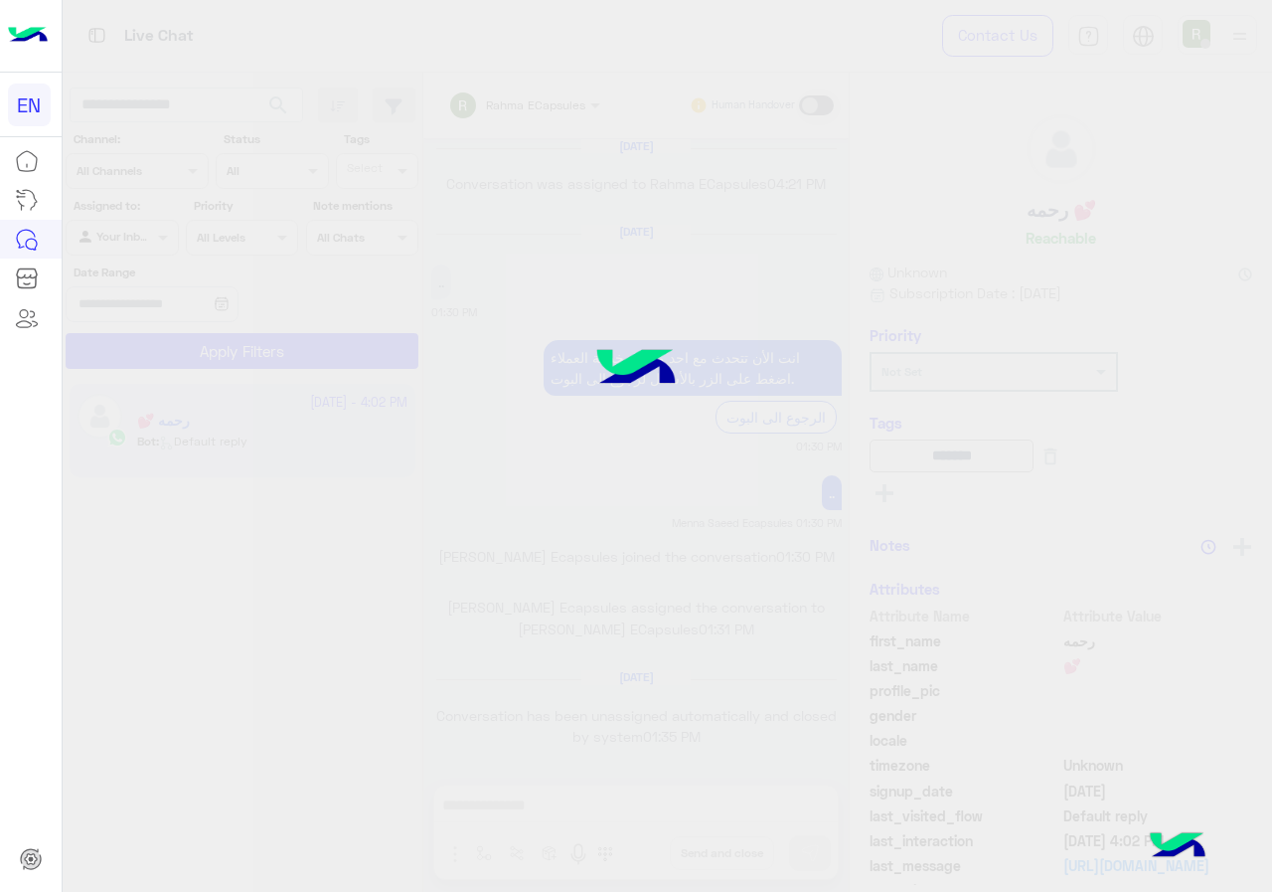
scroll to position [1267, 0]
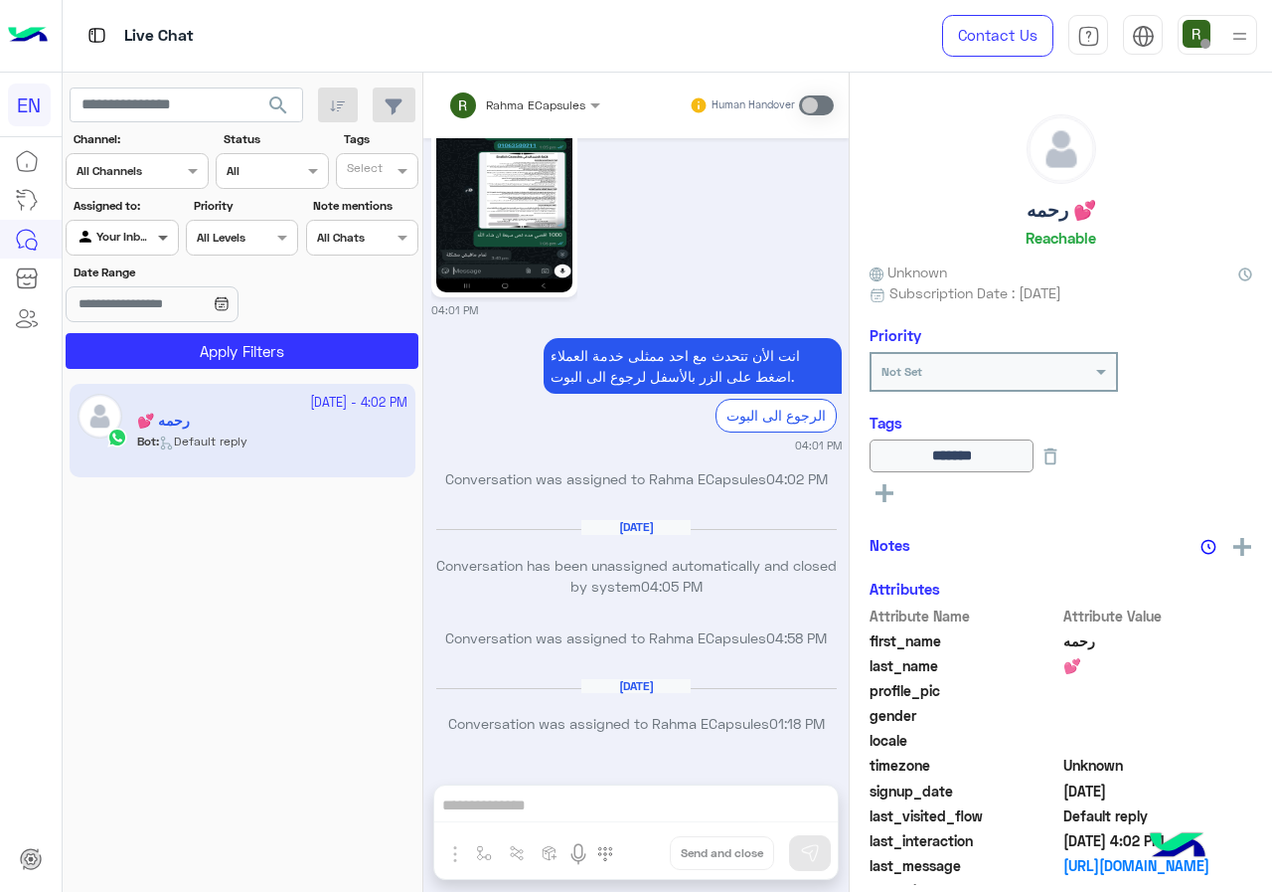
click at [153, 230] on span at bounding box center [165, 237] width 25 height 21
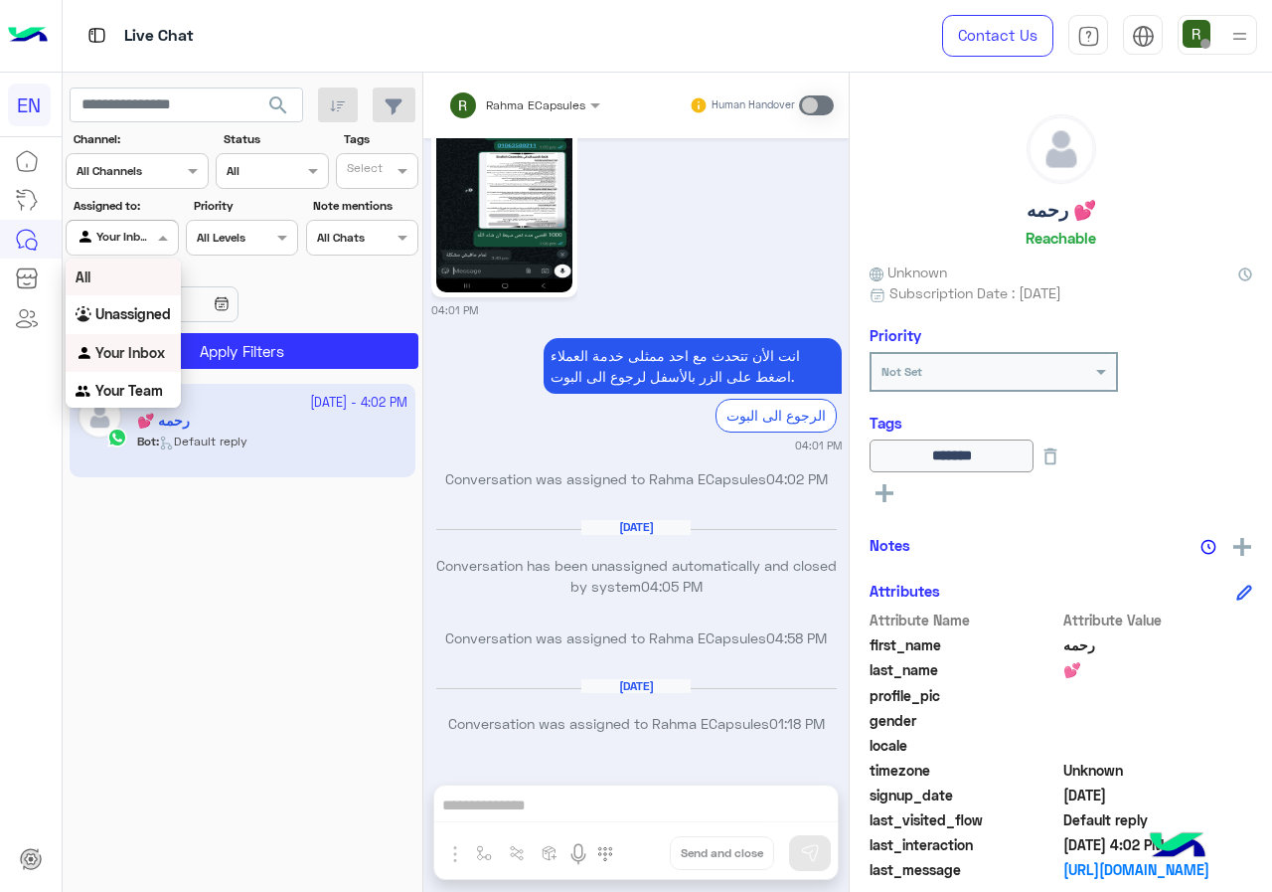
click at [152, 160] on div at bounding box center [137, 168] width 141 height 19
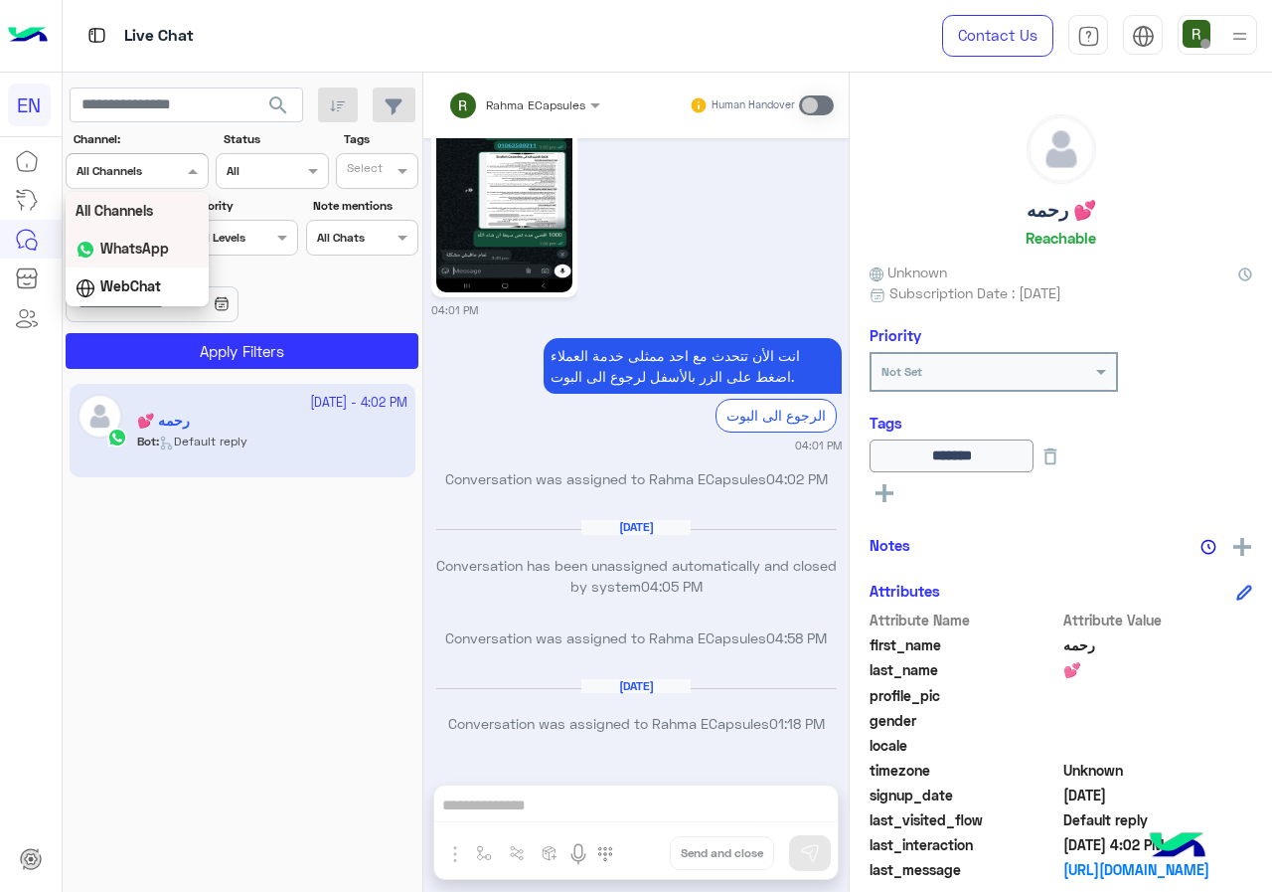
click at [160, 252] on b "WhatsApp" at bounding box center [134, 248] width 69 height 17
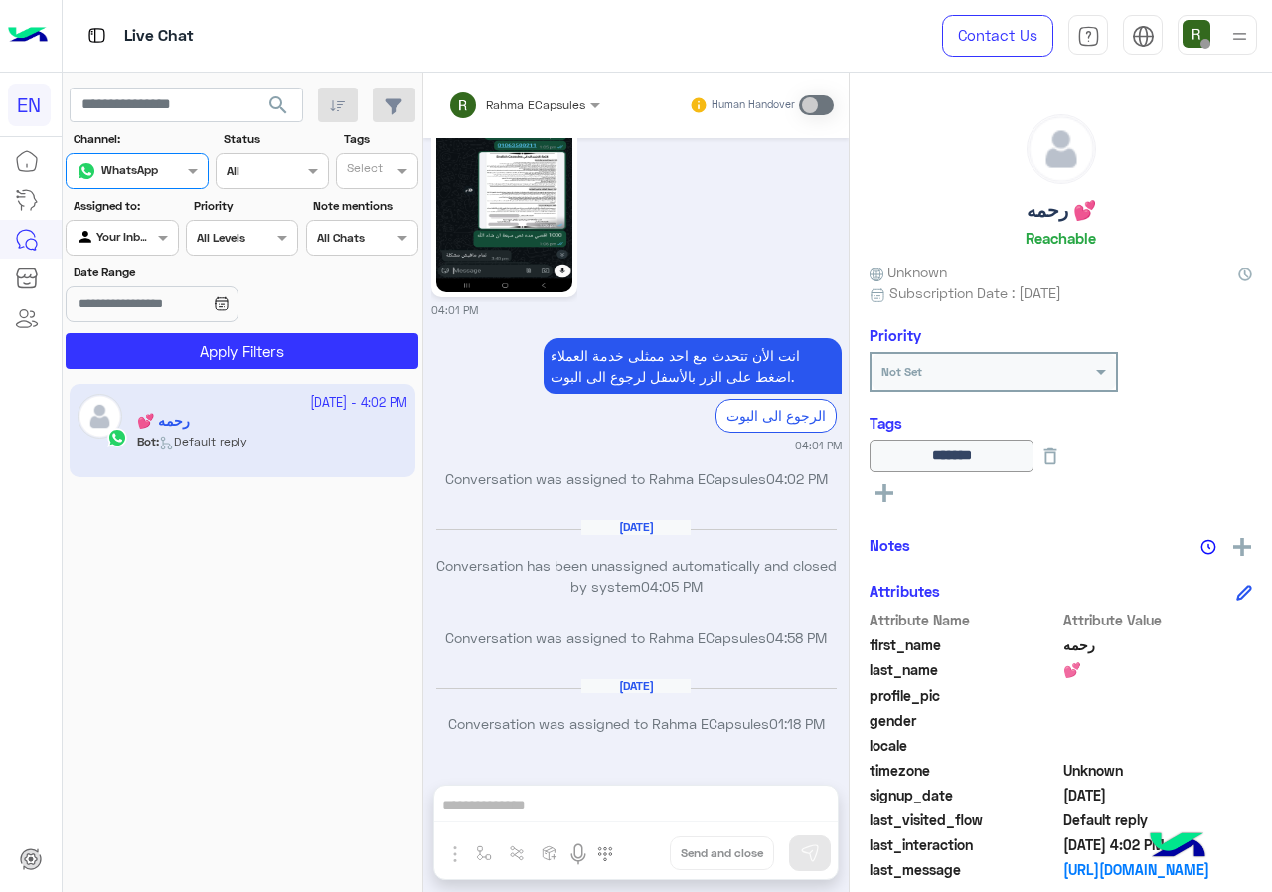
click at [172, 325] on app-date-range-input at bounding box center [182, 306] width 233 height 40
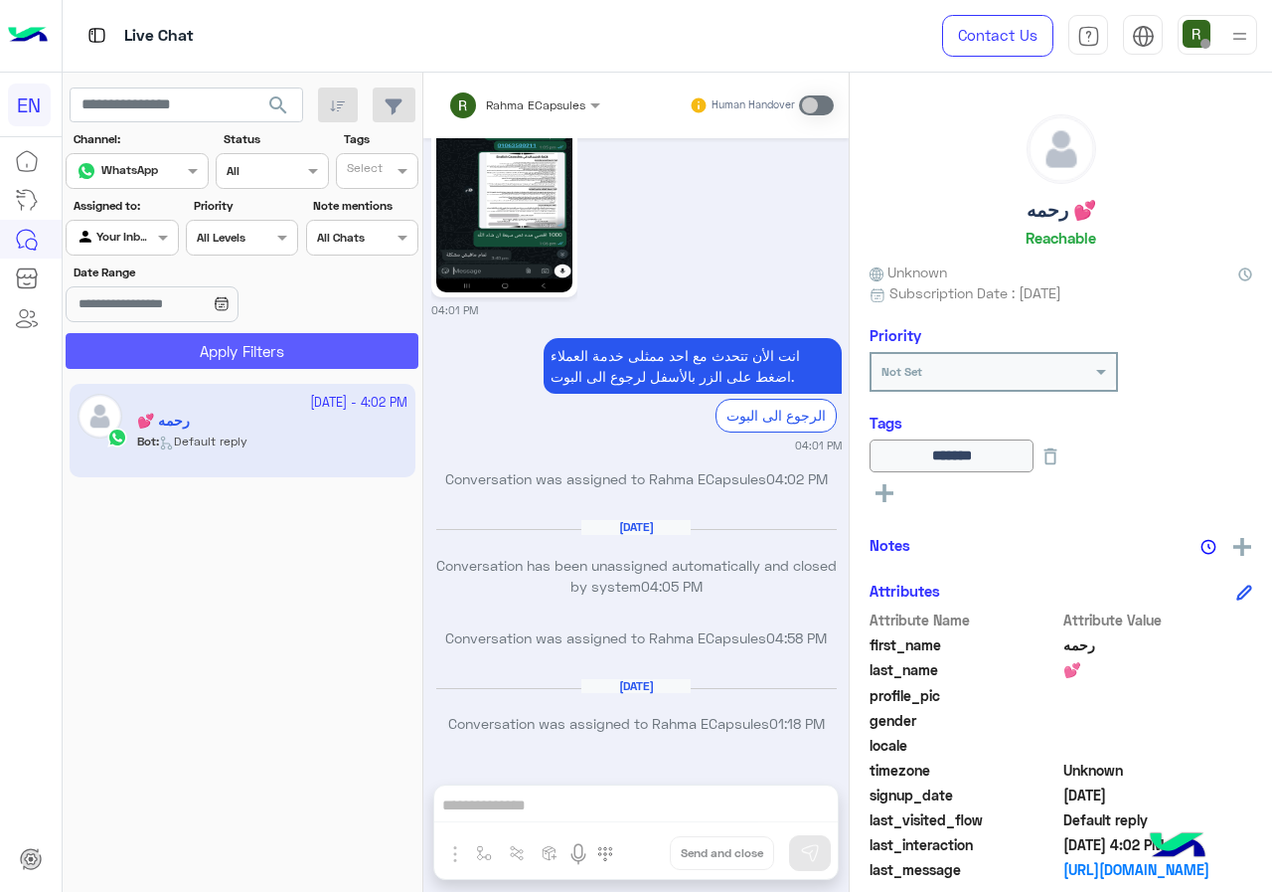
click at [174, 345] on button "Apply Filters" at bounding box center [242, 351] width 353 height 36
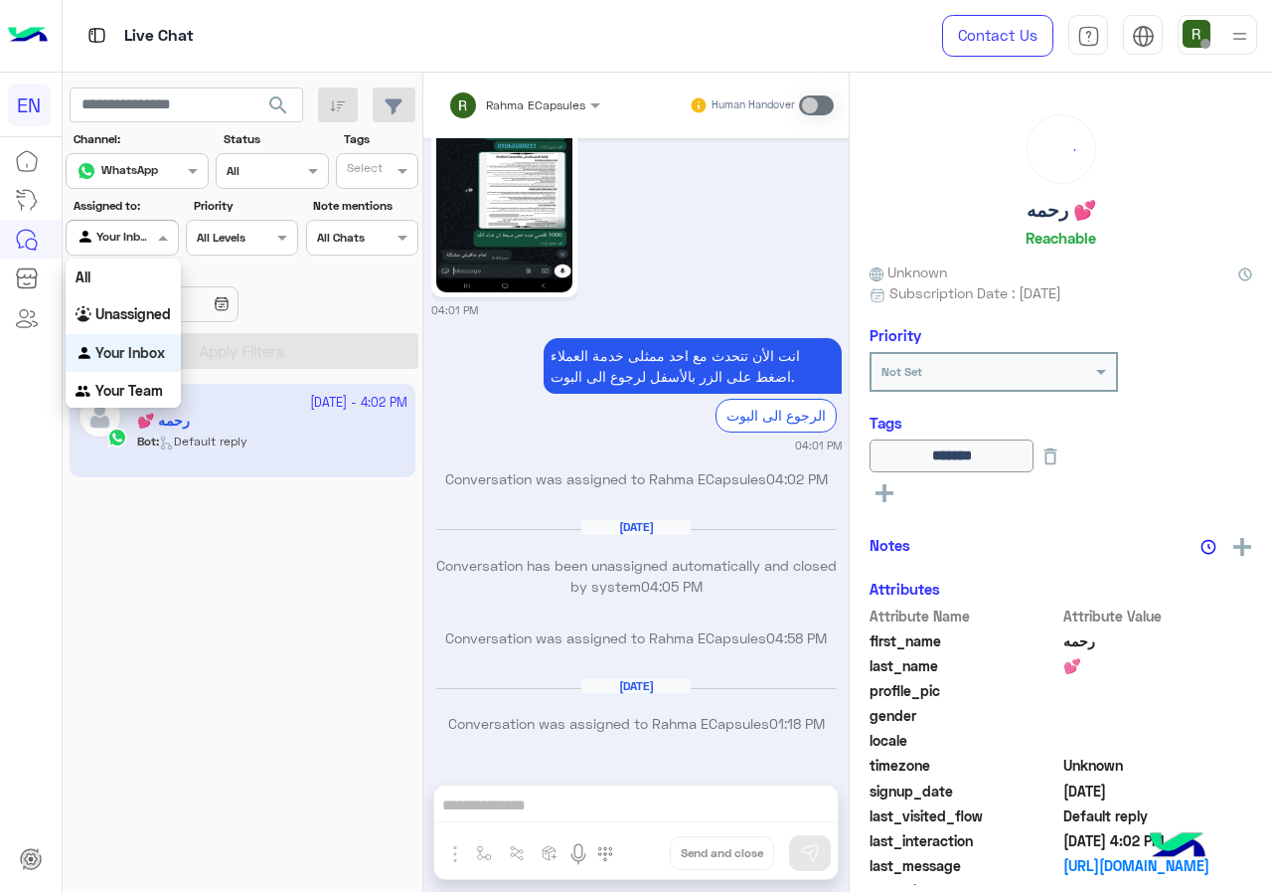
click at [154, 230] on span at bounding box center [165, 237] width 25 height 21
click at [152, 394] on b "Your Team" at bounding box center [129, 390] width 68 height 17
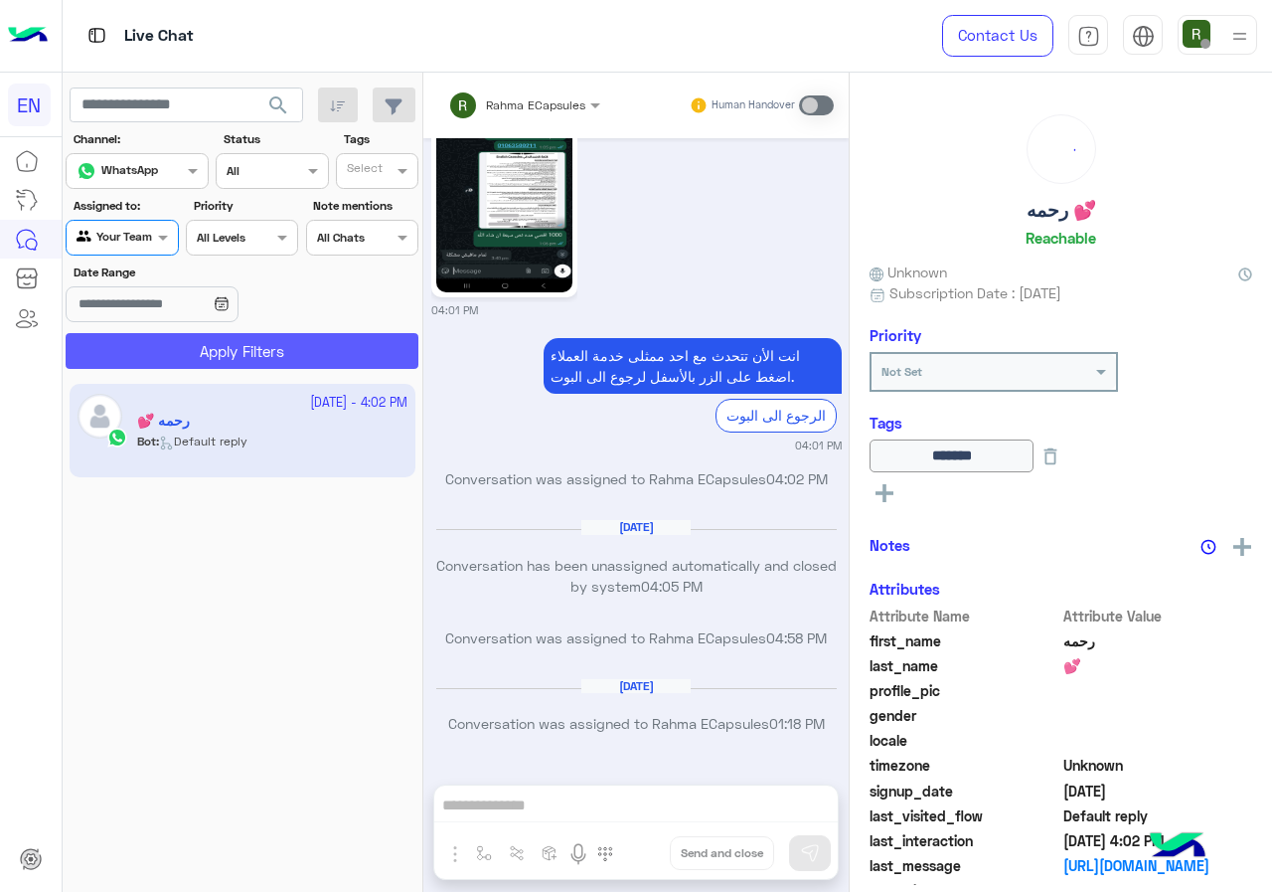
click at [179, 345] on button "Apply Filters" at bounding box center [242, 351] width 353 height 36
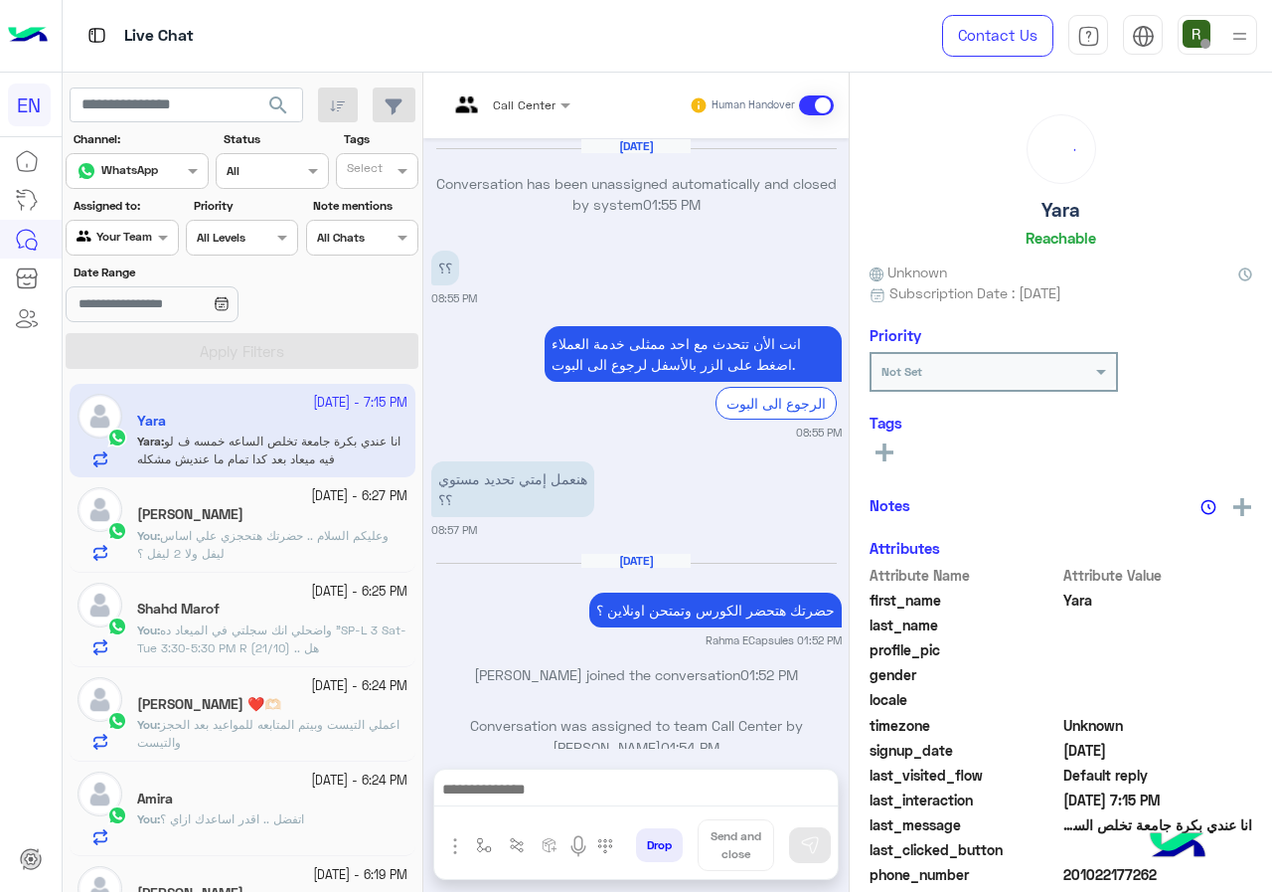
scroll to position [1426, 0]
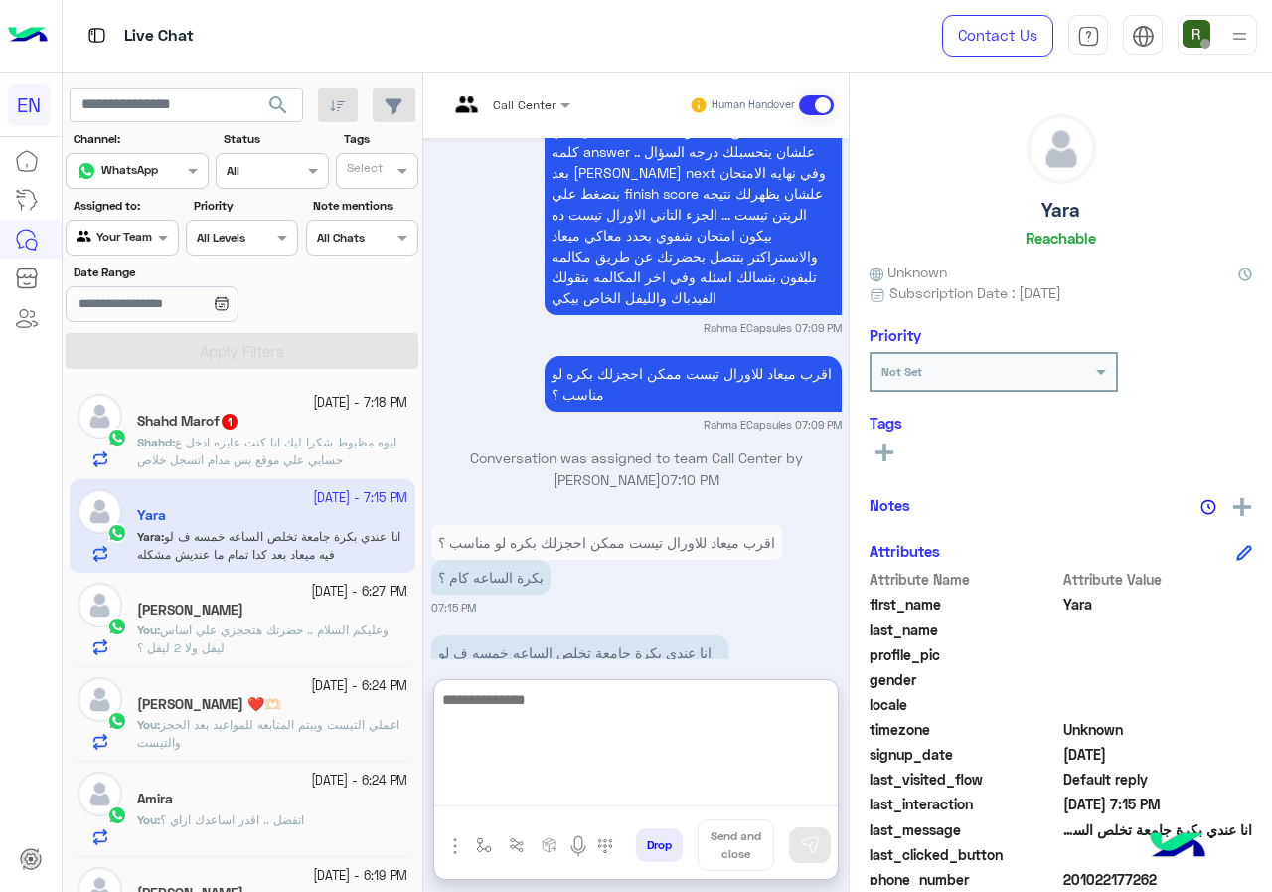
click at [588, 784] on textarea at bounding box center [636, 746] width 404 height 119
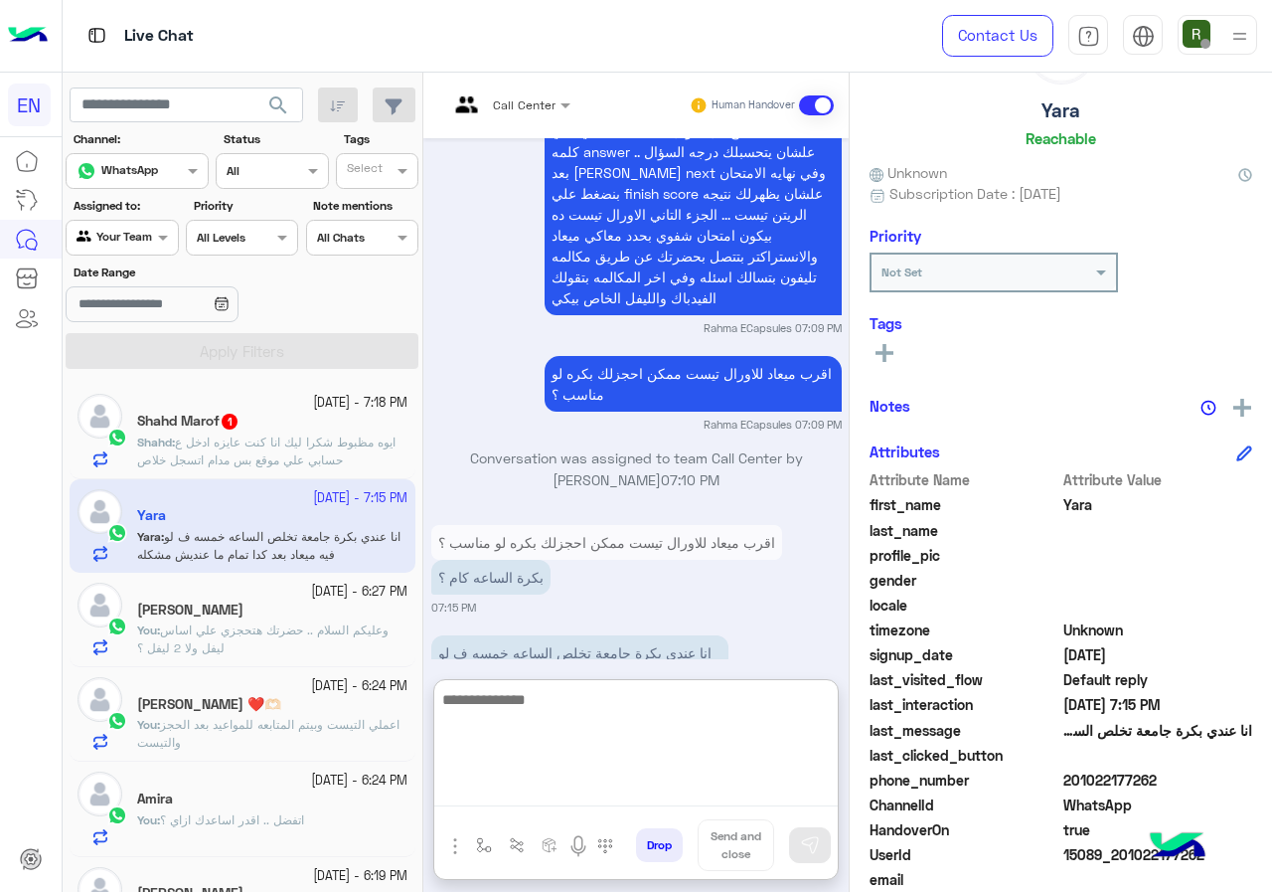
scroll to position [179, 0]
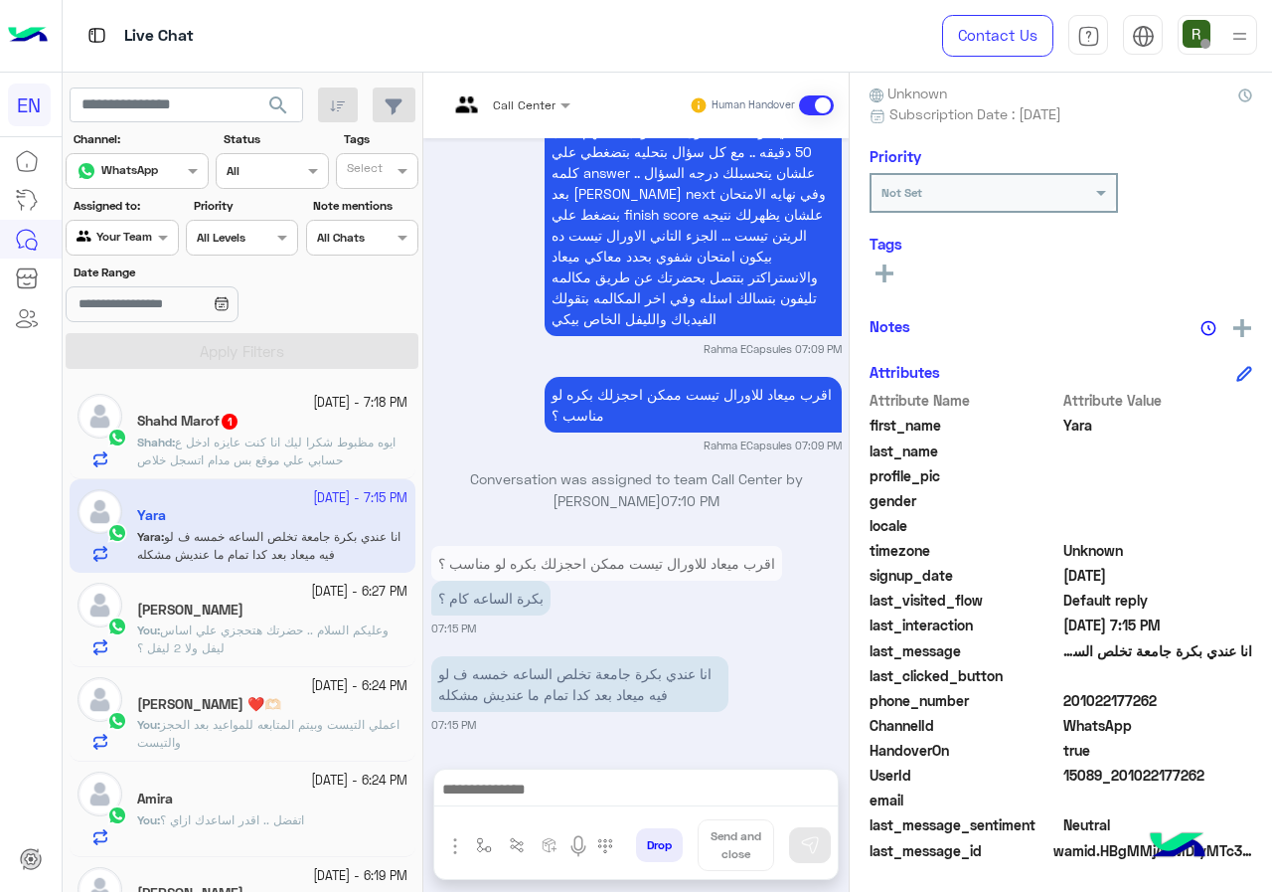
drag, startPoint x: 1141, startPoint y: 696, endPoint x: 1155, endPoint y: 696, distance: 13.9
click at [1155, 696] on span "201022177262" at bounding box center [1159, 700] width 190 height 21
copy span "01022177262"
click at [565, 768] on div "Drop Send and close" at bounding box center [636, 823] width 406 height 111
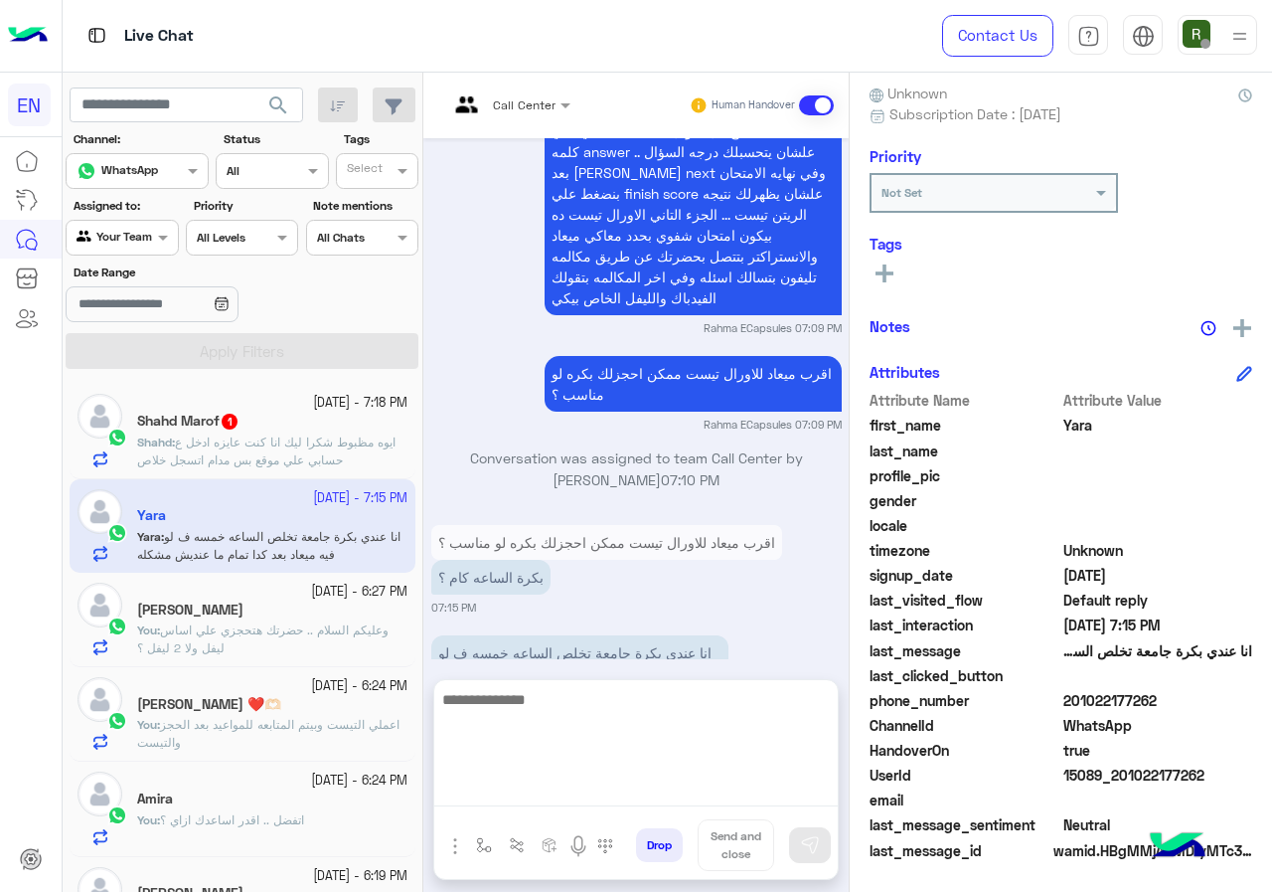
click at [558, 785] on textarea at bounding box center [636, 746] width 404 height 119
type textarea "**********"
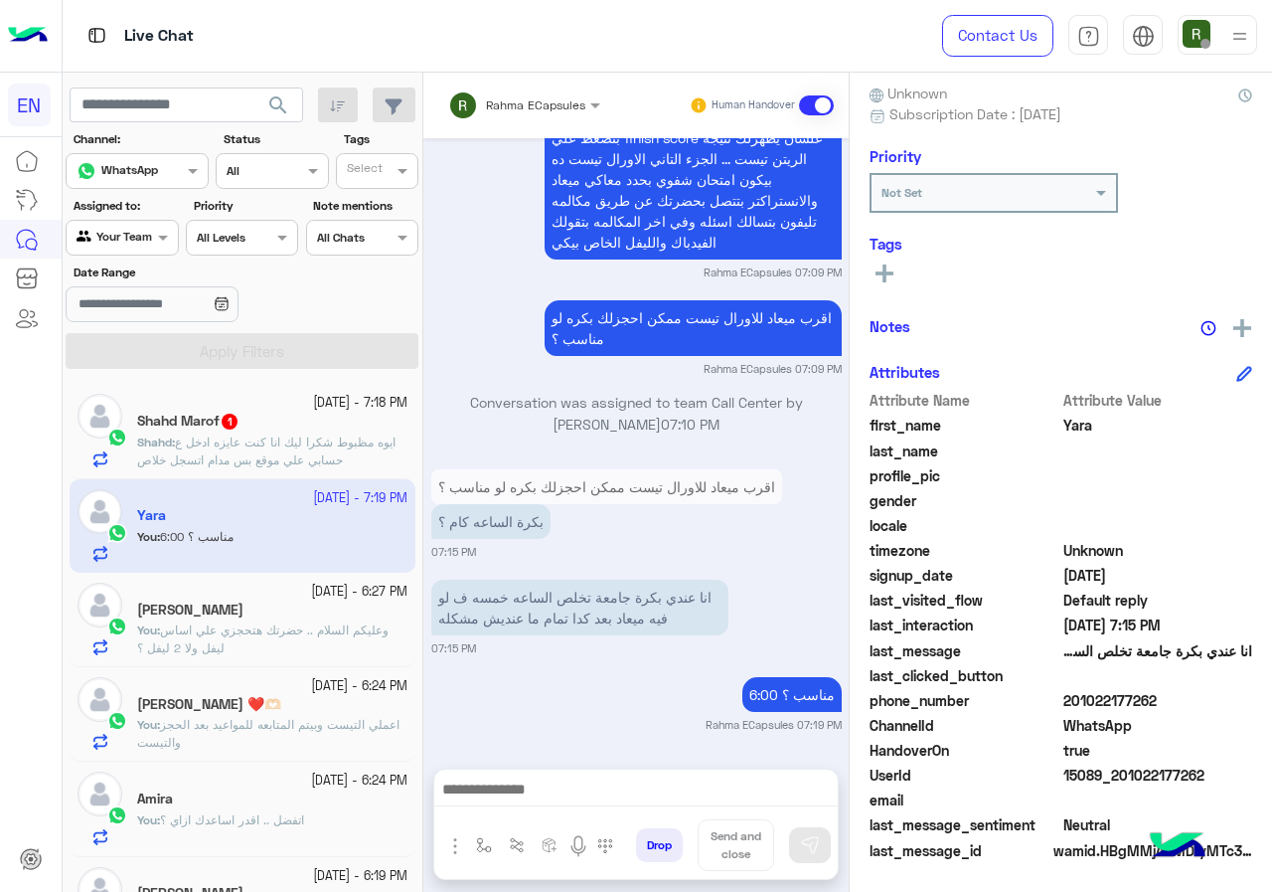
click at [256, 471] on div "6 October - 7:18 PM Shahd Marof 1 Shahd : ايوه مظبوط شكرا ليك انا كنت عايزه ادخ…" at bounding box center [243, 431] width 346 height 94
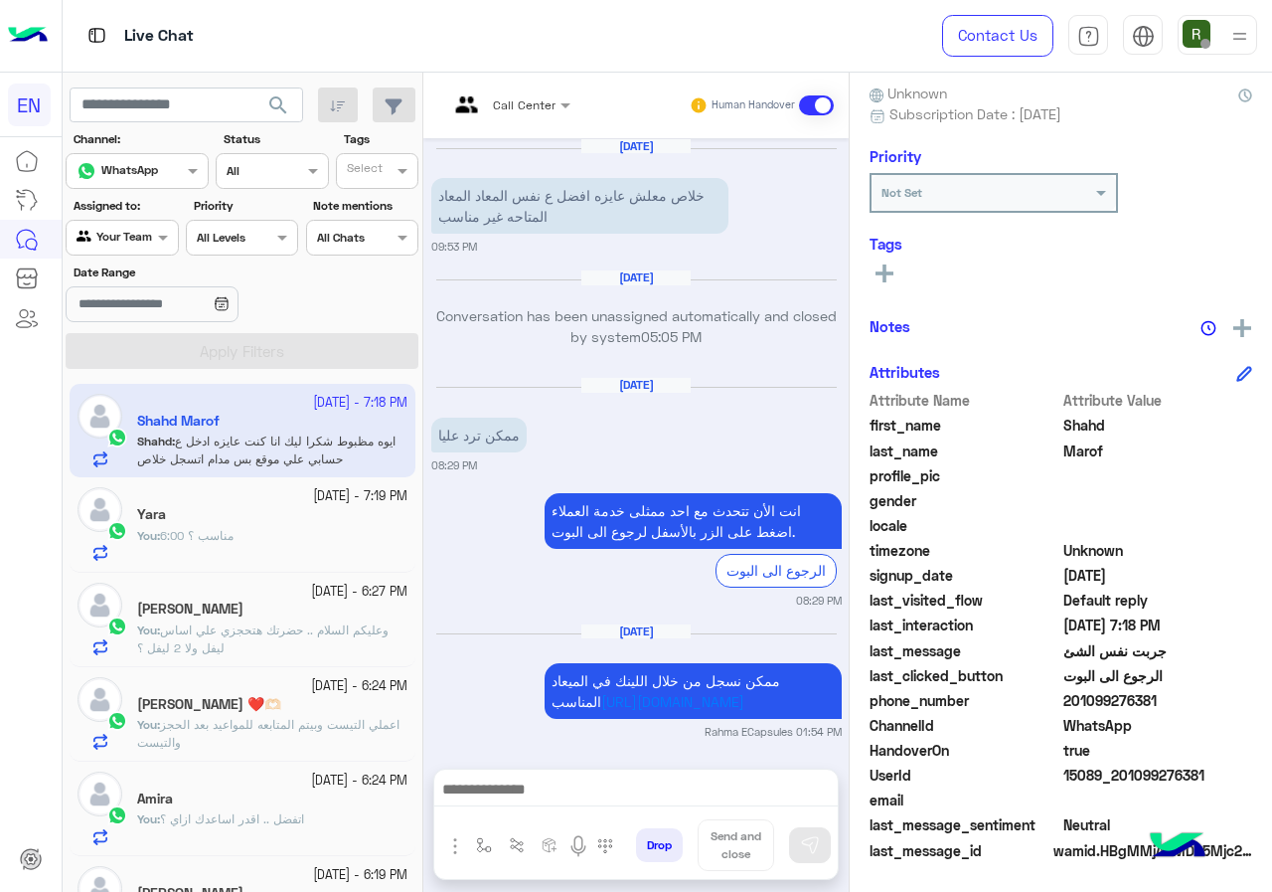
scroll to position [1437, 0]
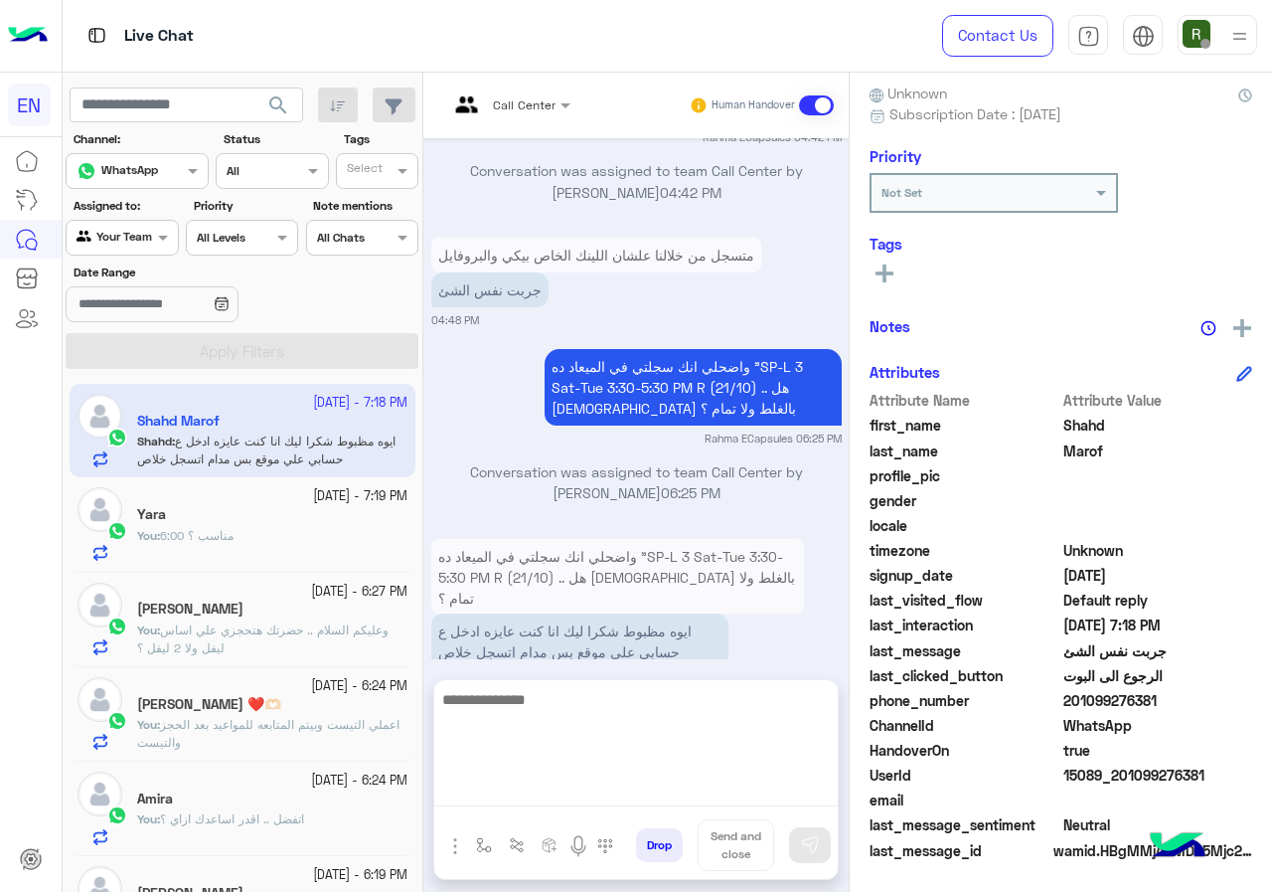
click at [602, 787] on textarea at bounding box center [636, 746] width 404 height 119
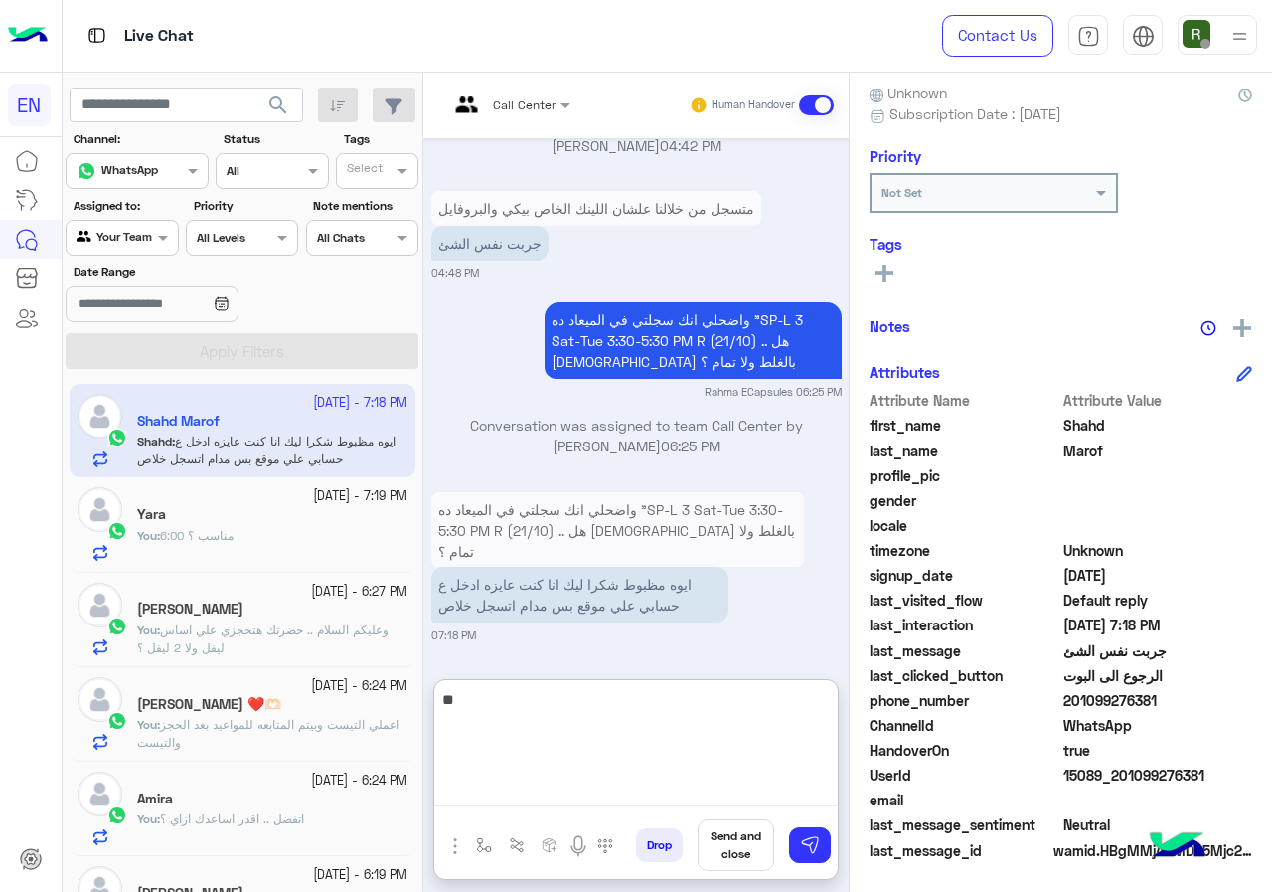
type textarea "*"
type textarea "**********"
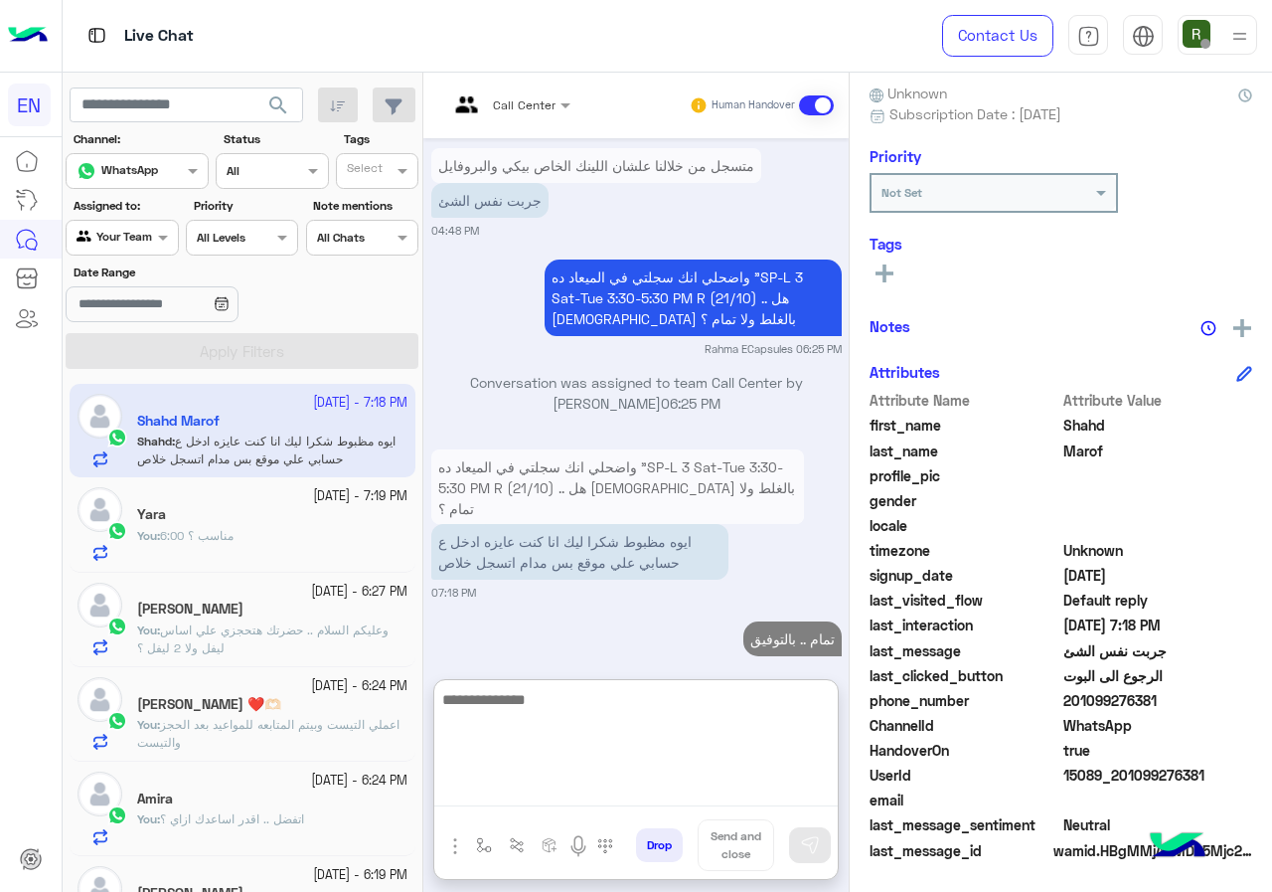
scroll to position [1603, 0]
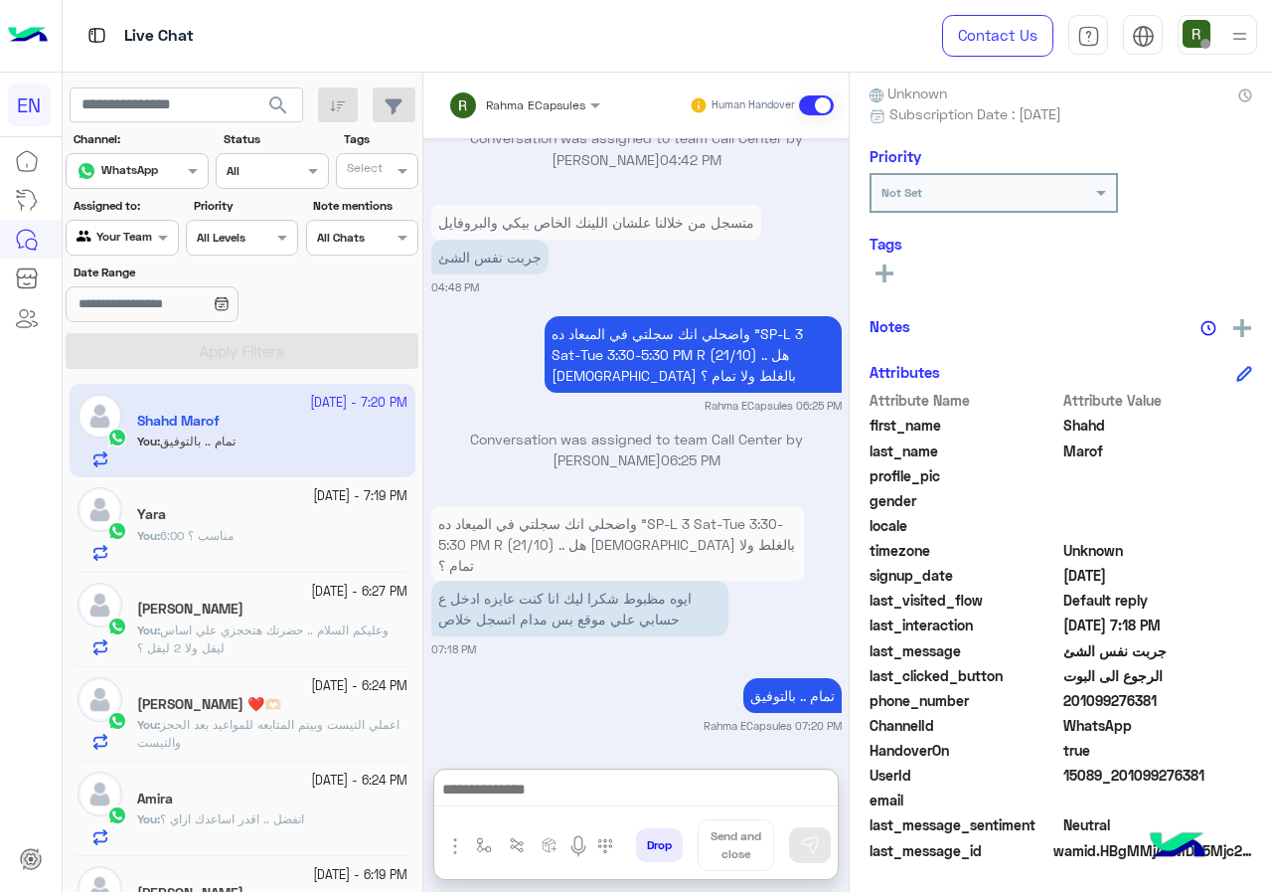
click at [127, 254] on div "Agent Filter Your Team" at bounding box center [122, 238] width 112 height 36
click at [140, 354] on b "Your Inbox" at bounding box center [130, 351] width 70 height 17
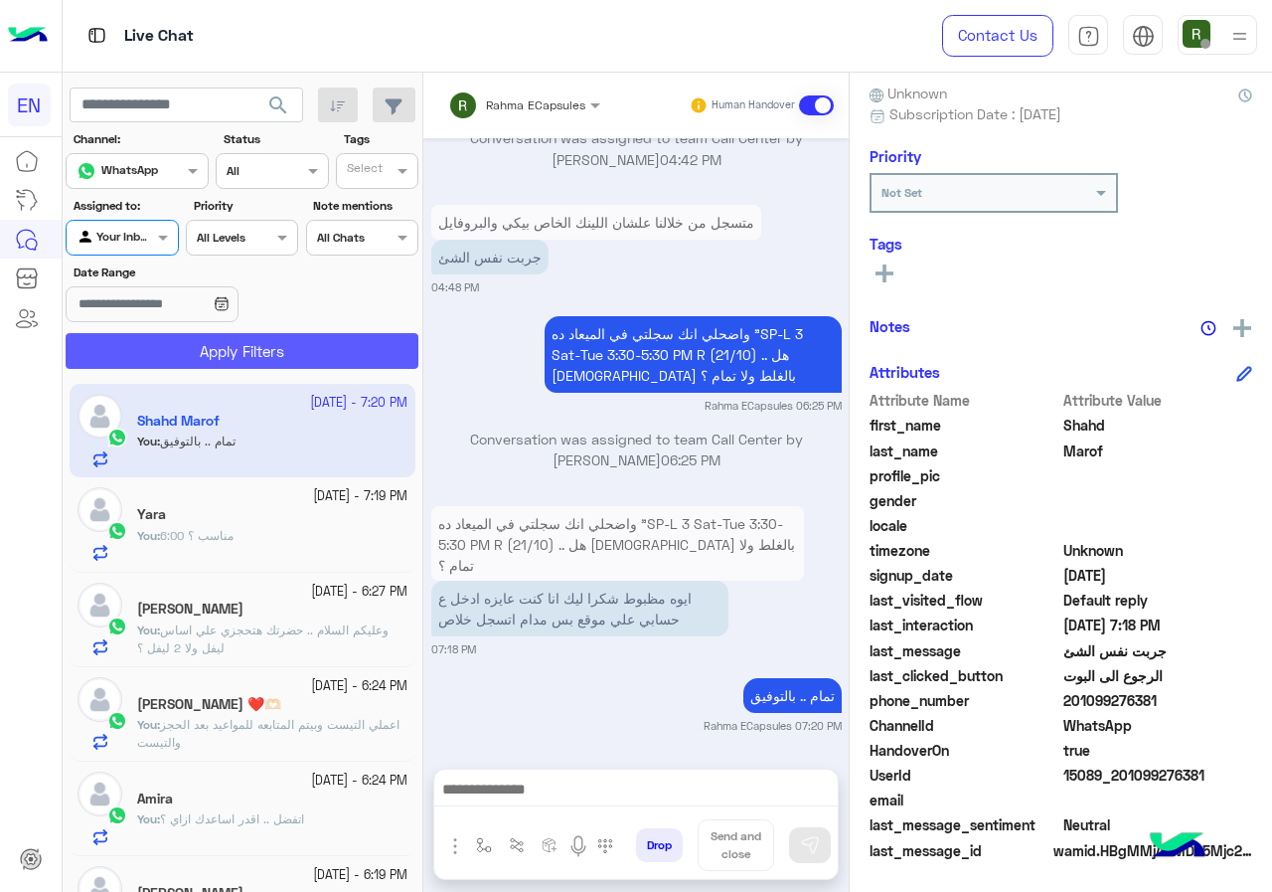
click at [162, 348] on button "Apply Filters" at bounding box center [242, 351] width 353 height 36
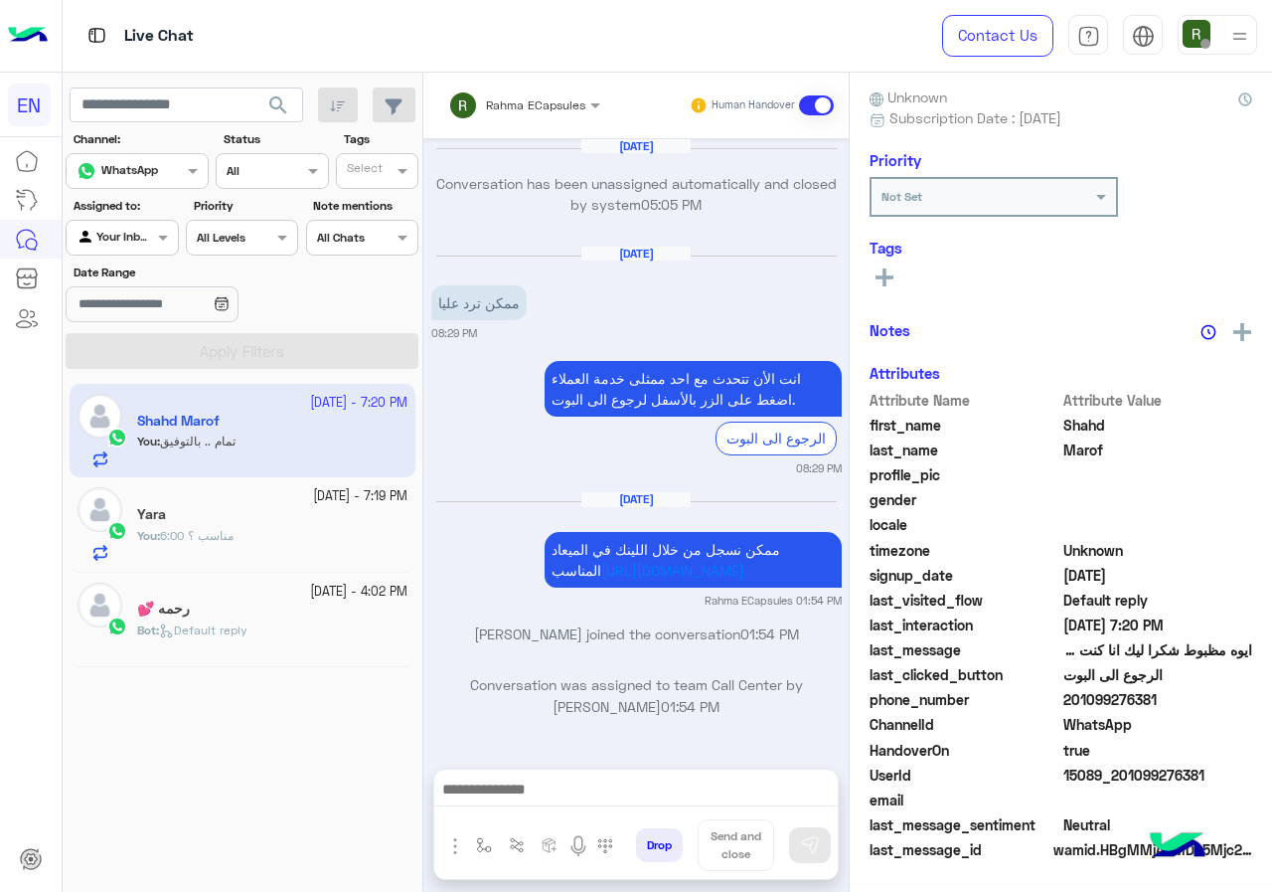
scroll to position [1381, 0]
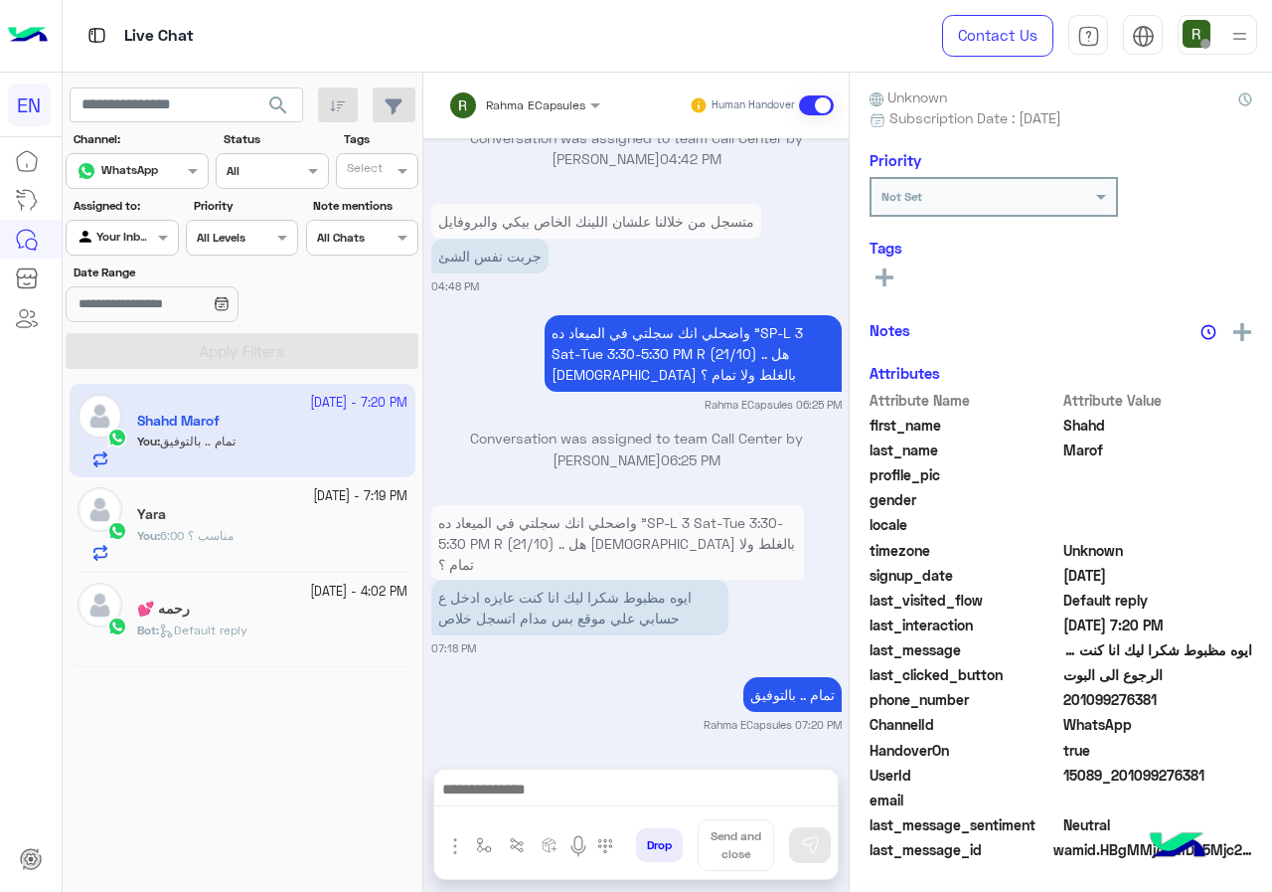
click at [488, 81] on div "Rahma ECapsules Human Handover" at bounding box center [635, 106] width 425 height 66
click at [545, 73] on div "Rahma ECapsules Human Handover" at bounding box center [635, 106] width 425 height 66
click at [537, 108] on input "text" at bounding box center [498, 102] width 100 height 18
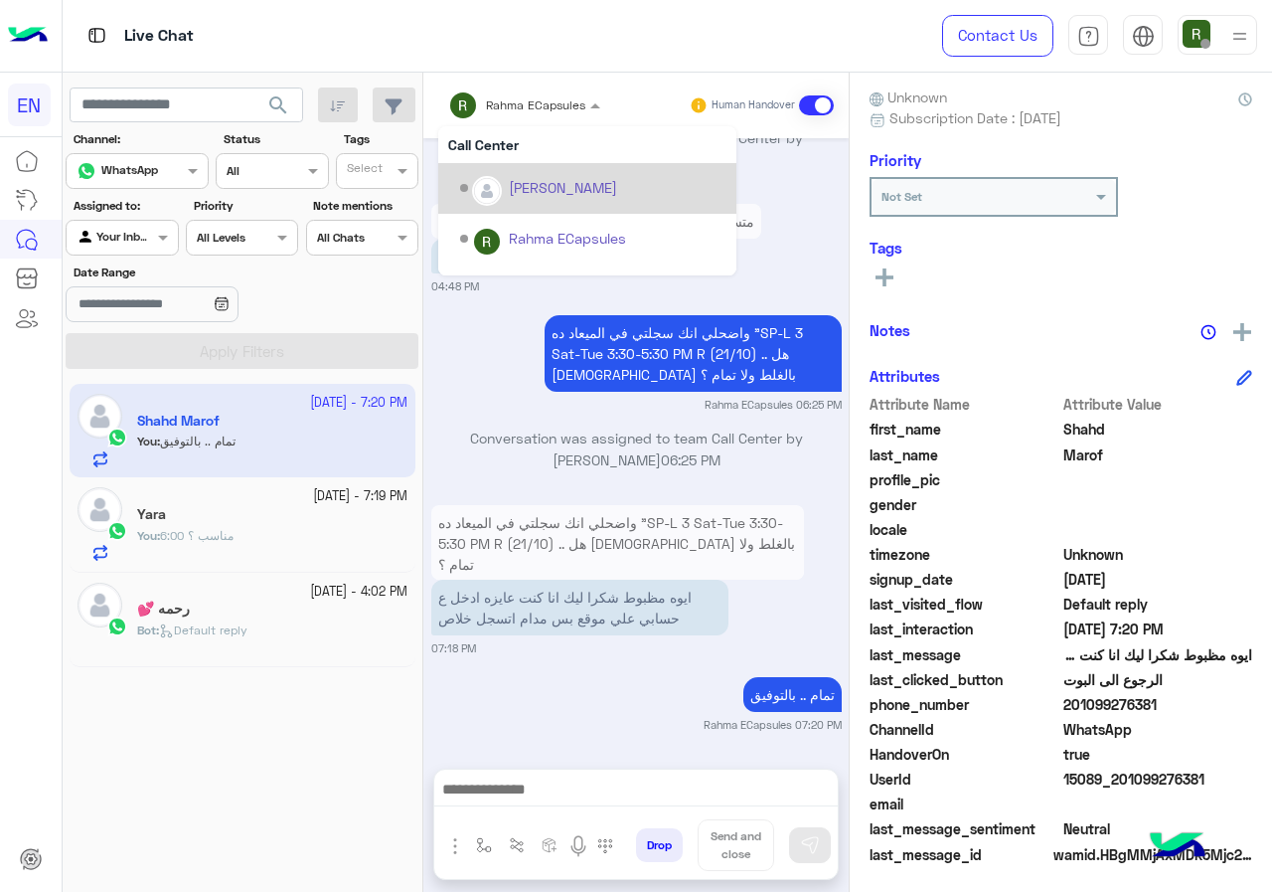
scroll to position [179, 0]
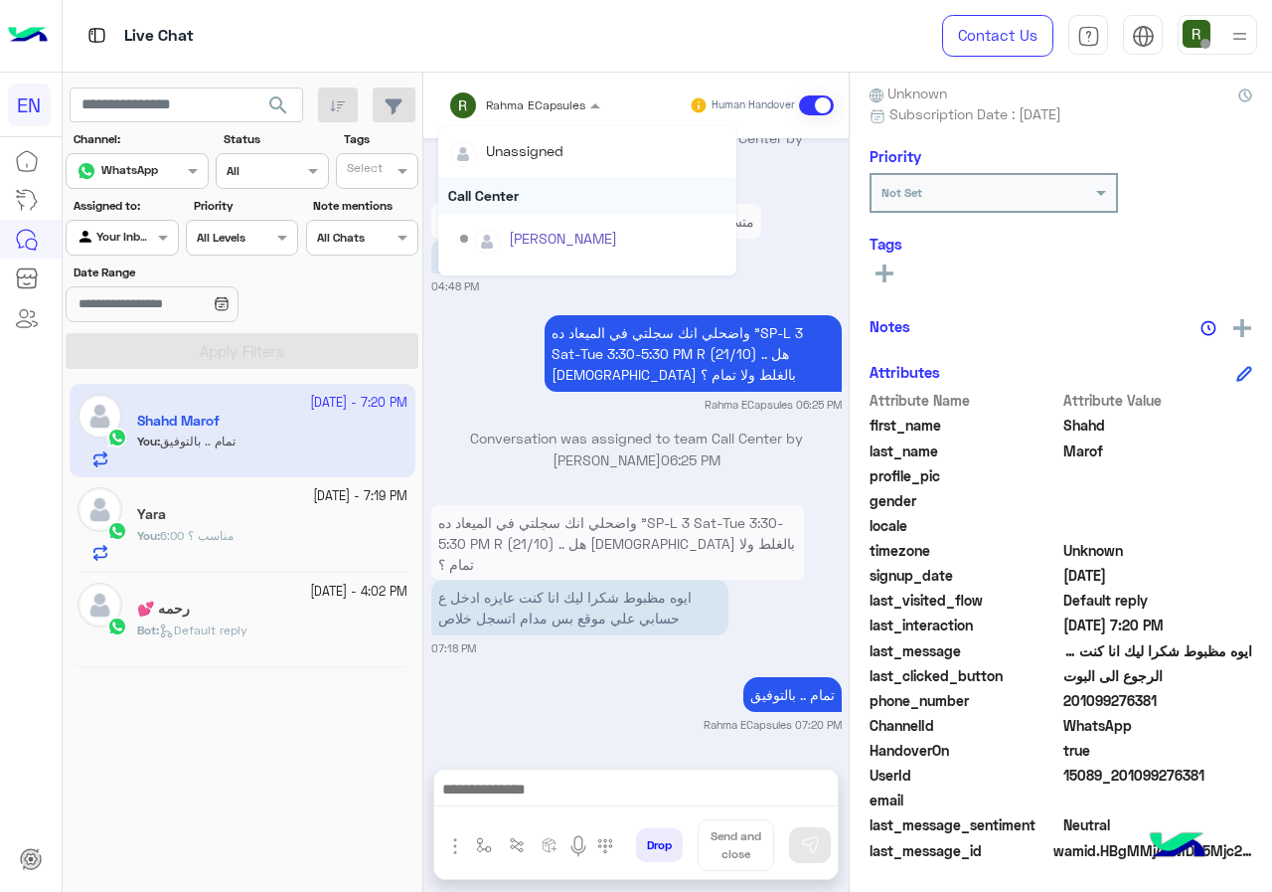
click at [526, 187] on div "Call Center" at bounding box center [587, 195] width 298 height 37
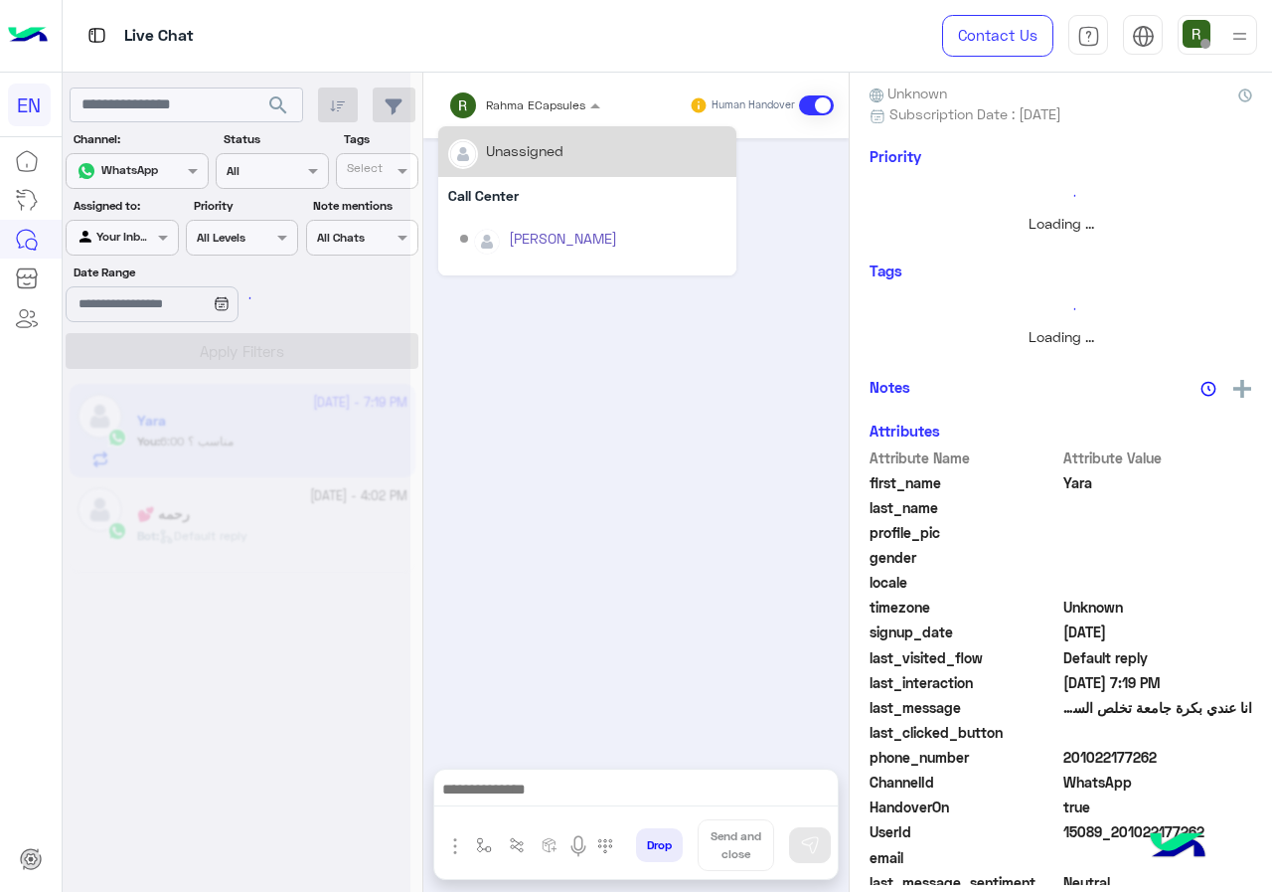
click at [518, 116] on div "Rahma ECapsules" at bounding box center [516, 105] width 137 height 40
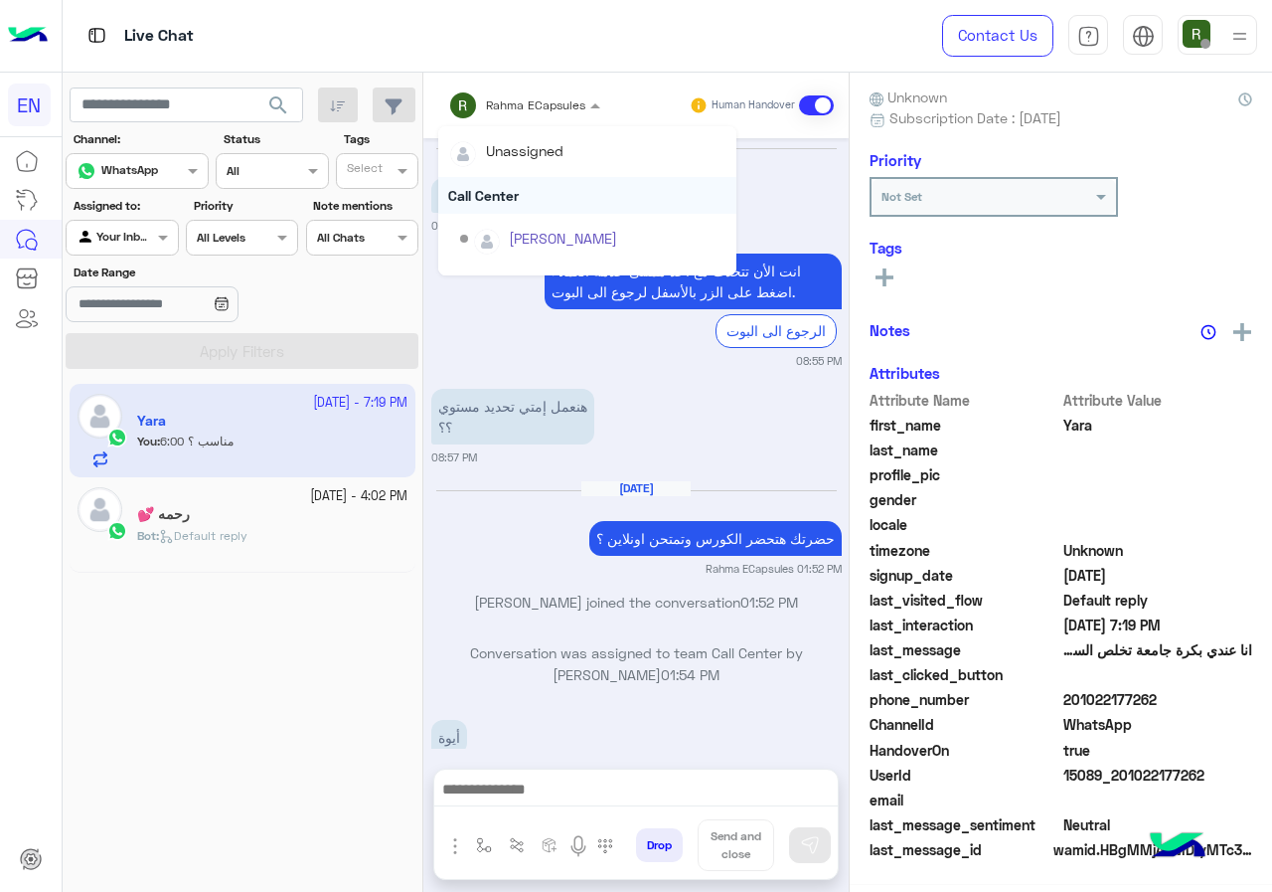
scroll to position [1430, 0]
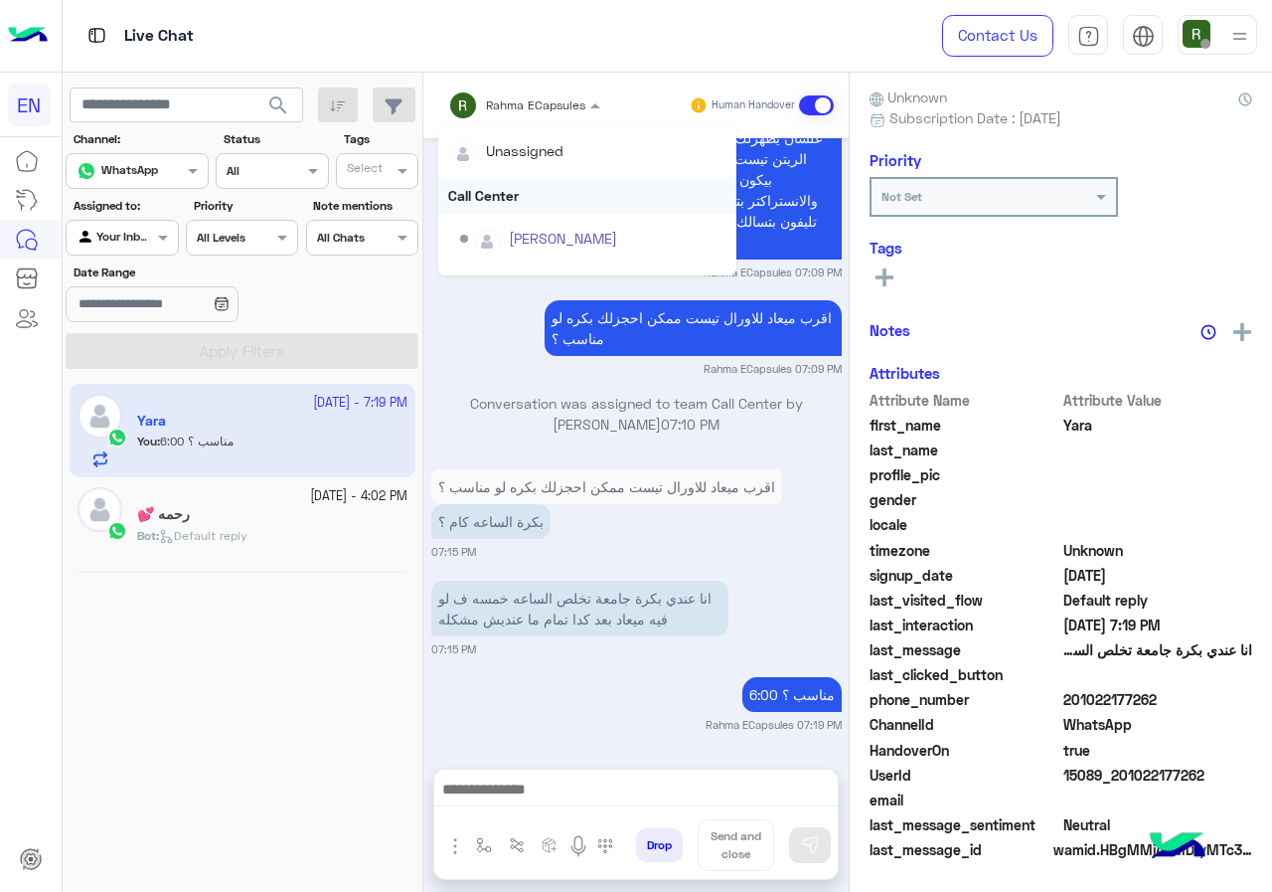
click at [504, 192] on div "Call Center" at bounding box center [587, 195] width 298 height 37
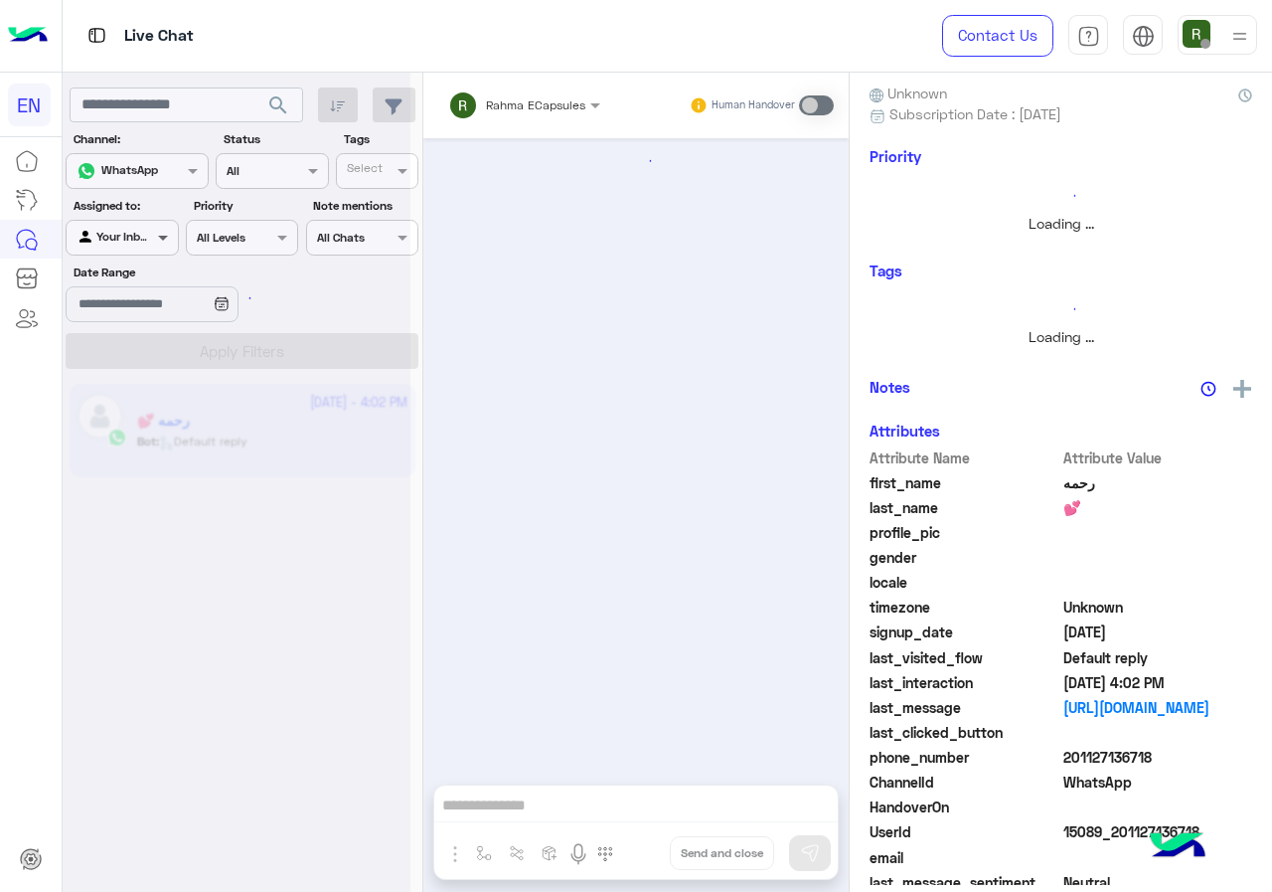
scroll to position [1267, 0]
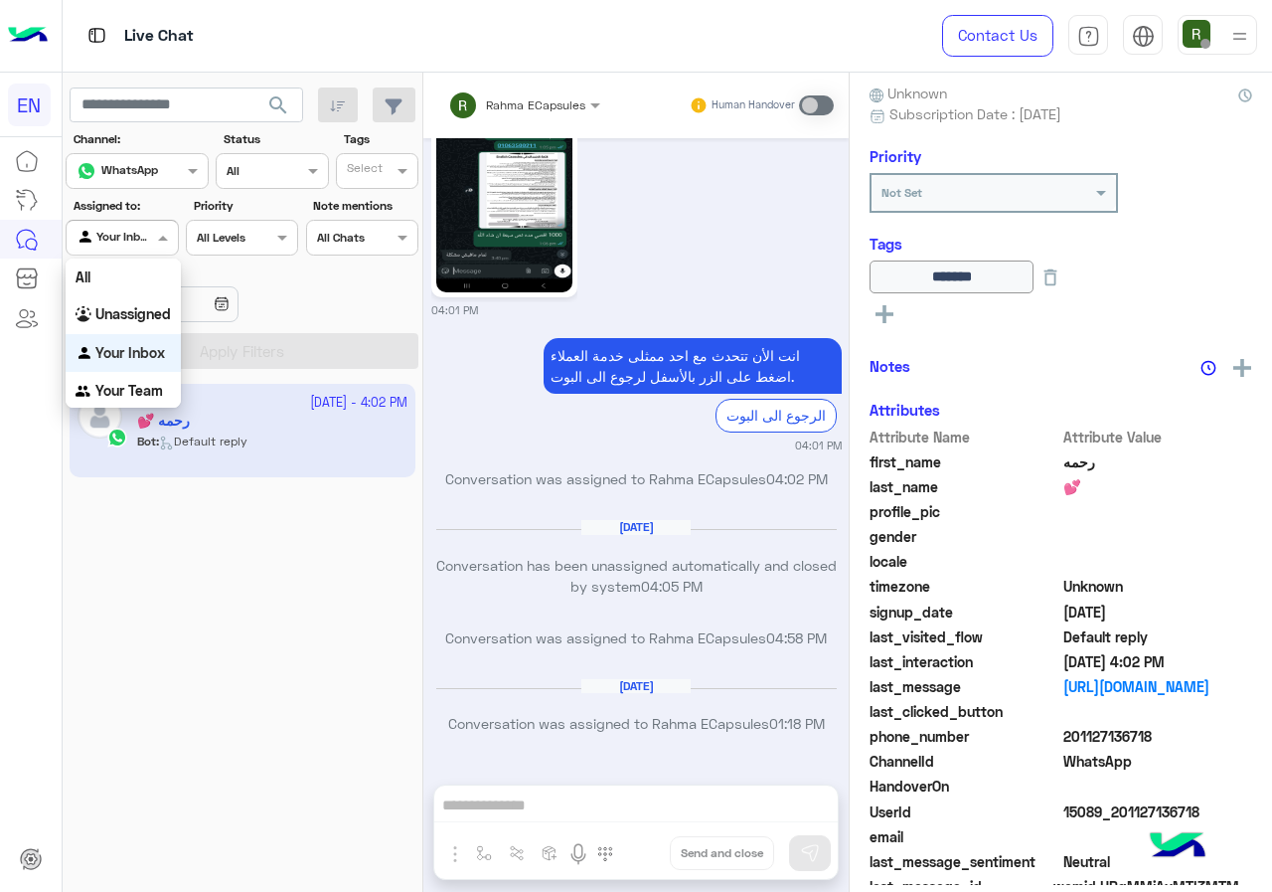
click at [155, 242] on span at bounding box center [165, 237] width 25 height 21
click at [153, 308] on b "Unassigned" at bounding box center [133, 313] width 76 height 17
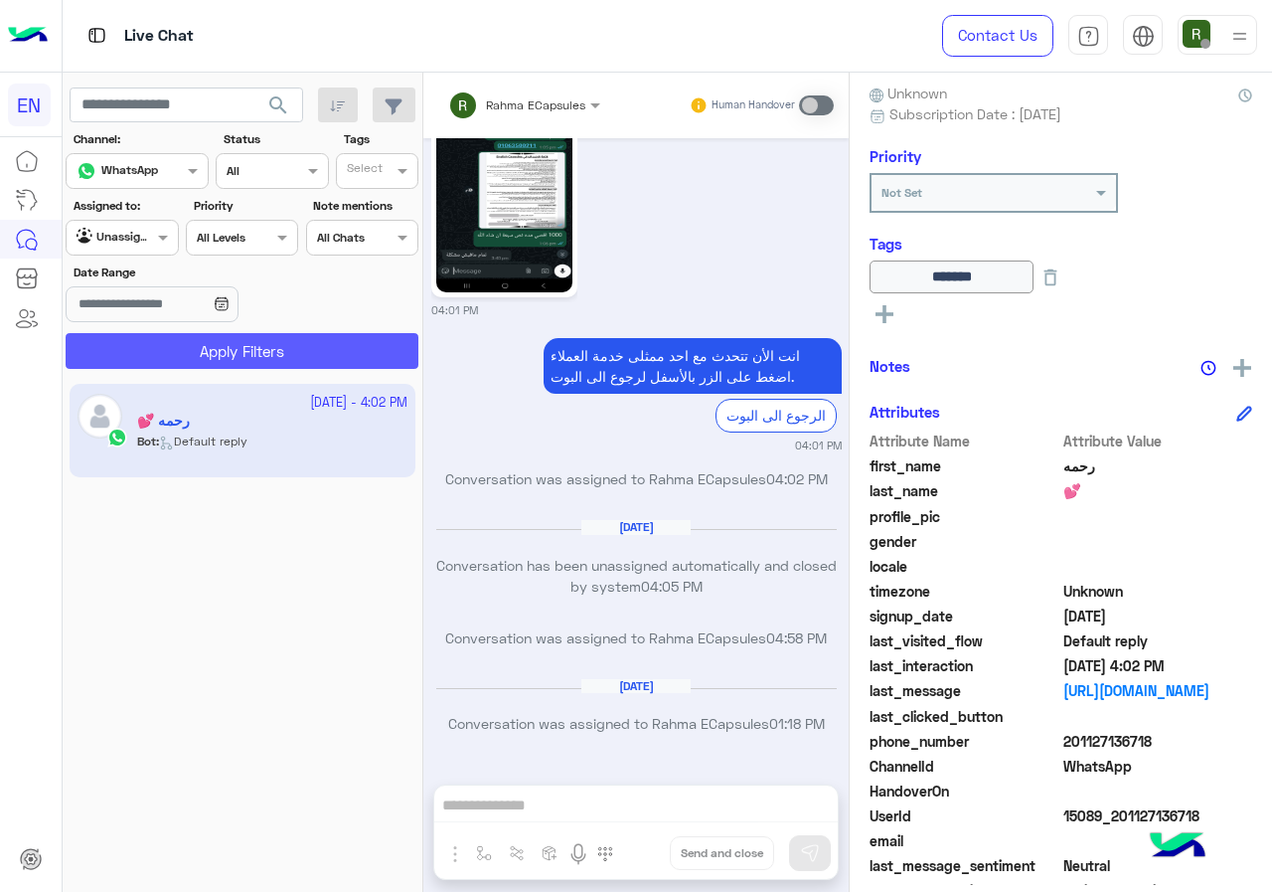
click at [202, 367] on button "Apply Filters" at bounding box center [242, 351] width 353 height 36
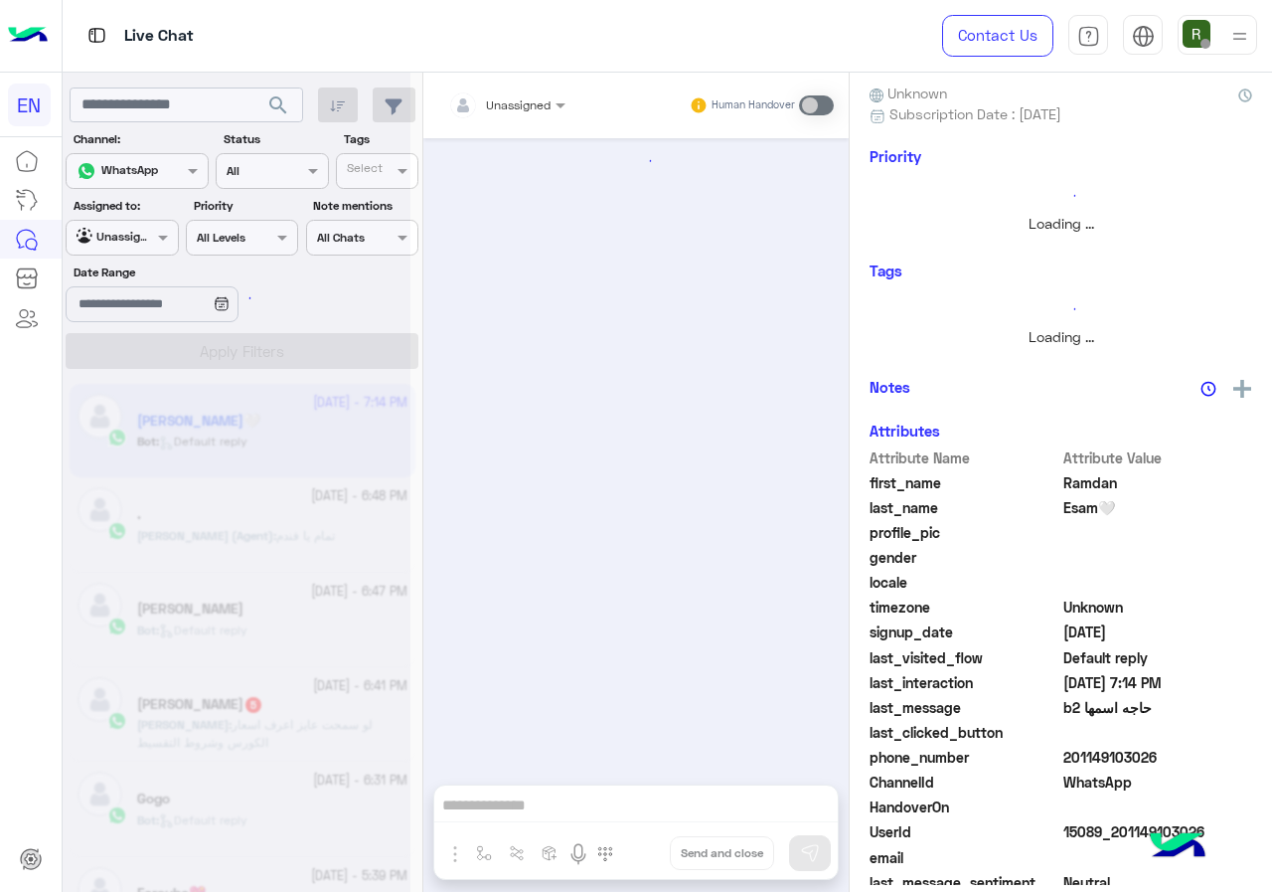
scroll to position [507, 0]
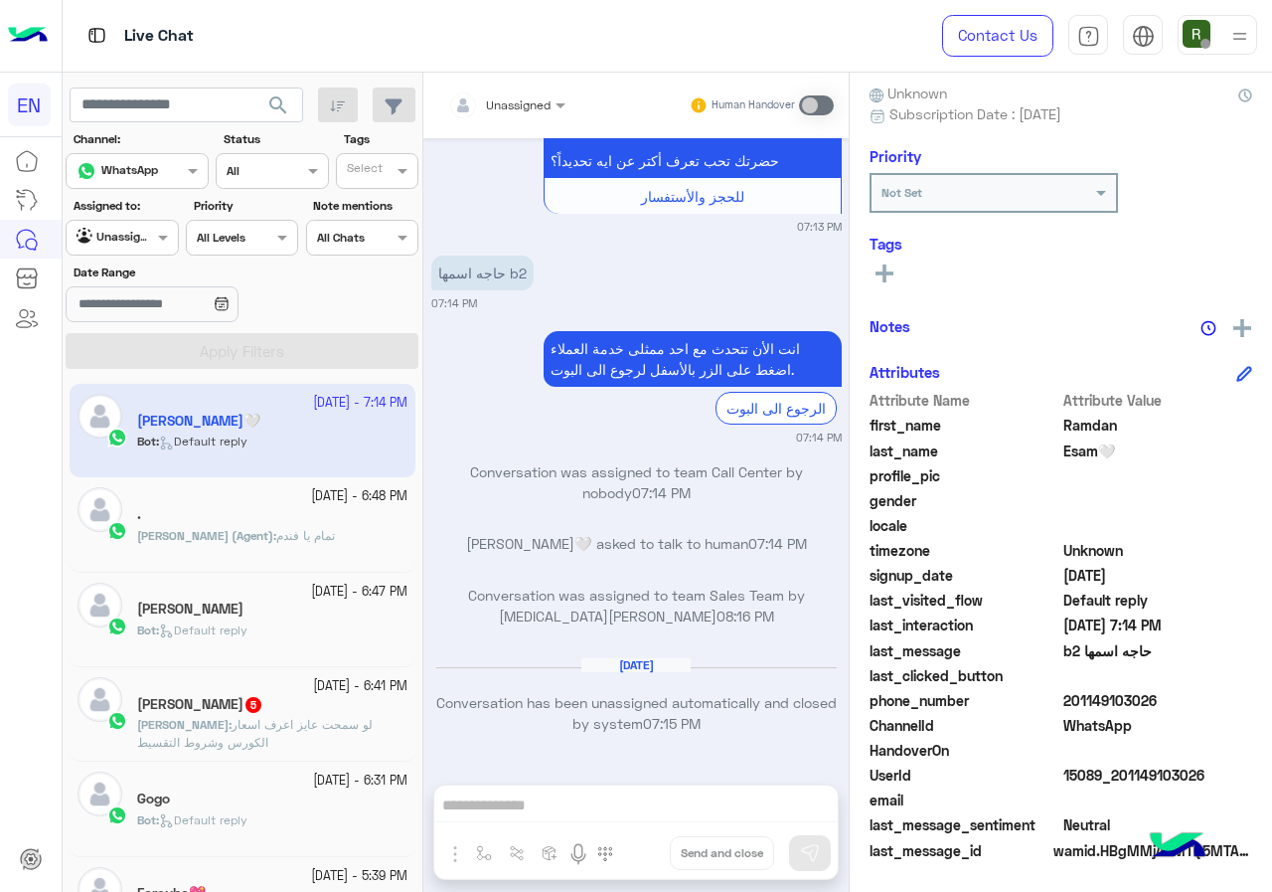
drag, startPoint x: 1068, startPoint y: 706, endPoint x: 1180, endPoint y: 707, distance: 112.3
click at [1180, 707] on span "201149103026" at bounding box center [1159, 700] width 190 height 21
copy span "01149103026"
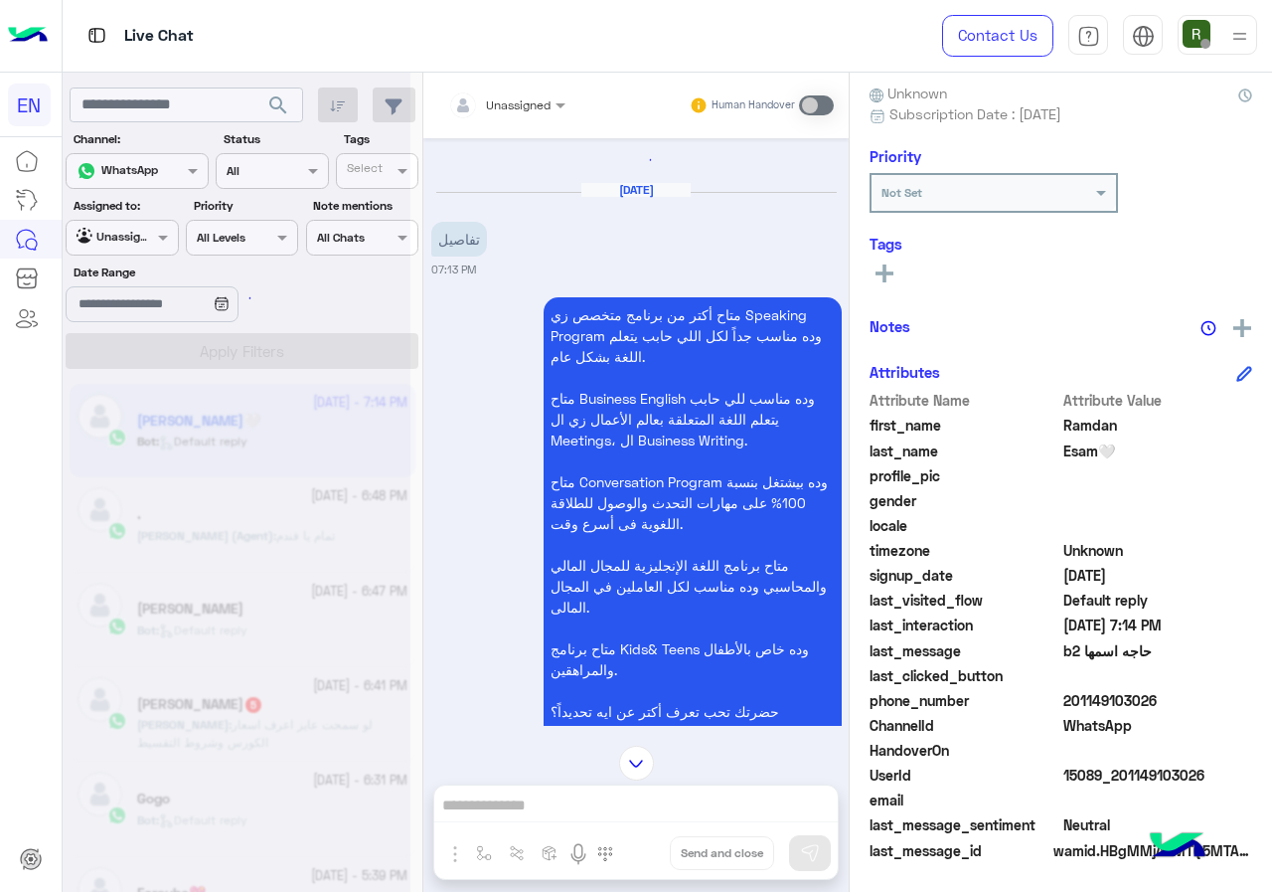
scroll to position [0, 0]
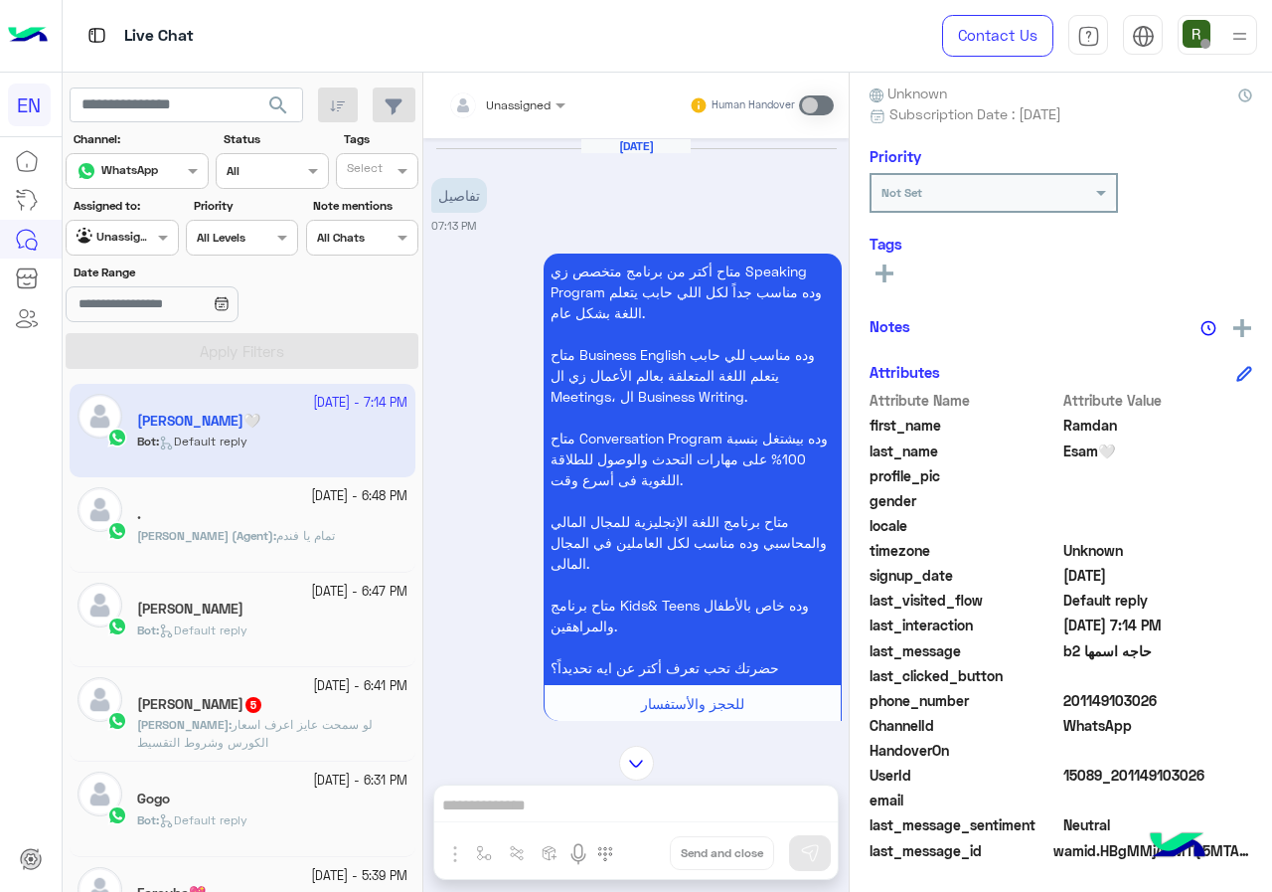
click at [497, 66] on div "Live Chat" at bounding box center [466, 36] width 807 height 72
click at [506, 113] on div "Unassigned" at bounding box center [518, 105] width 65 height 18
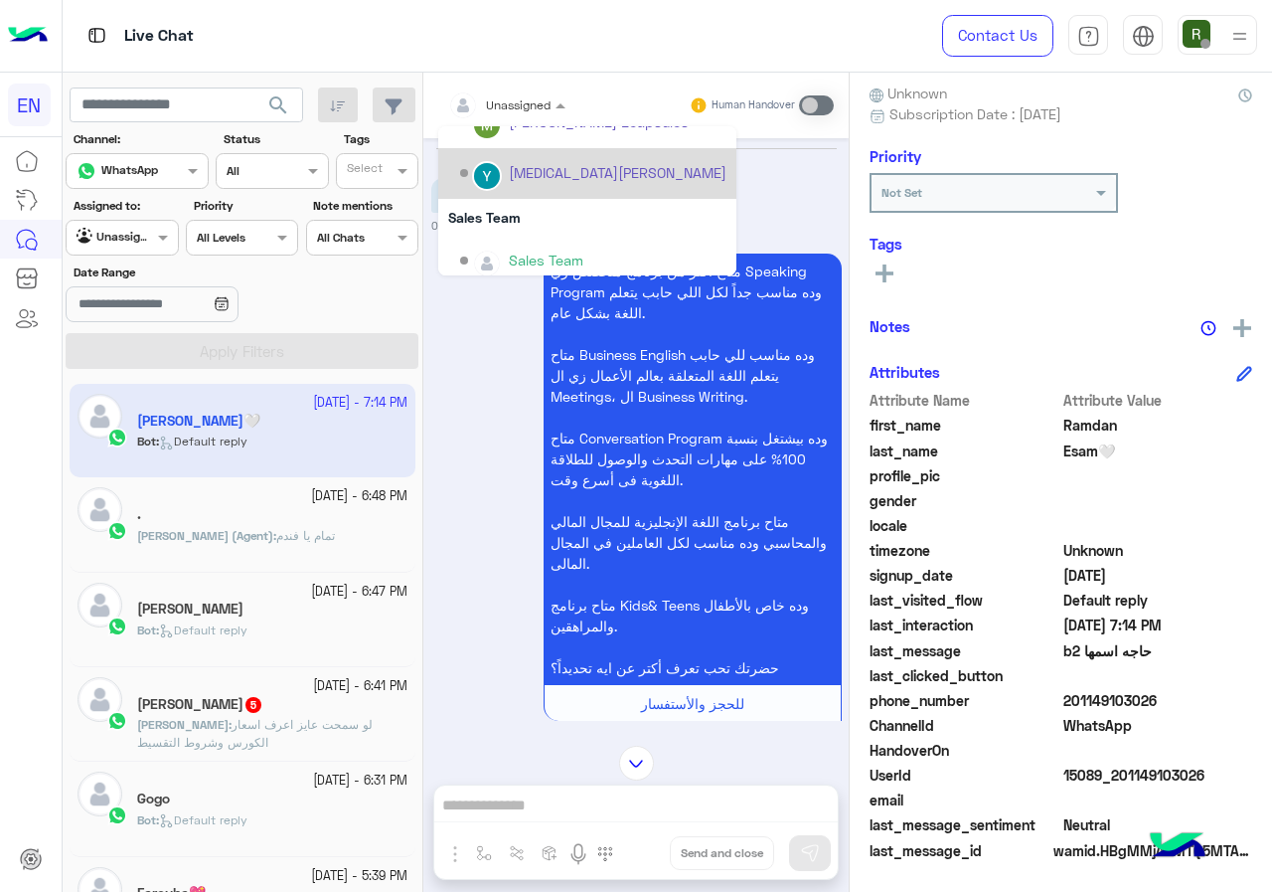
scroll to position [330, 0]
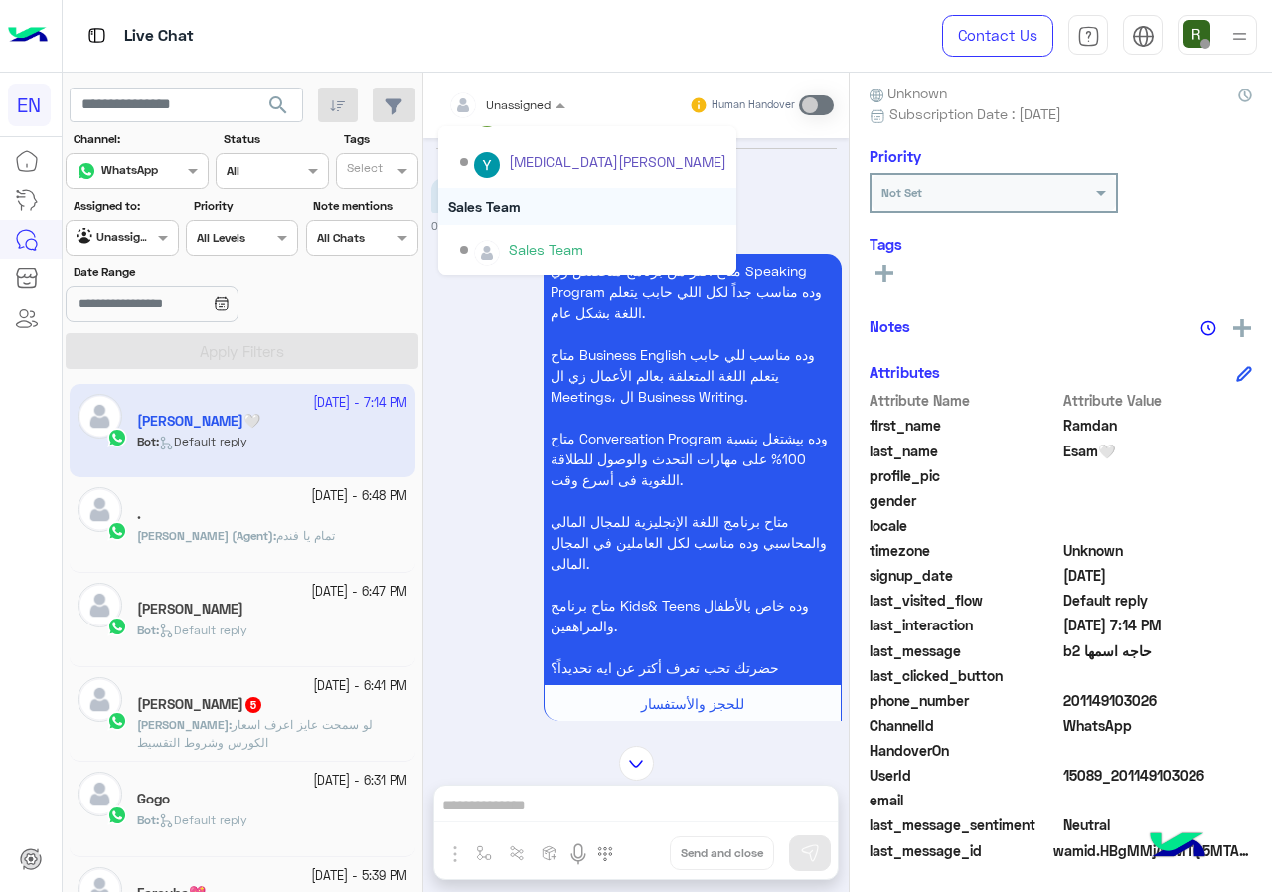
click at [530, 206] on div "Sales Team" at bounding box center [587, 206] width 298 height 37
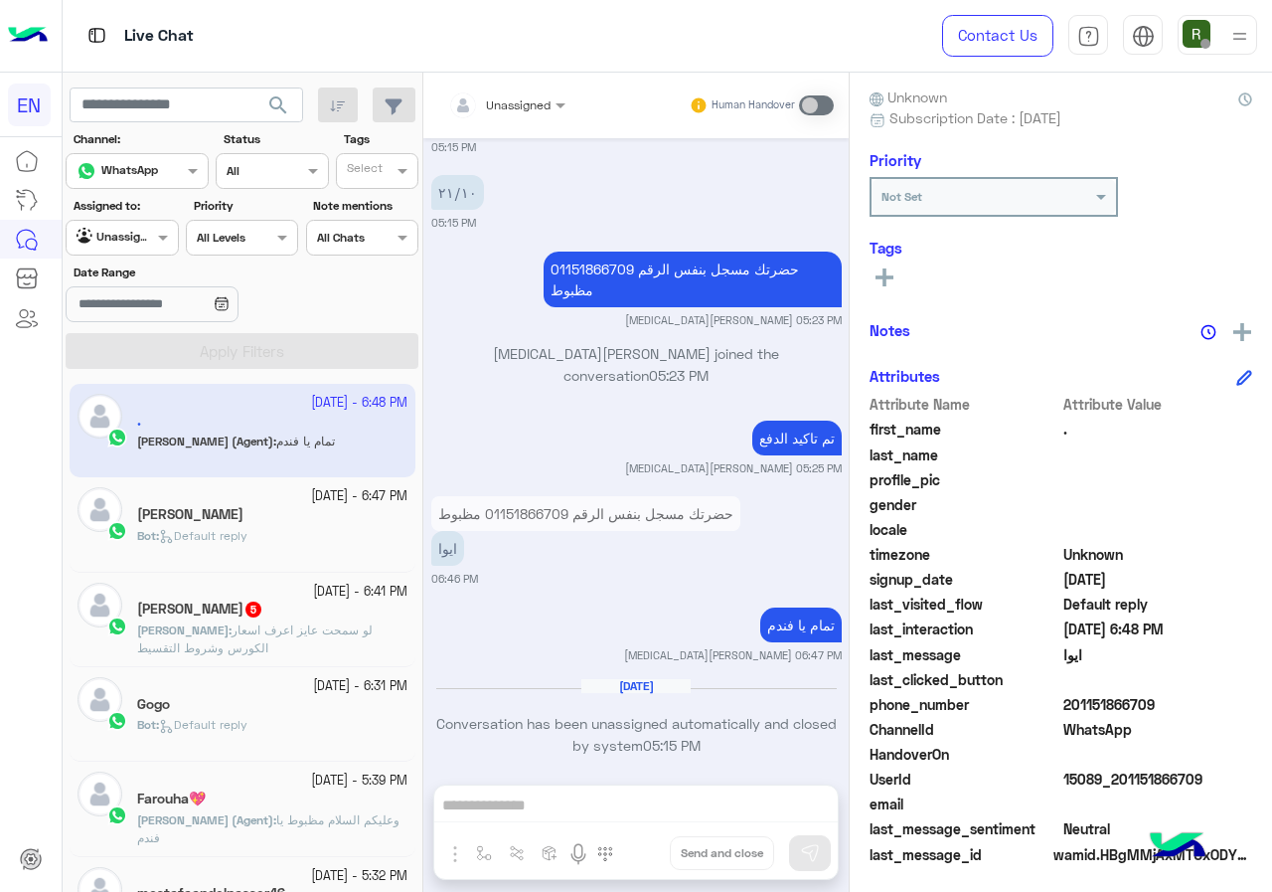
scroll to position [179, 0]
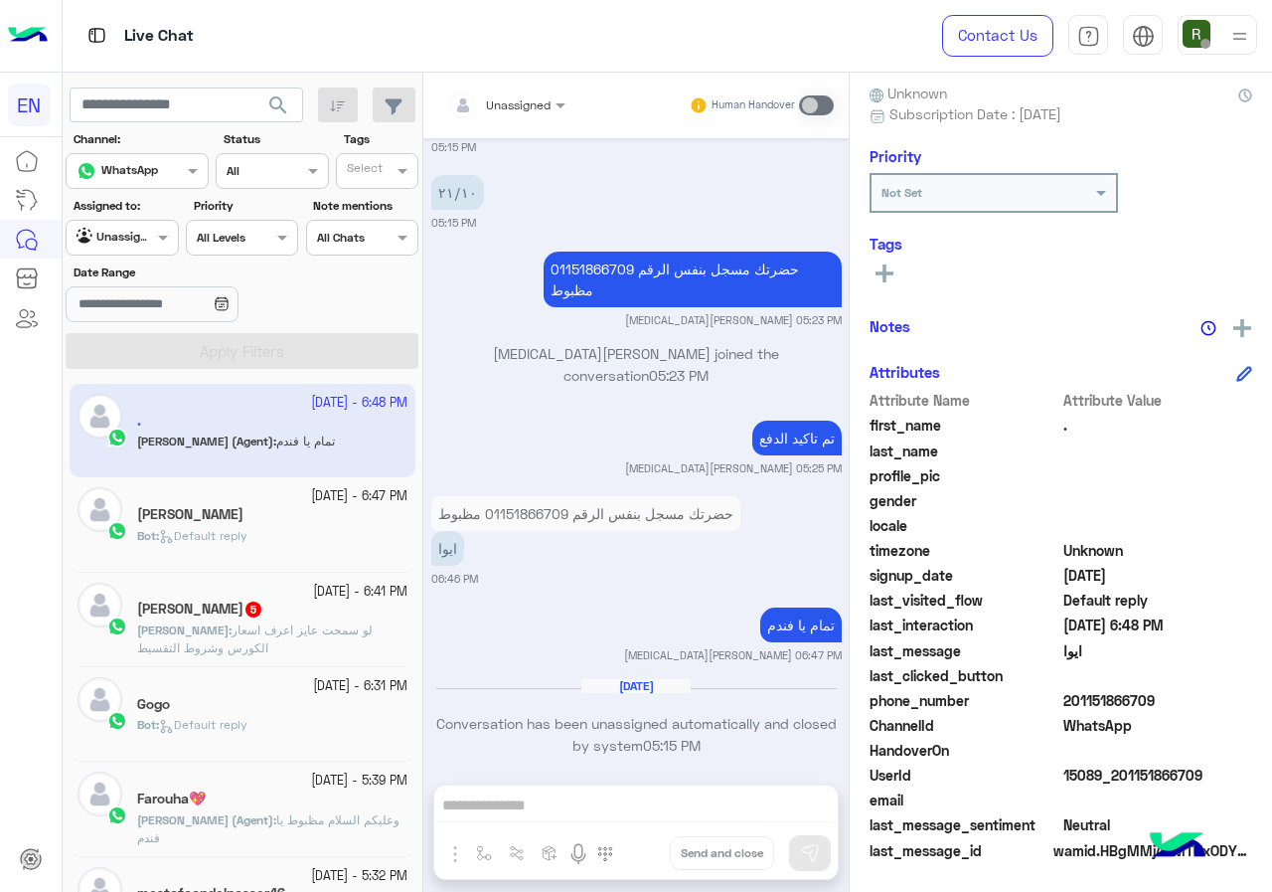
click at [123, 231] on div at bounding box center [122, 235] width 110 height 19
click at [118, 362] on div "Your Inbox" at bounding box center [123, 353] width 115 height 39
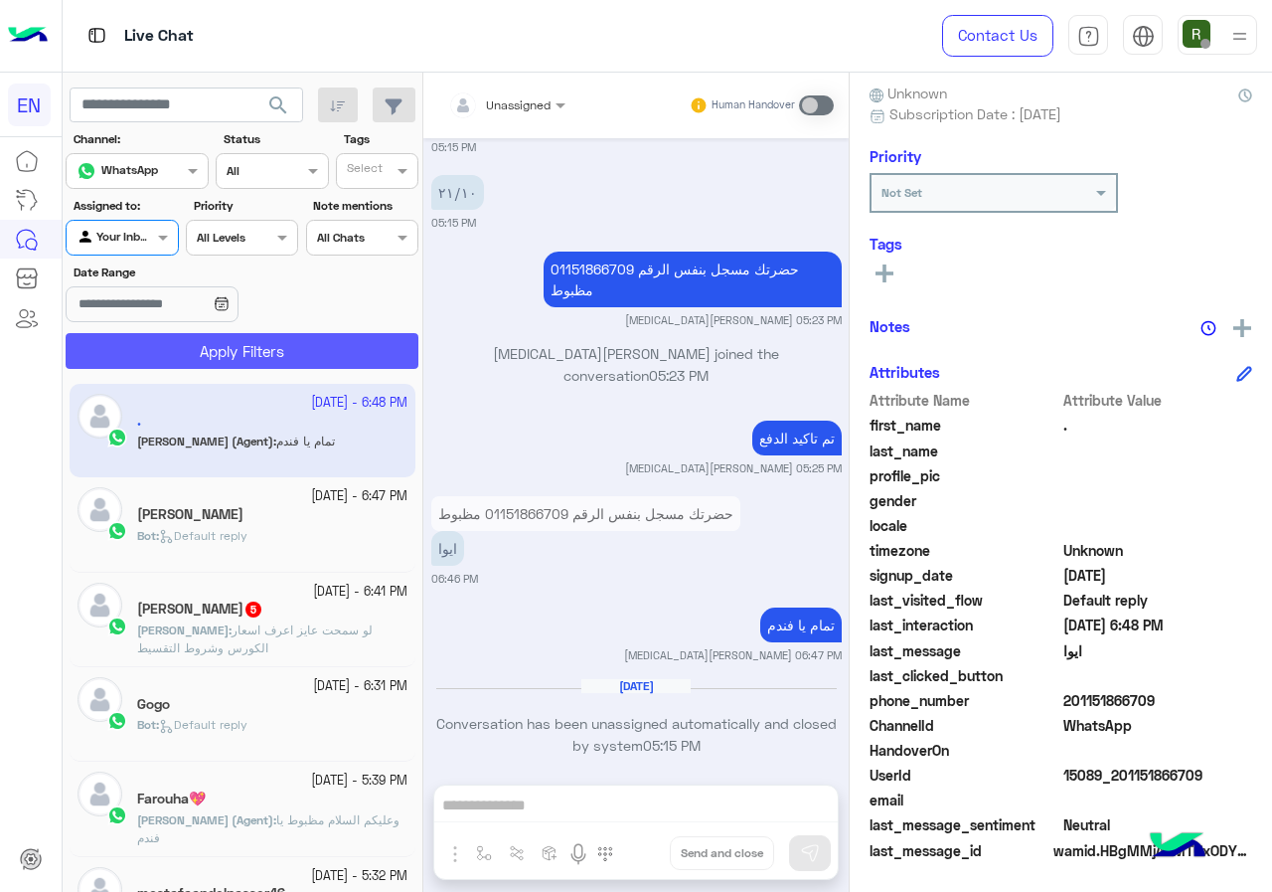
click at [186, 346] on button "Apply Filters" at bounding box center [242, 351] width 353 height 36
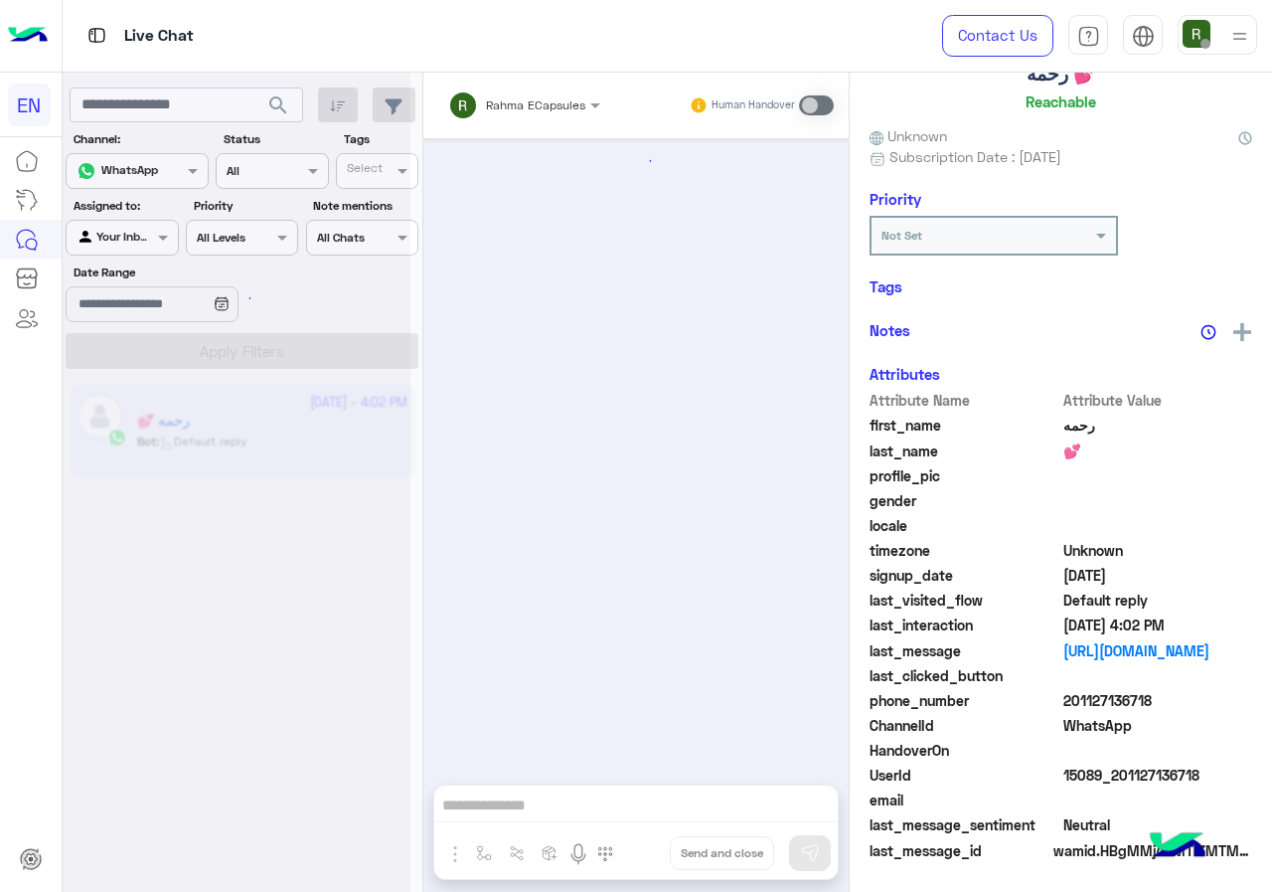
scroll to position [1267, 0]
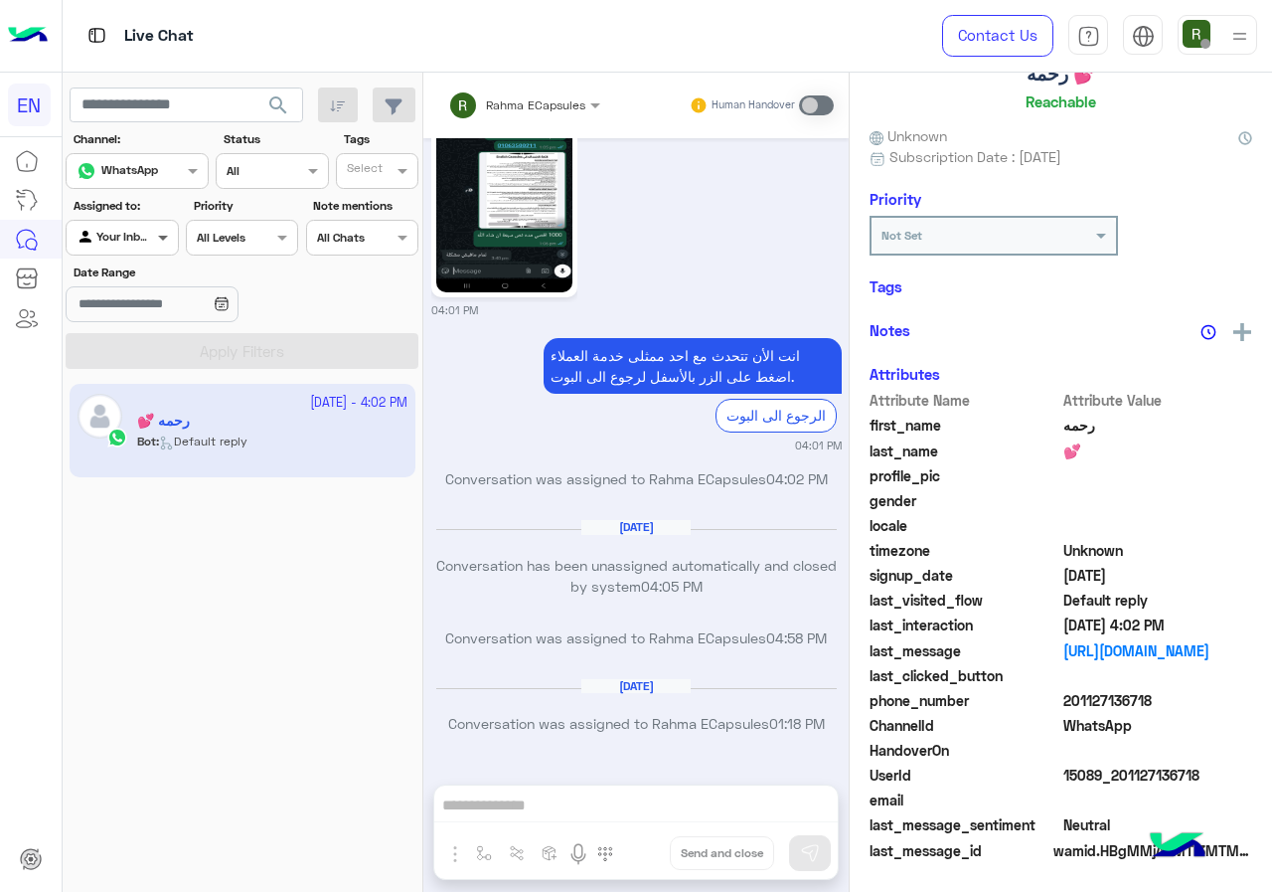
click at [155, 232] on span at bounding box center [165, 237] width 25 height 21
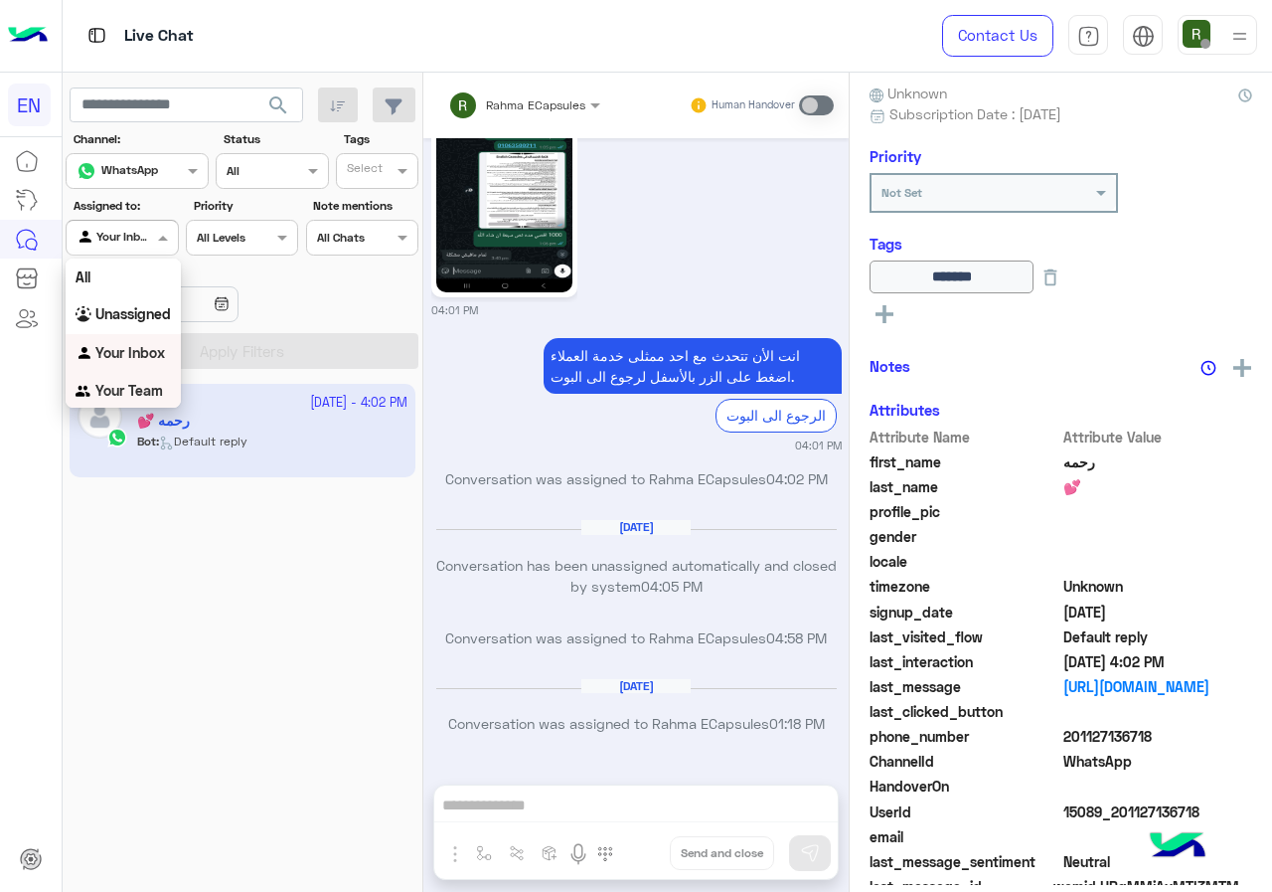
click at [155, 401] on div "Your Team" at bounding box center [123, 391] width 115 height 39
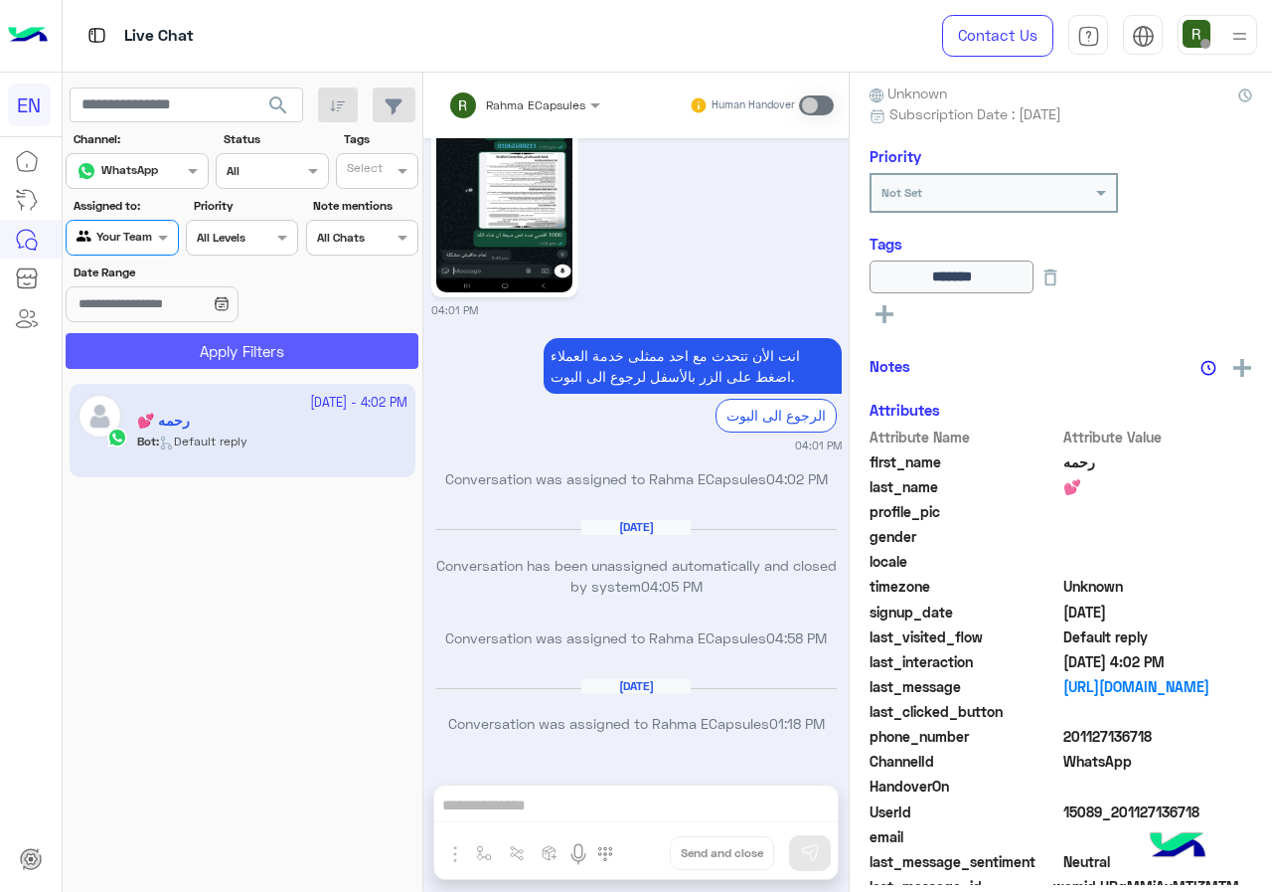
click at [165, 341] on button "Apply Filters" at bounding box center [242, 351] width 353 height 36
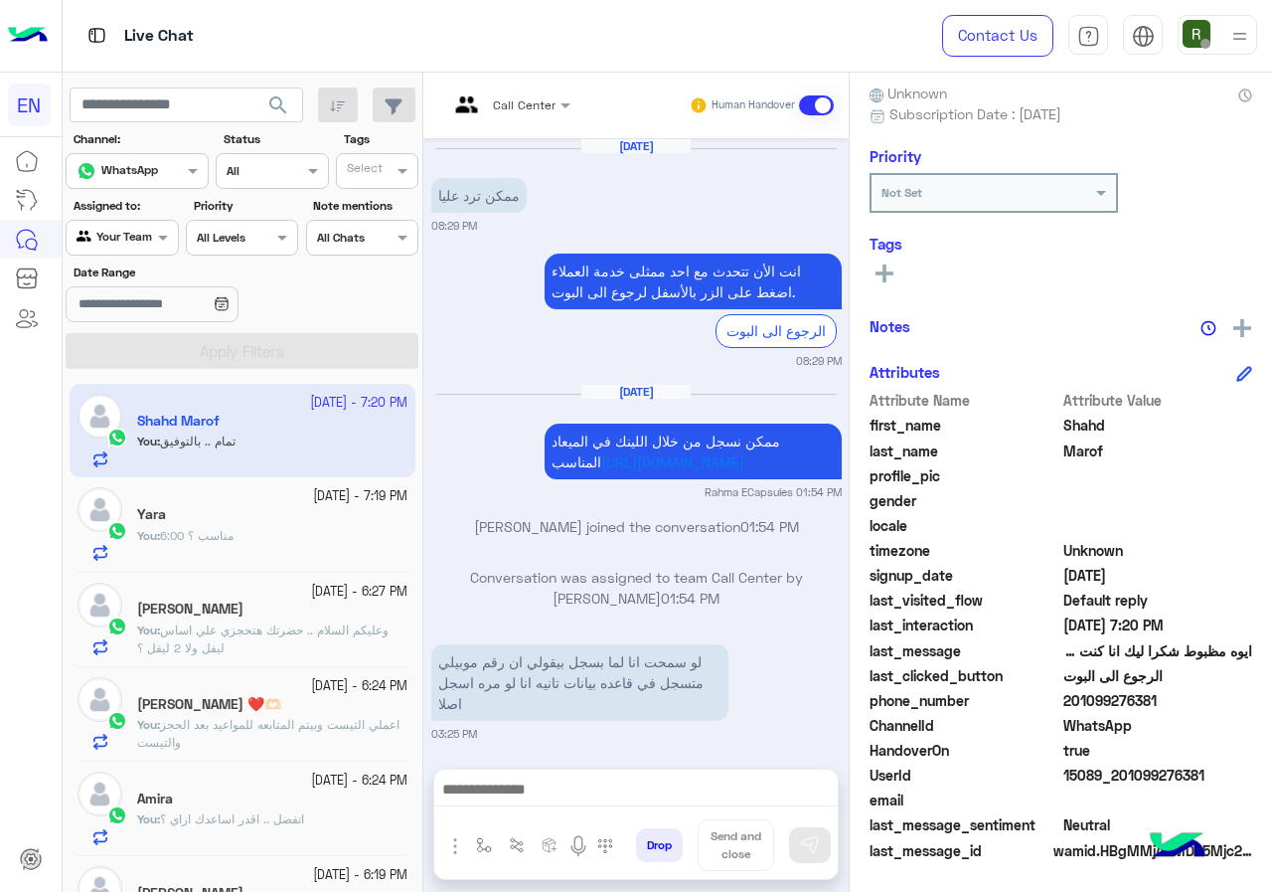
scroll to position [1346, 0]
